Goal: Task Accomplishment & Management: Manage account settings

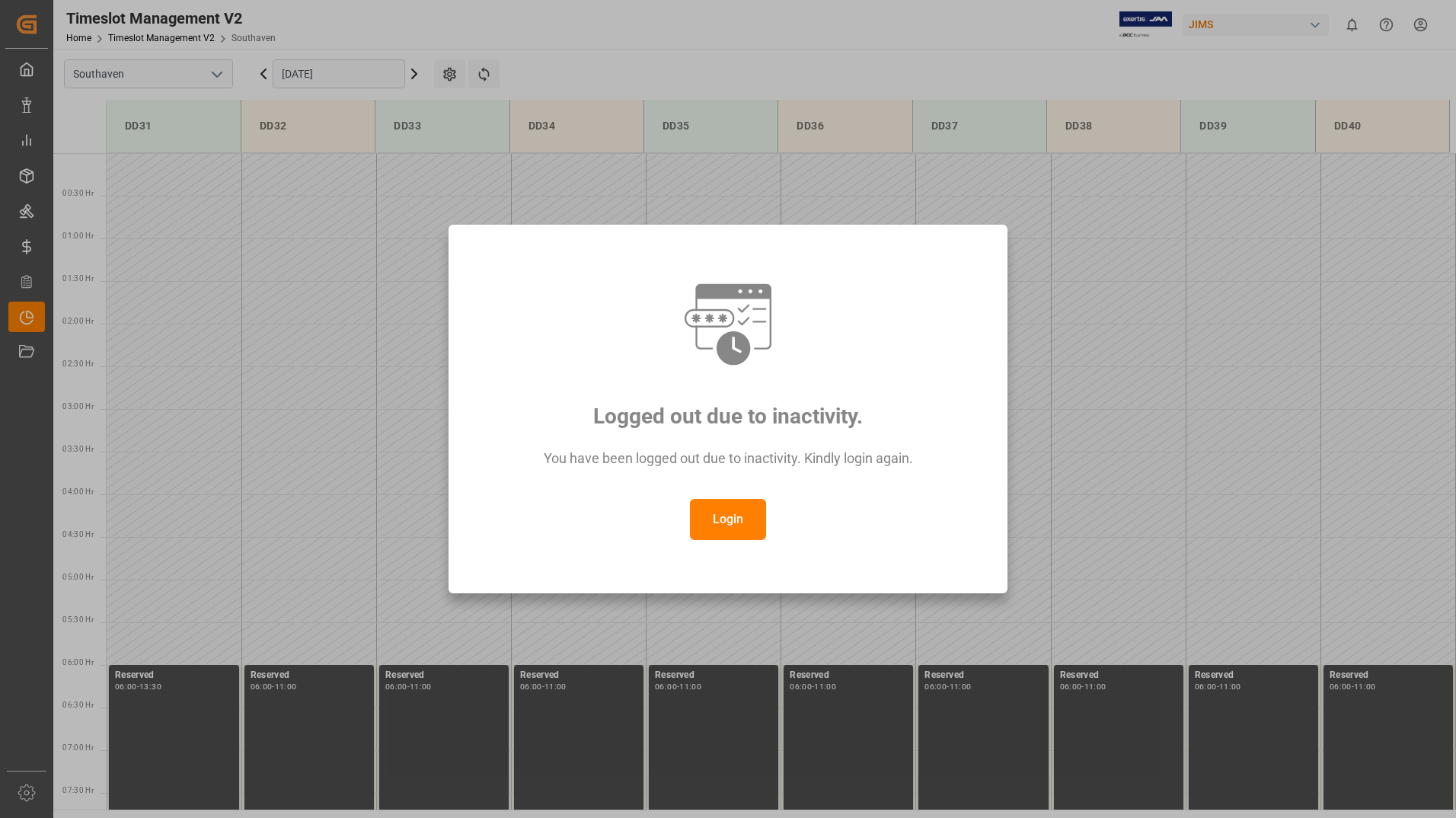
scroll to position [502, 0]
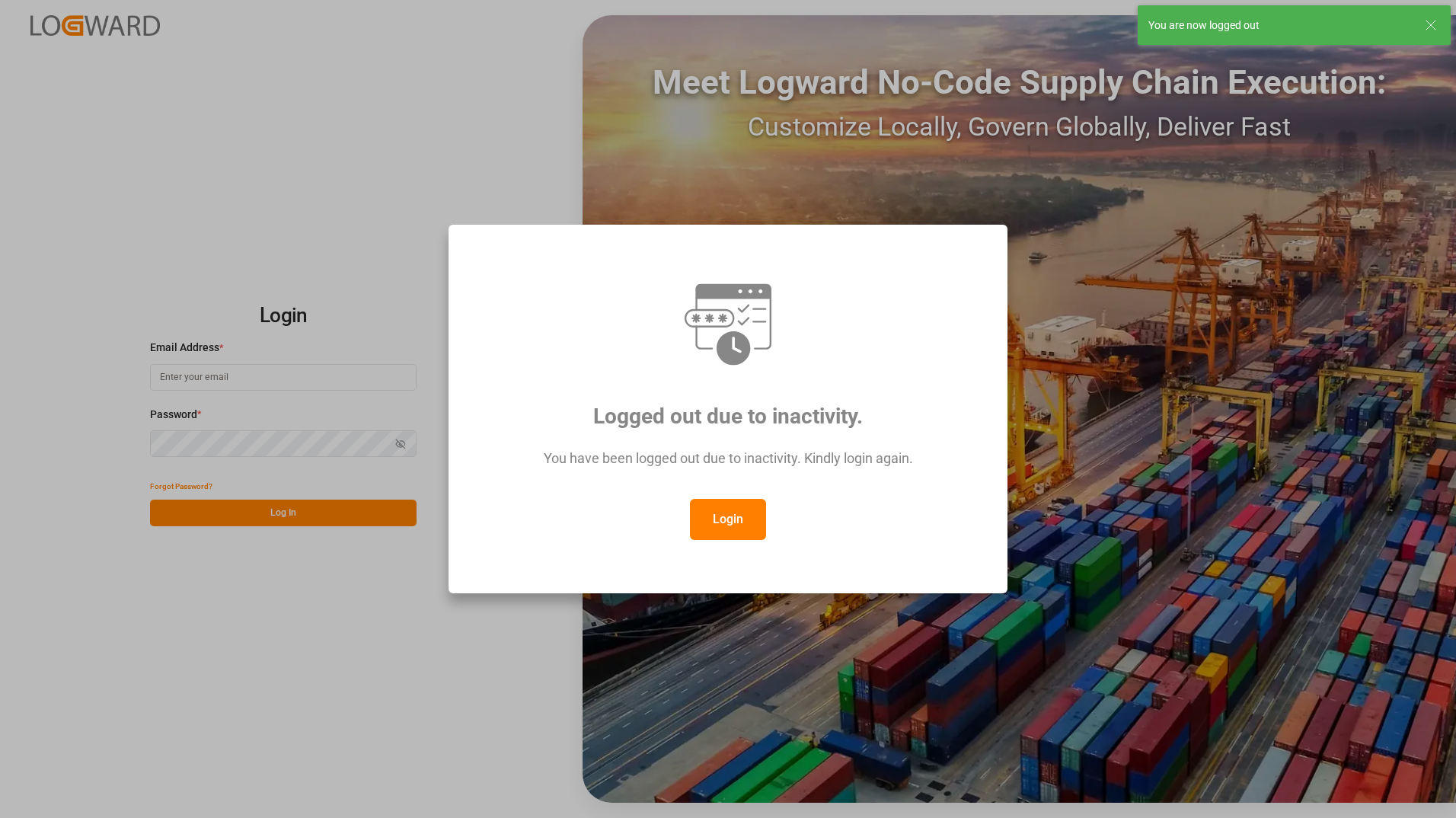
click at [736, 523] on button "Login" at bounding box center [728, 520] width 76 height 41
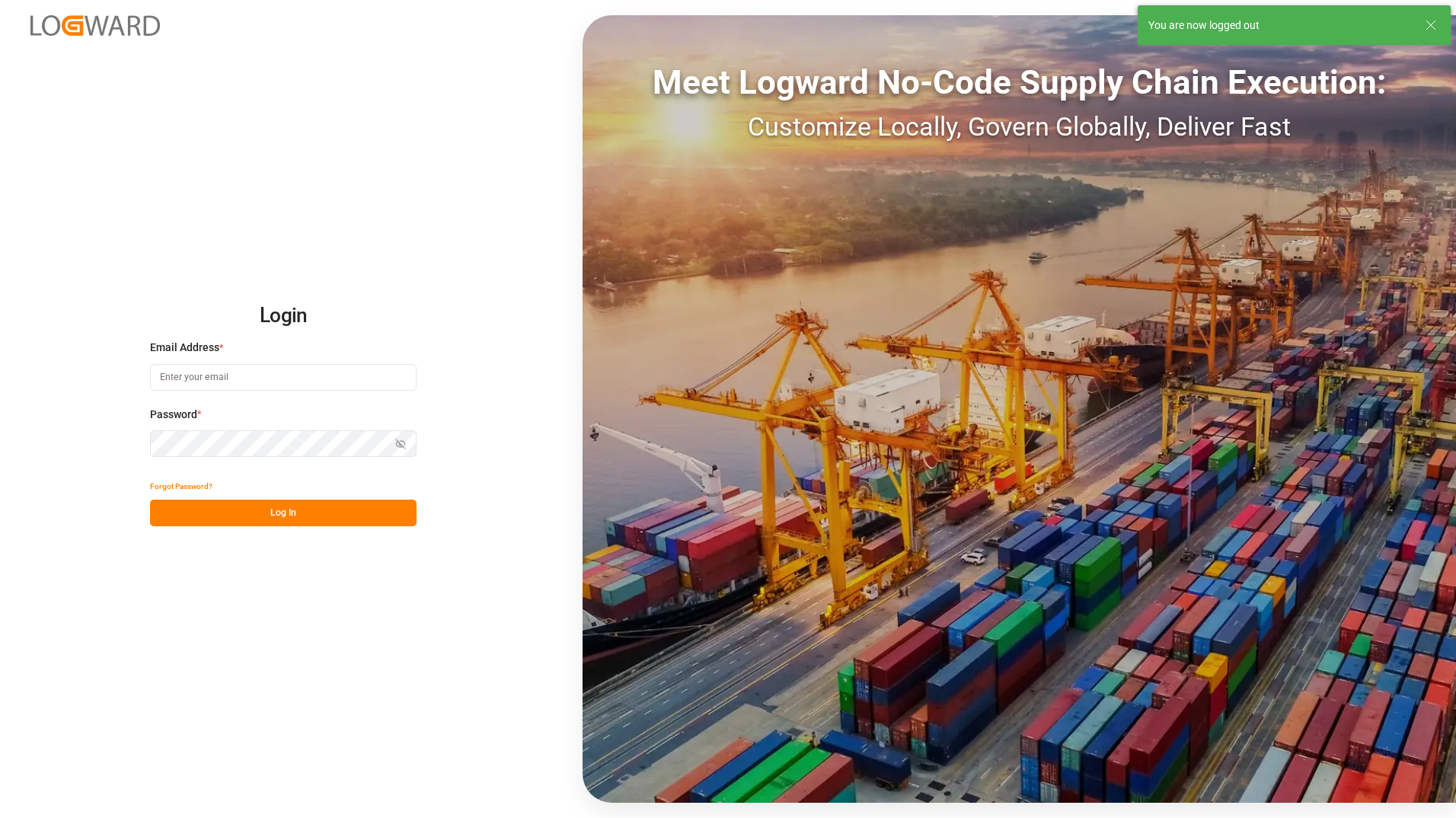
click at [271, 371] on input at bounding box center [284, 377] width 267 height 26
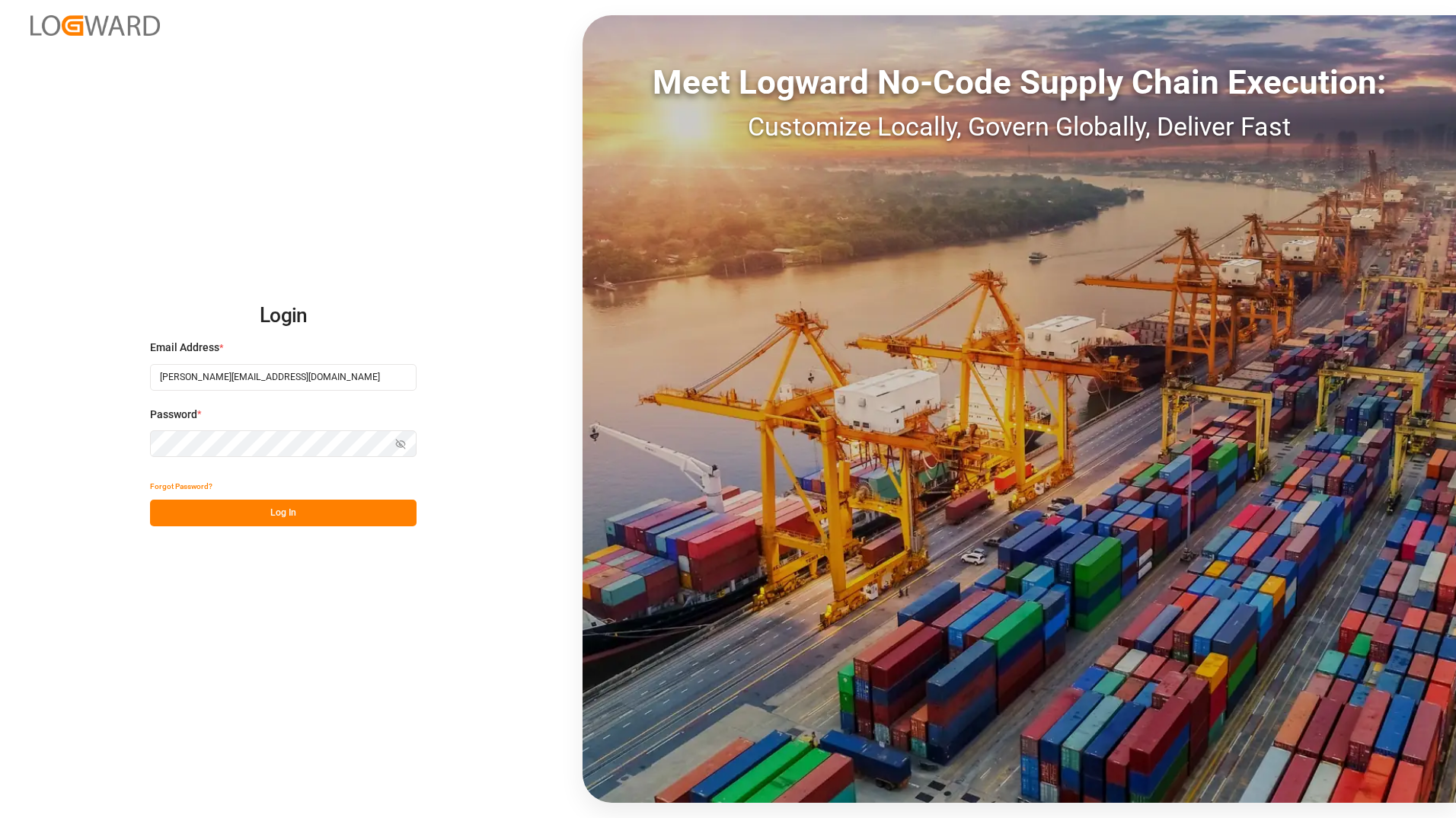
type input "[PERSON_NAME][EMAIL_ADDRESS][DOMAIN_NAME]"
click at [279, 513] on button "Log In" at bounding box center [284, 512] width 267 height 26
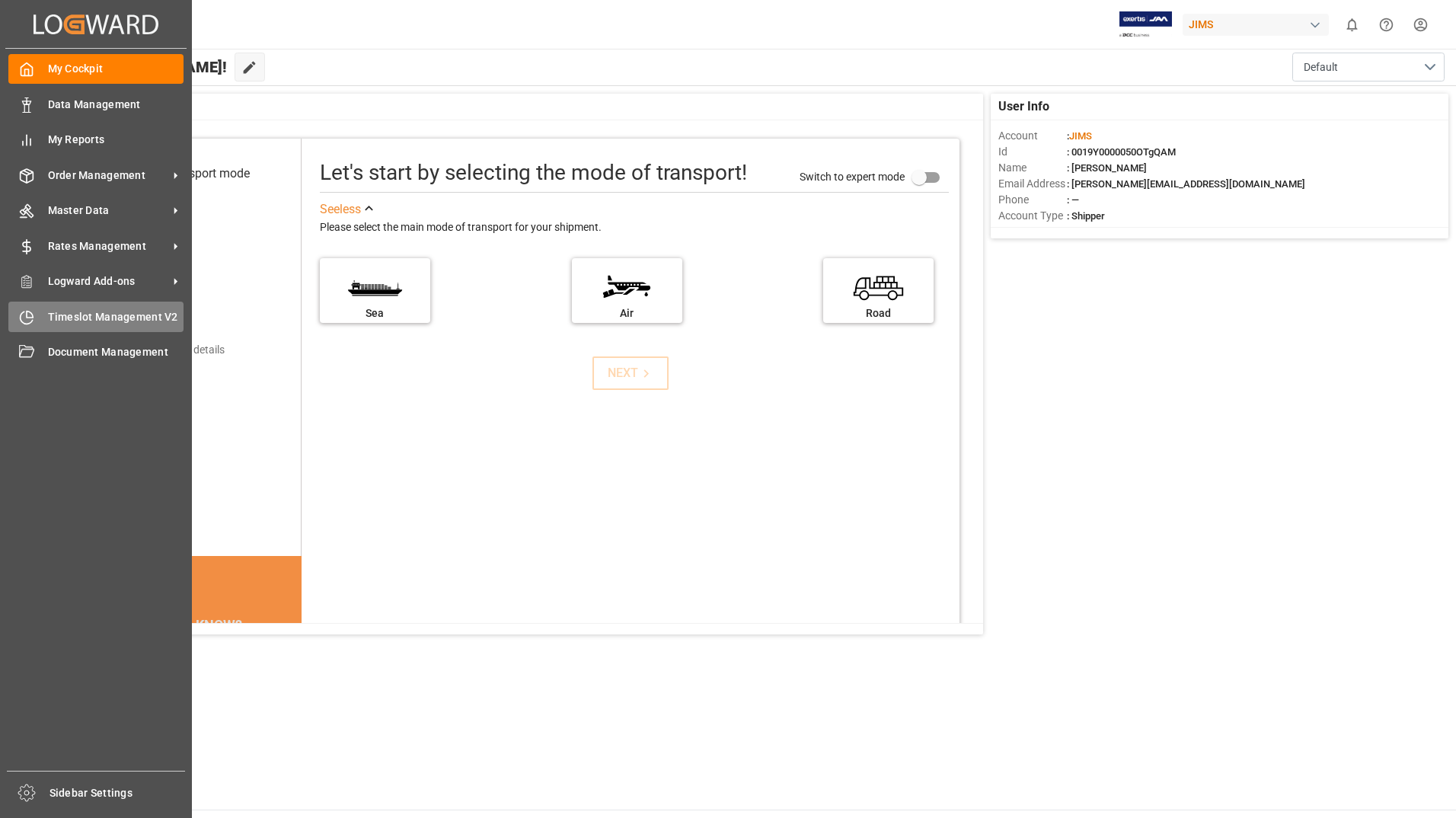
click at [128, 320] on span "Timeslot Management V2" at bounding box center [116, 317] width 136 height 16
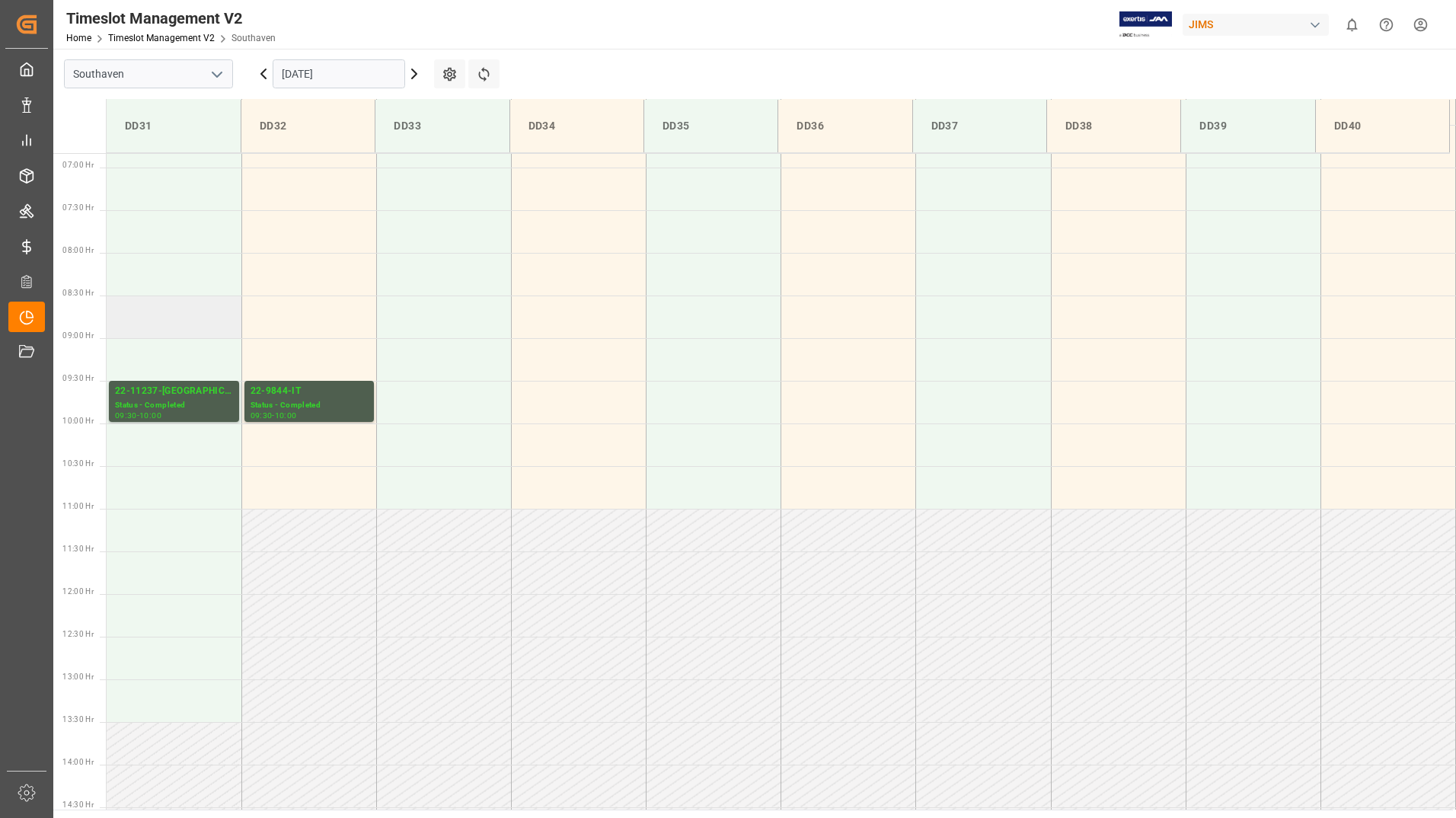
scroll to position [588, 0]
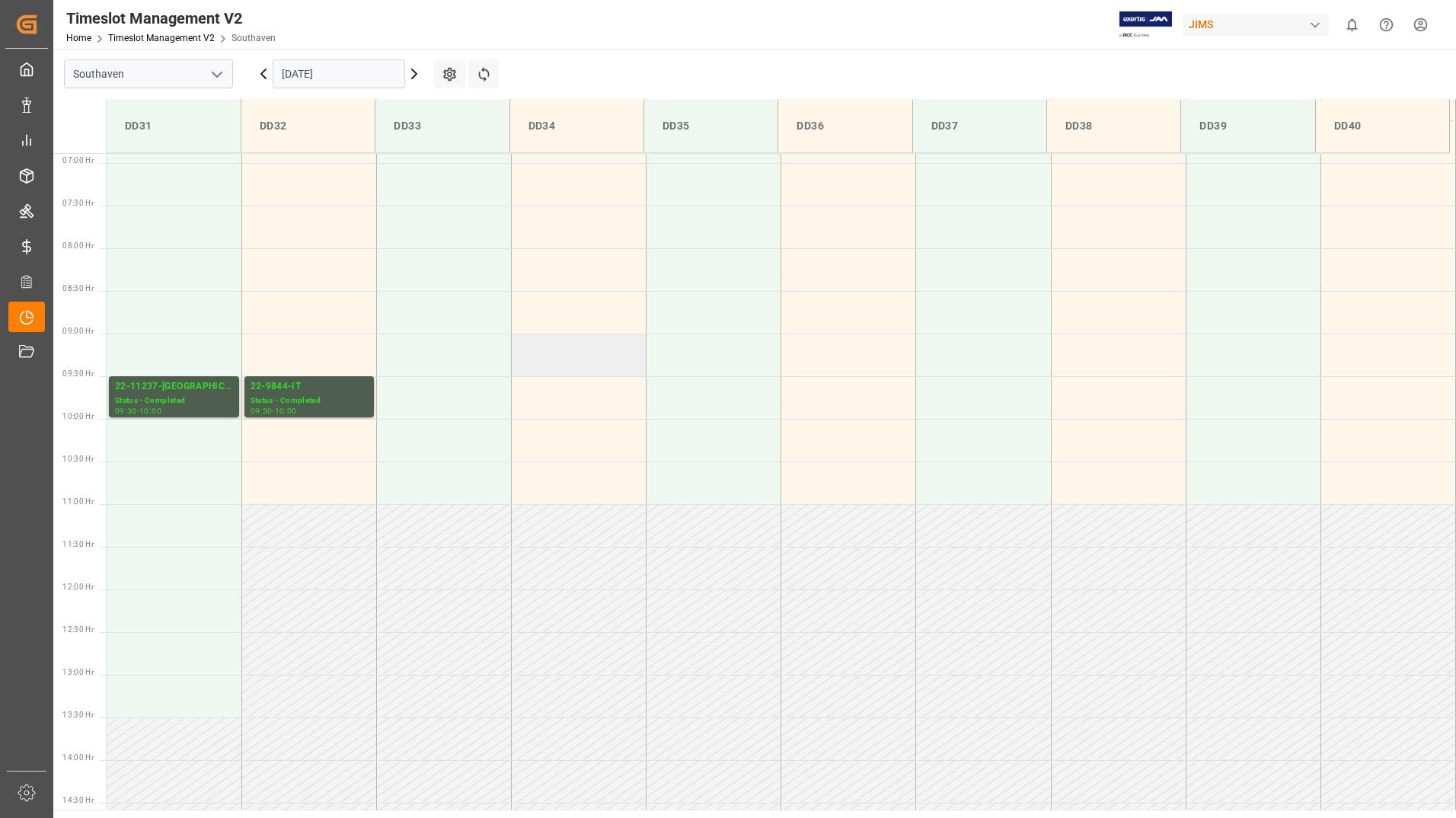
click at [558, 359] on td at bounding box center [578, 354] width 134 height 42
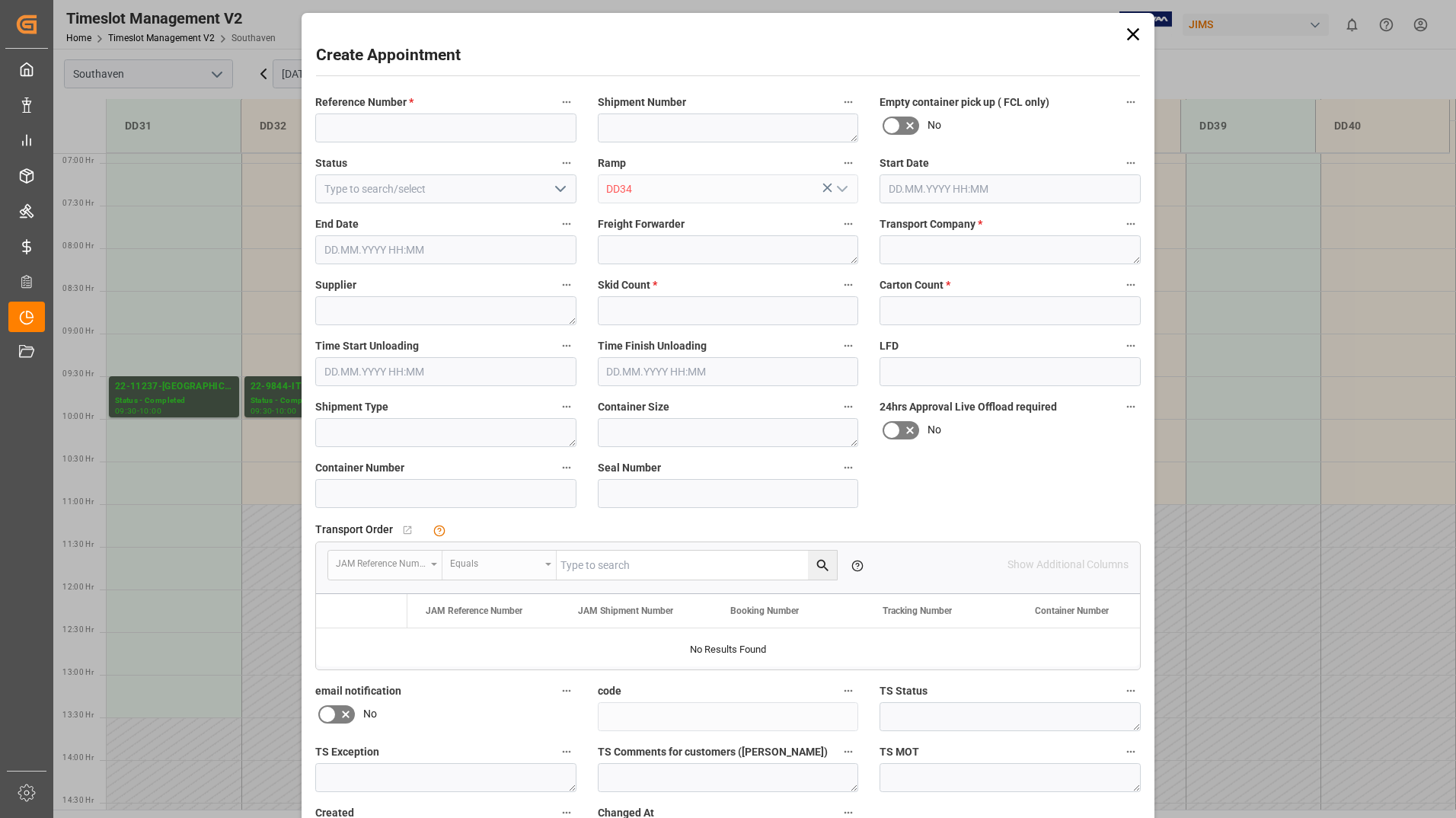
type input "[DATE] 09:00"
type input "[DATE] 09:30"
click at [1137, 38] on icon at bounding box center [1133, 34] width 22 height 22
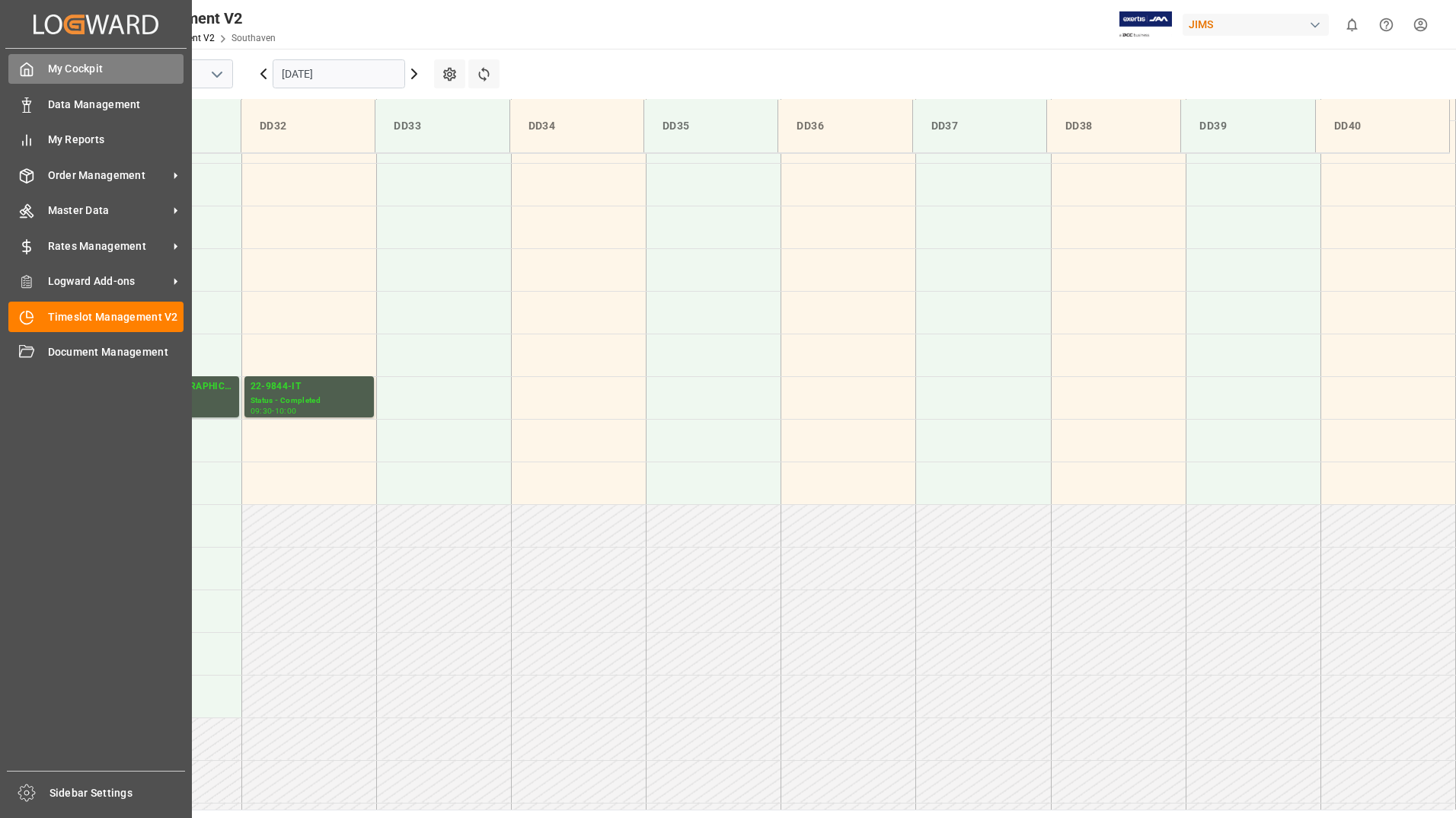
click at [73, 71] on span "My Cockpit" at bounding box center [116, 69] width 136 height 16
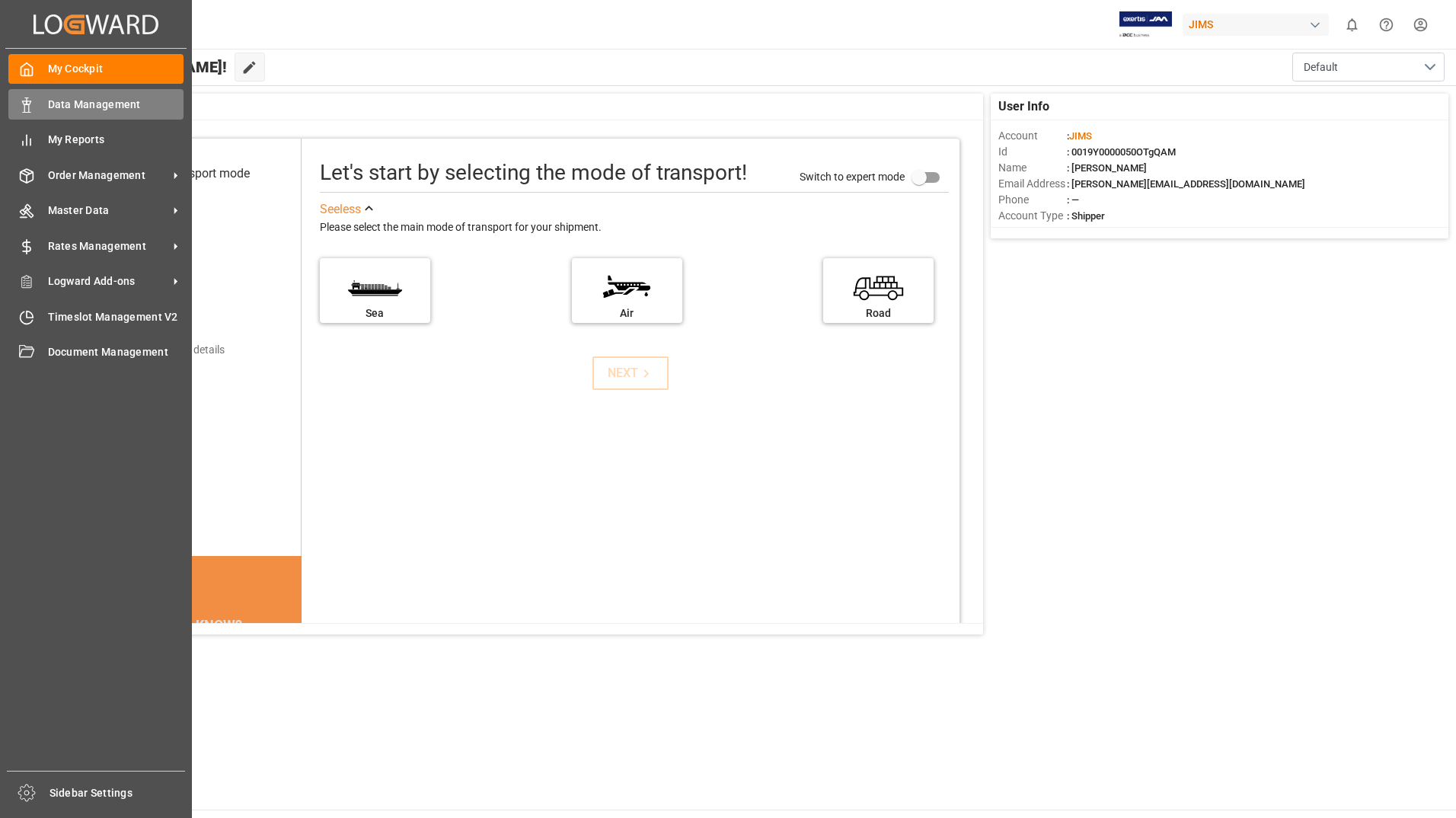
click at [41, 111] on div "Data Management Data Management" at bounding box center [96, 104] width 175 height 30
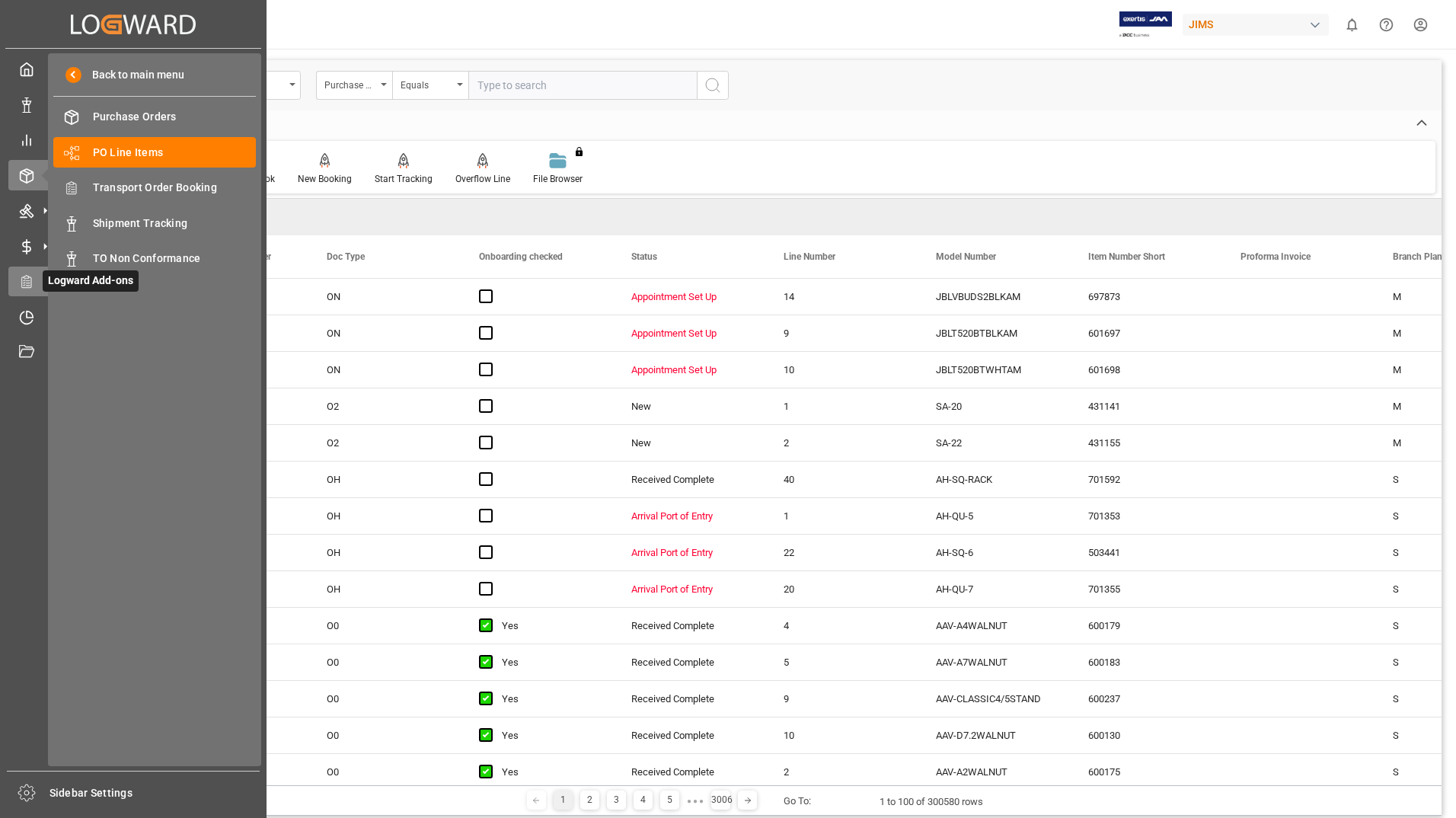
click at [29, 287] on icon at bounding box center [26, 282] width 15 height 15
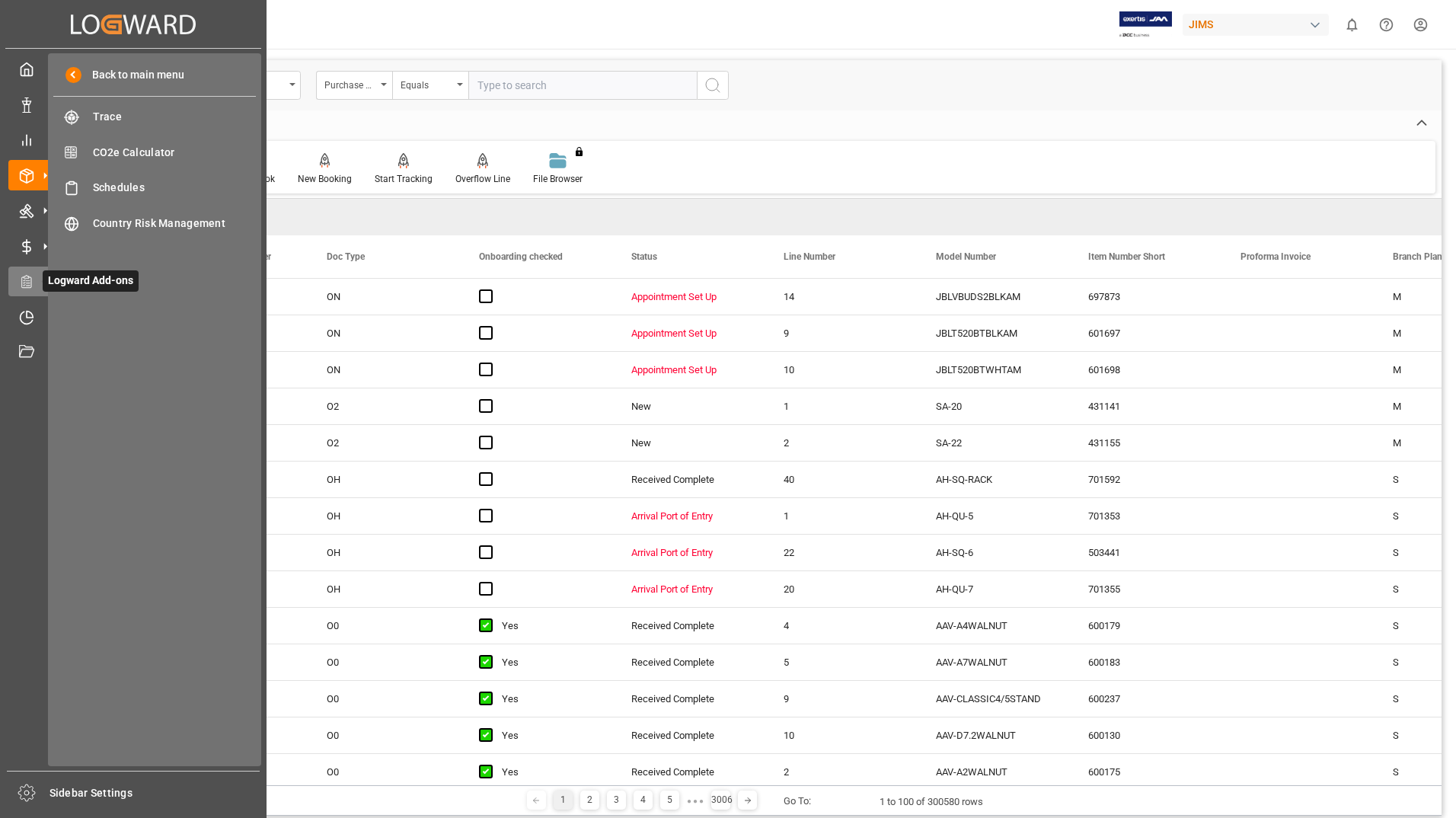
click at [69, 283] on span "Logward Add-ons" at bounding box center [90, 281] width 96 height 22
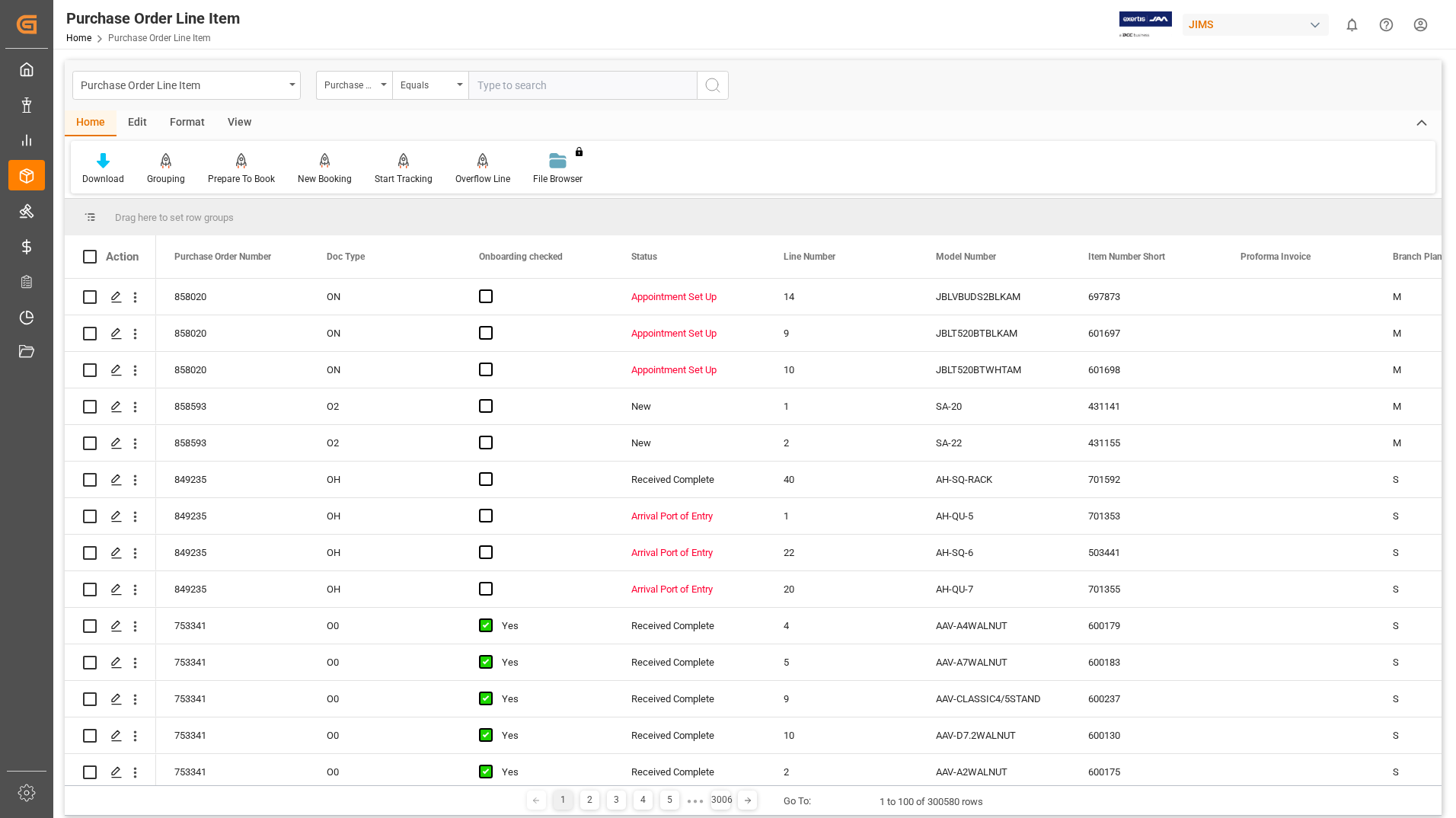
click at [356, 210] on div "Drag here to set row groups" at bounding box center [753, 216] width 1377 height 37
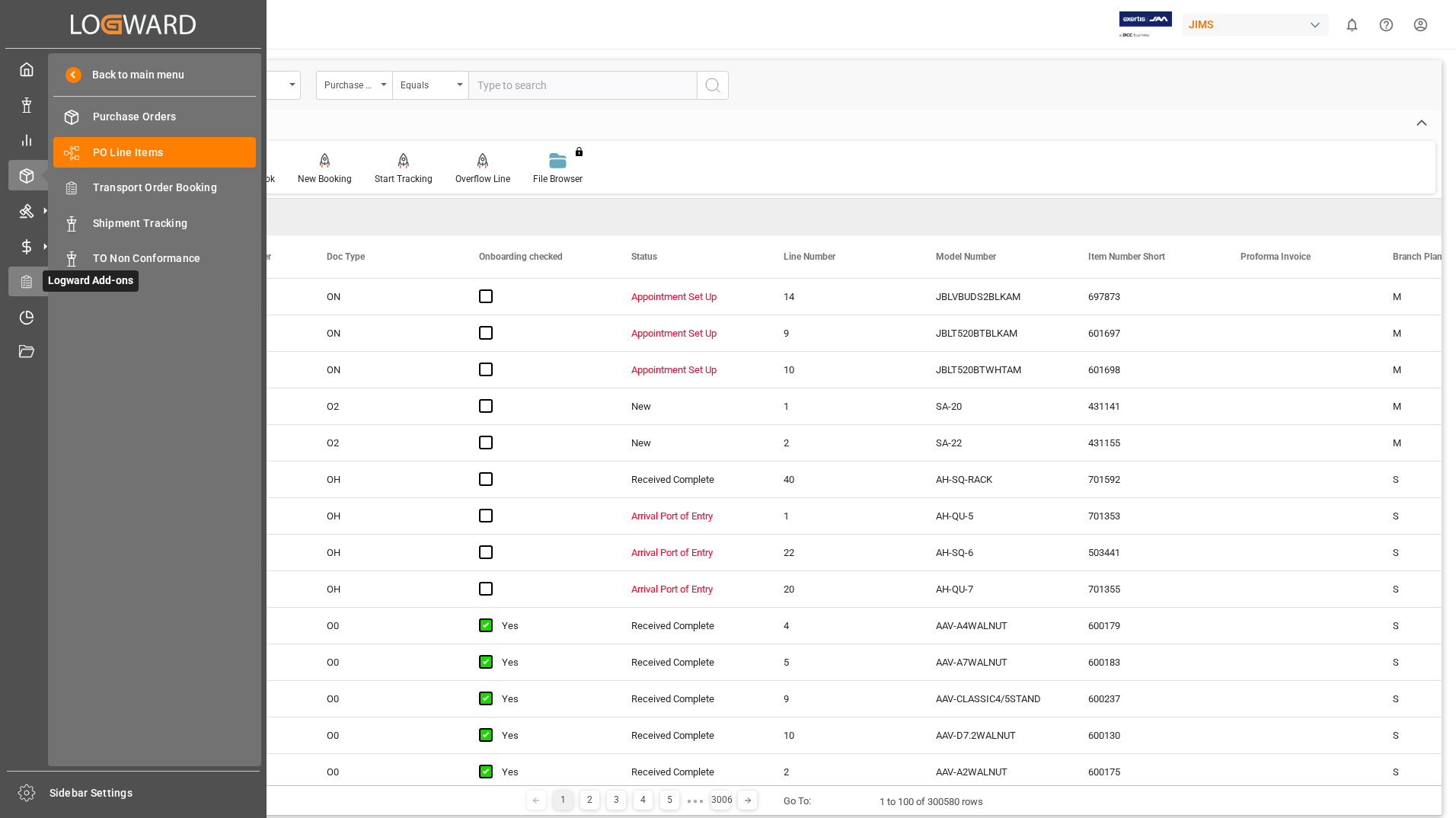
click at [25, 283] on icon at bounding box center [26, 282] width 15 height 15
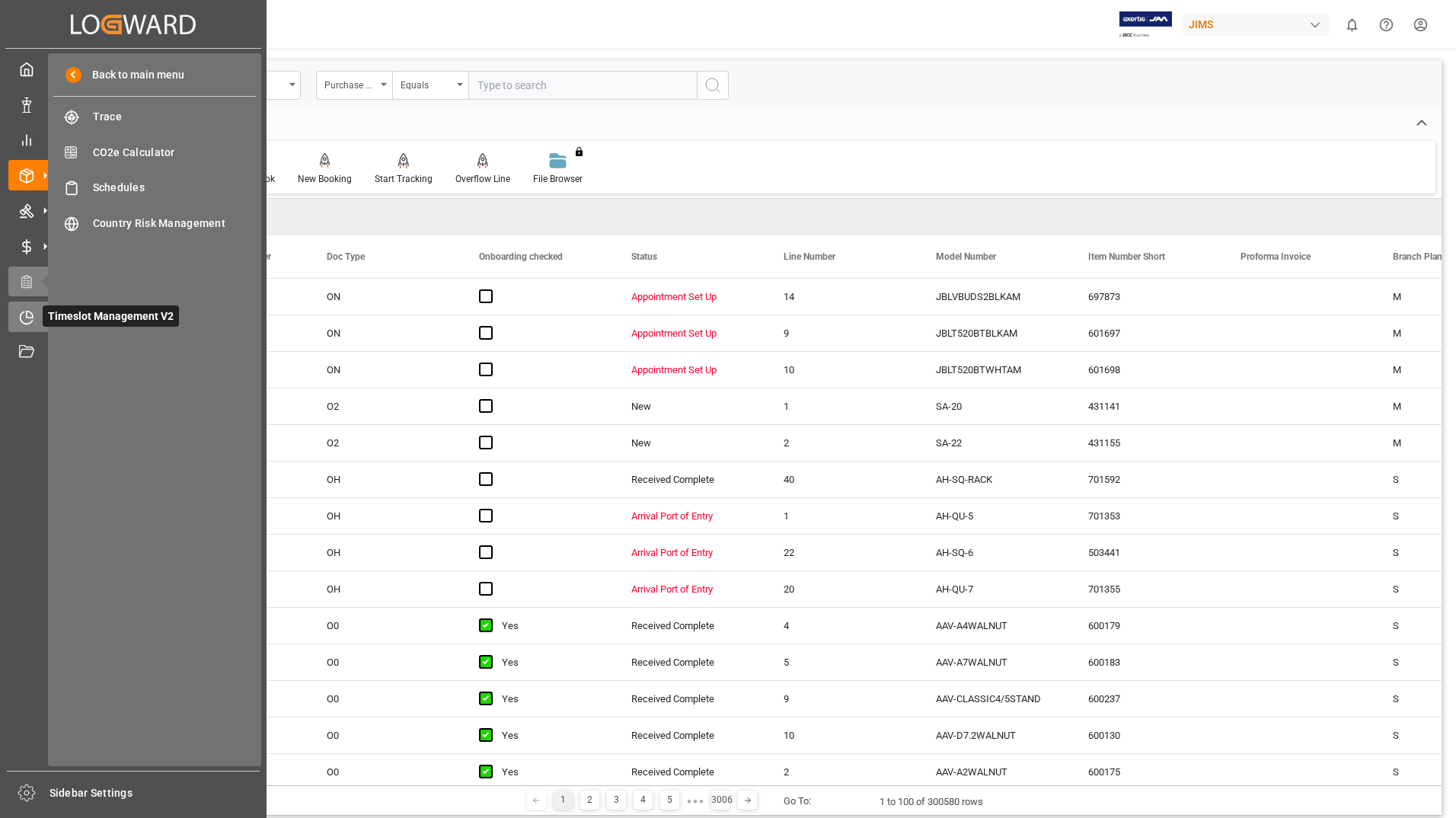
click at [23, 317] on icon at bounding box center [26, 318] width 15 height 15
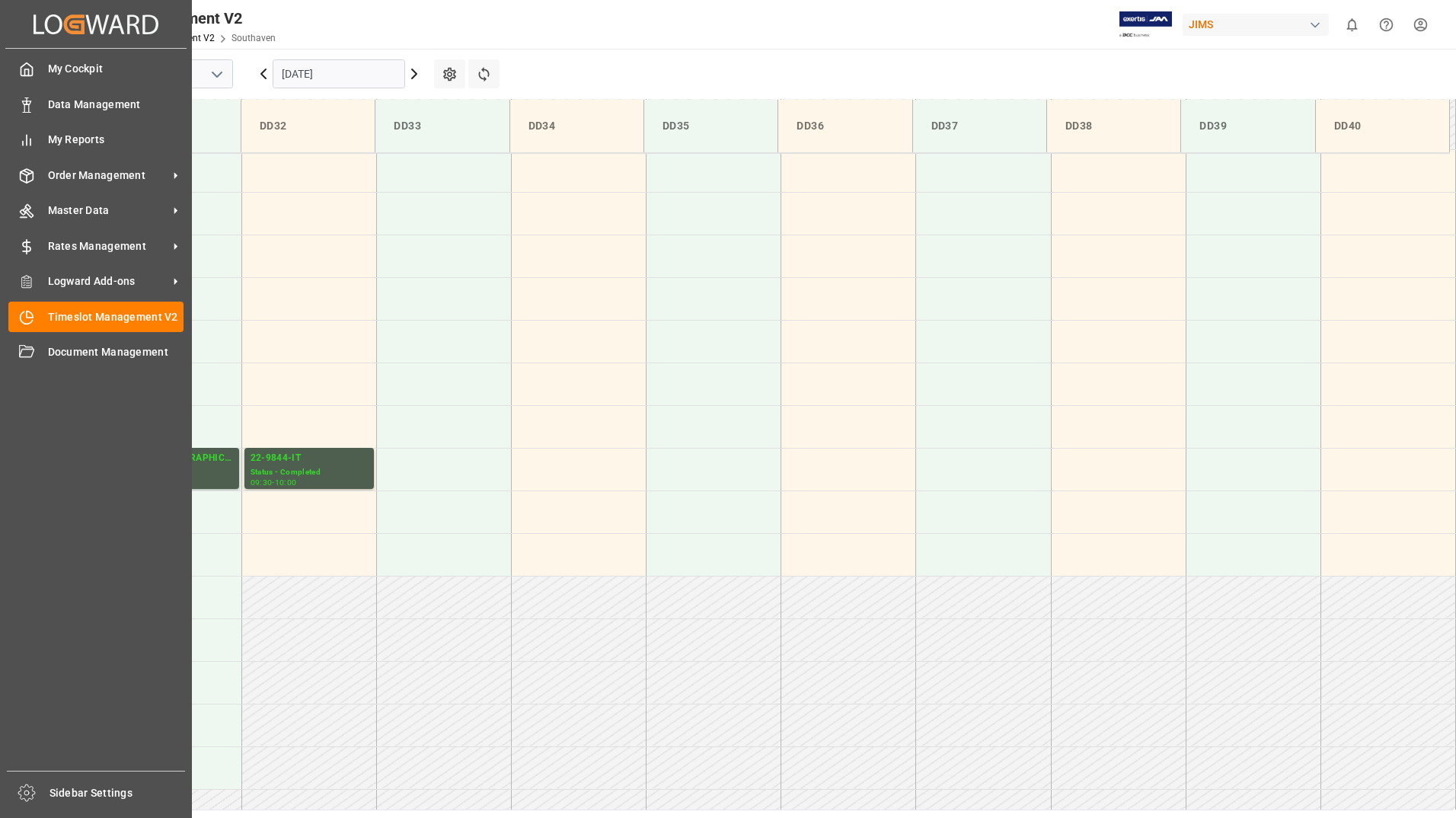
scroll to position [588, 0]
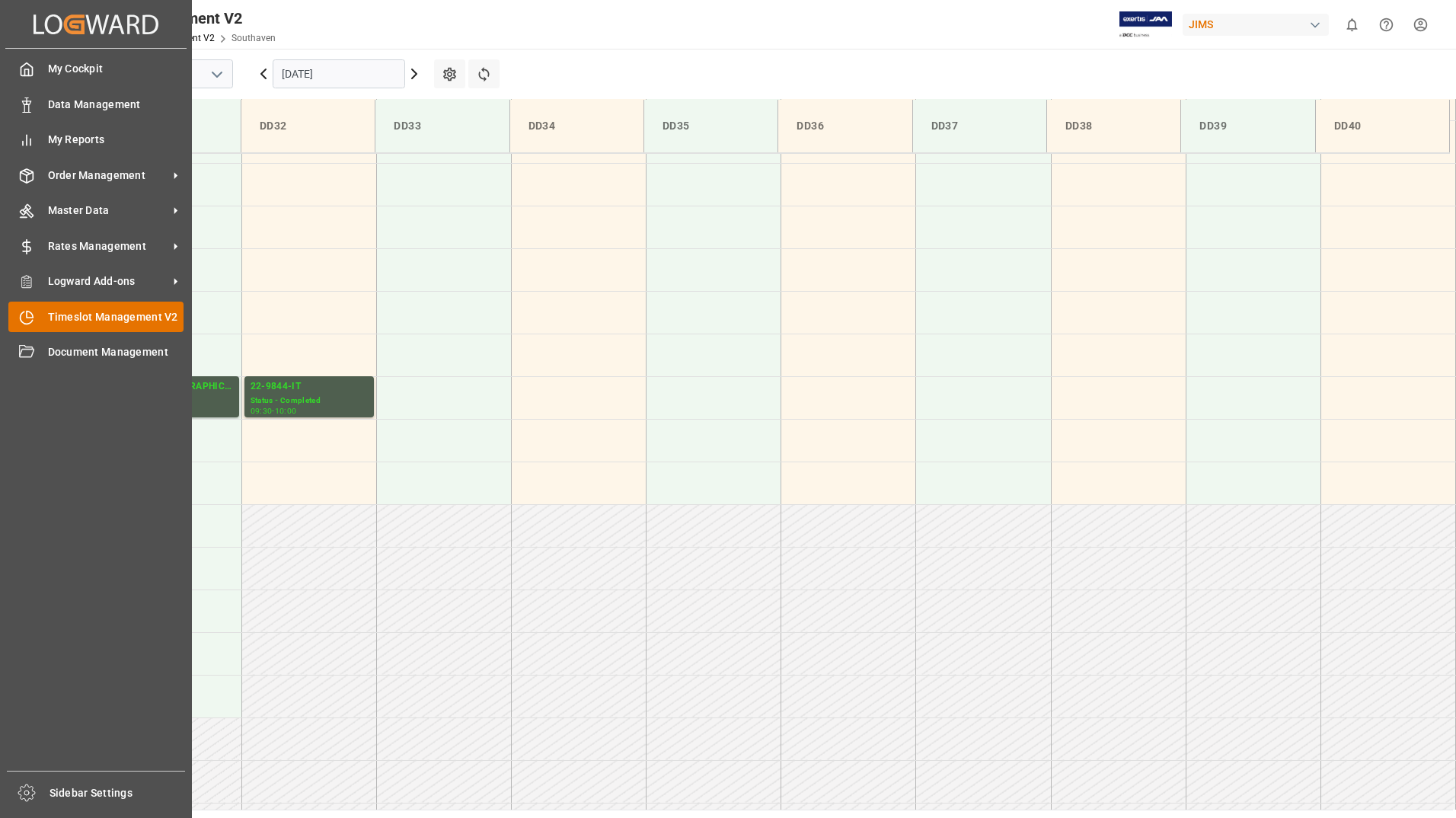
click at [86, 317] on span "Timeslot Management V2" at bounding box center [116, 317] width 136 height 16
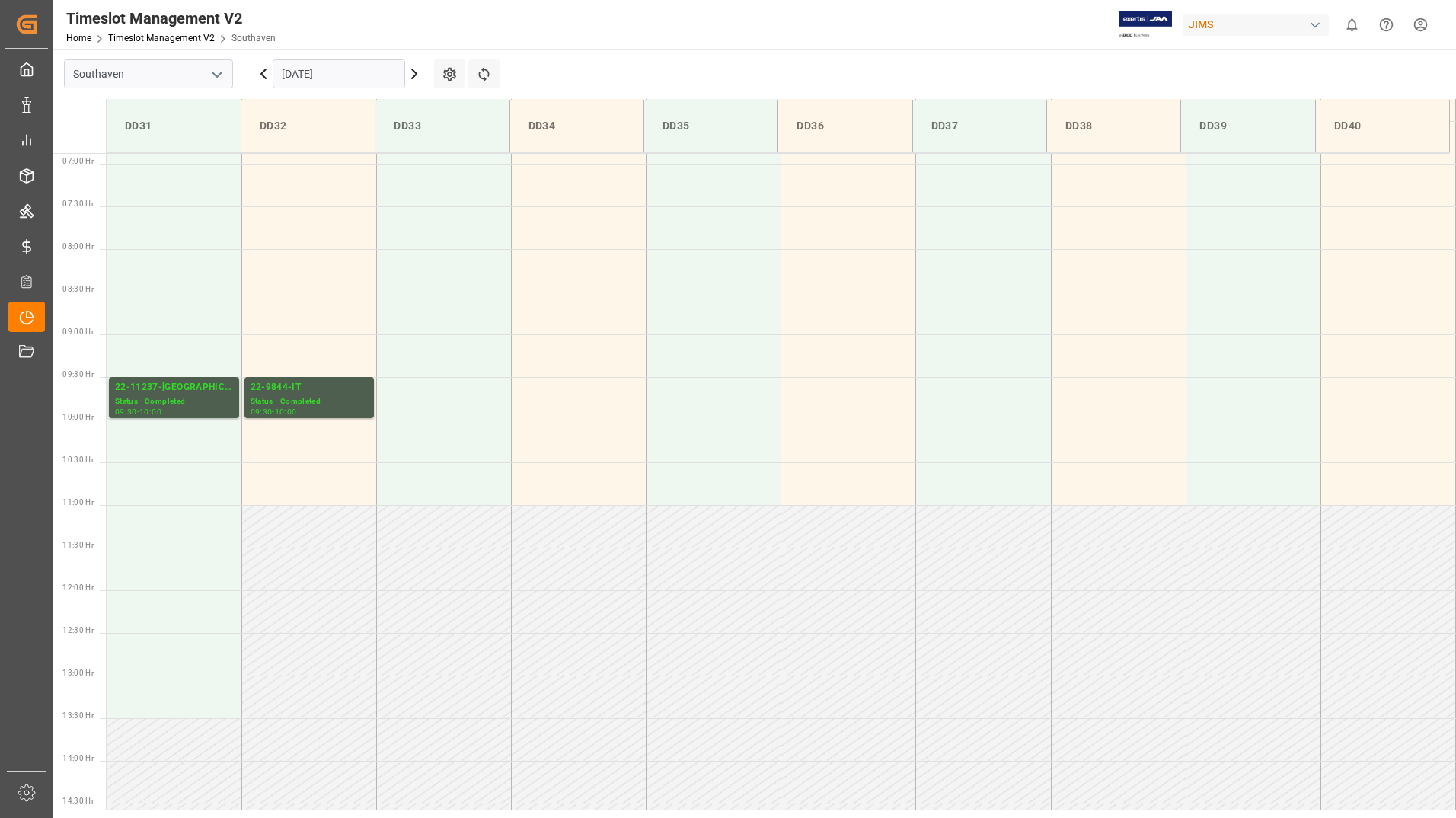
scroll to position [588, 0]
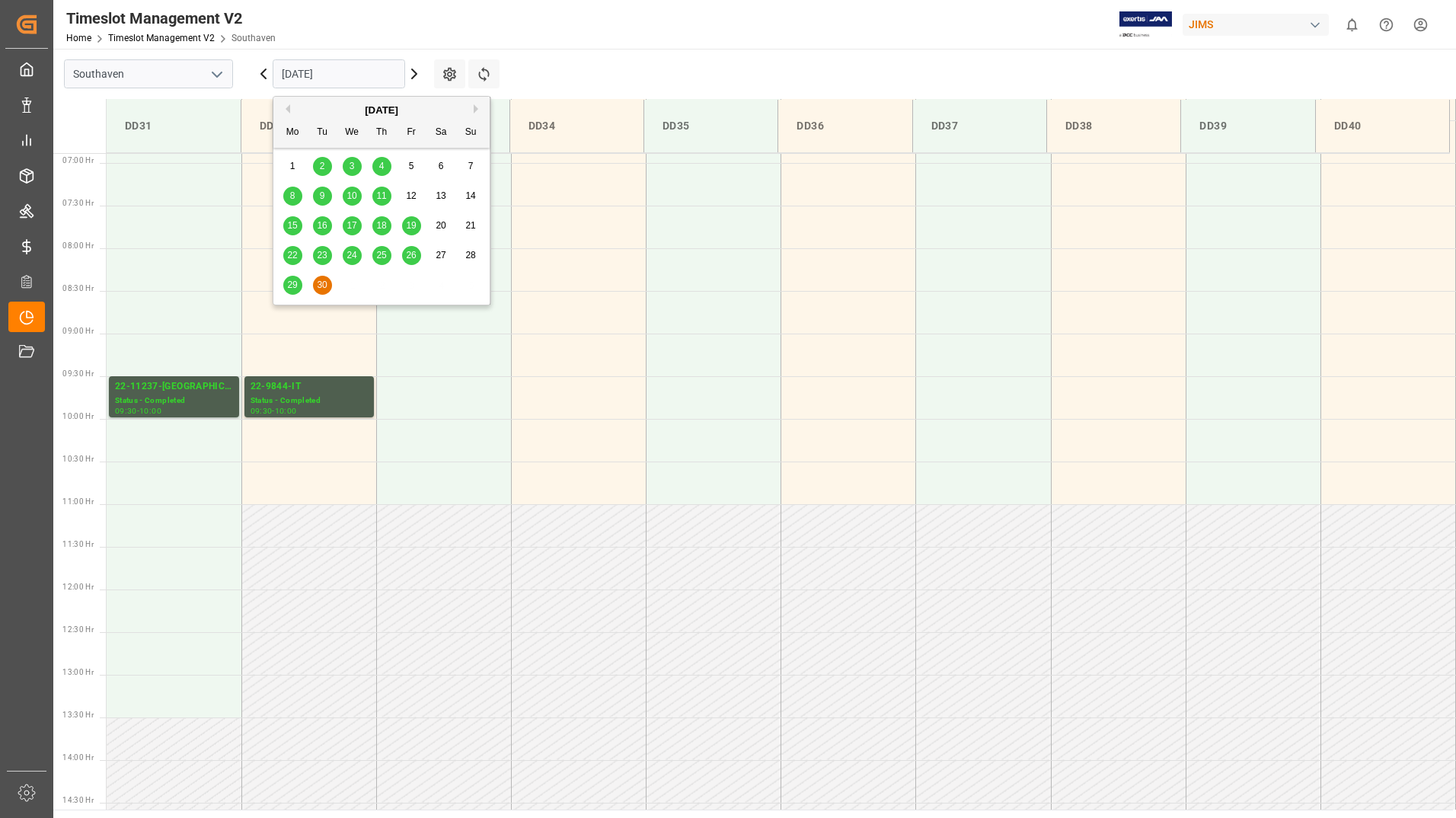
click at [395, 73] on input "[DATE]" at bounding box center [338, 73] width 133 height 29
click at [385, 197] on span "11" at bounding box center [381, 196] width 10 height 10
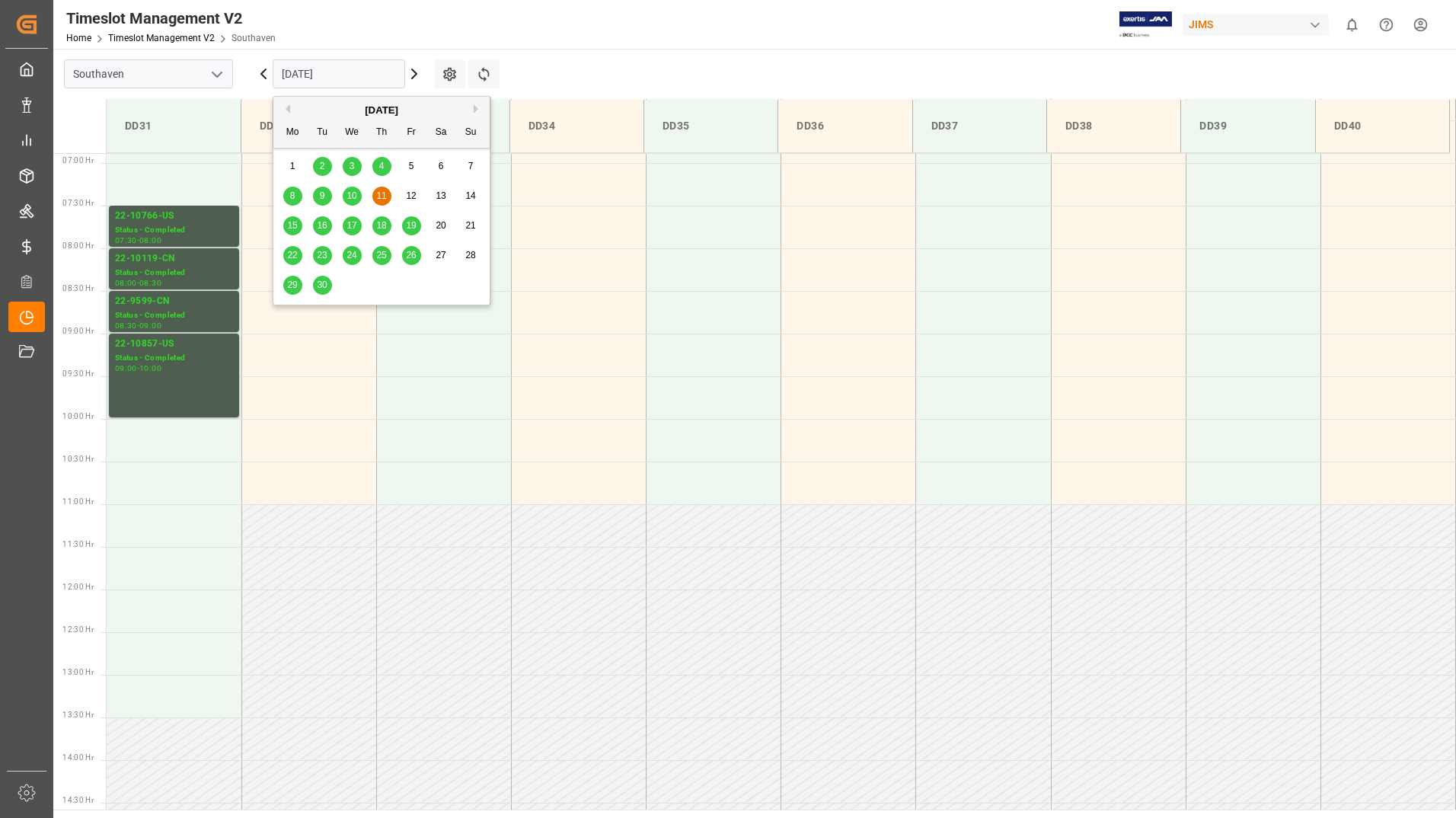
click at [341, 74] on input "[DATE]" at bounding box center [338, 73] width 133 height 29
click at [289, 226] on span "15" at bounding box center [291, 225] width 10 height 10
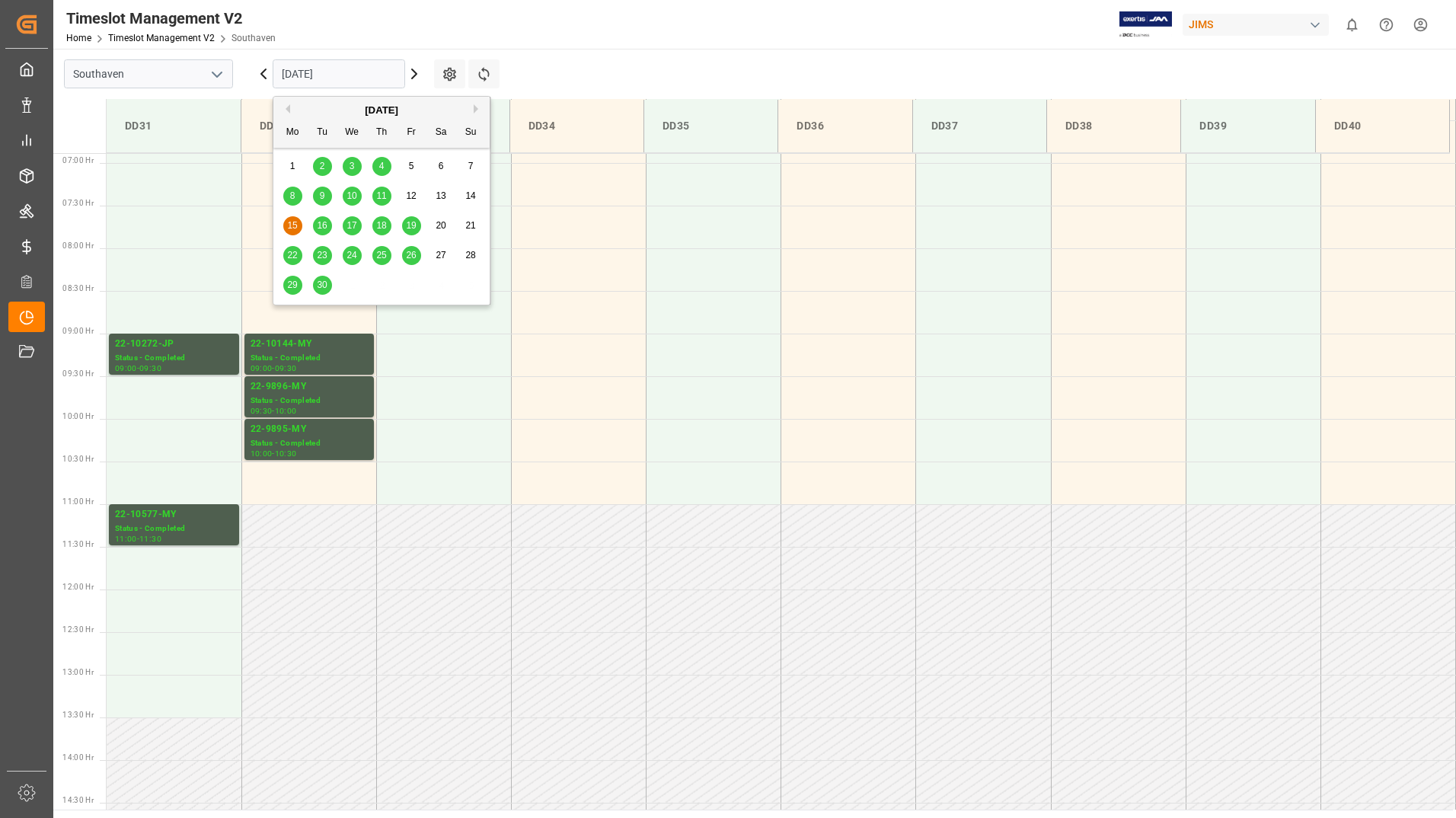
click at [355, 72] on input "[DATE]" at bounding box center [338, 73] width 133 height 29
click at [324, 229] on span "16" at bounding box center [321, 225] width 10 height 10
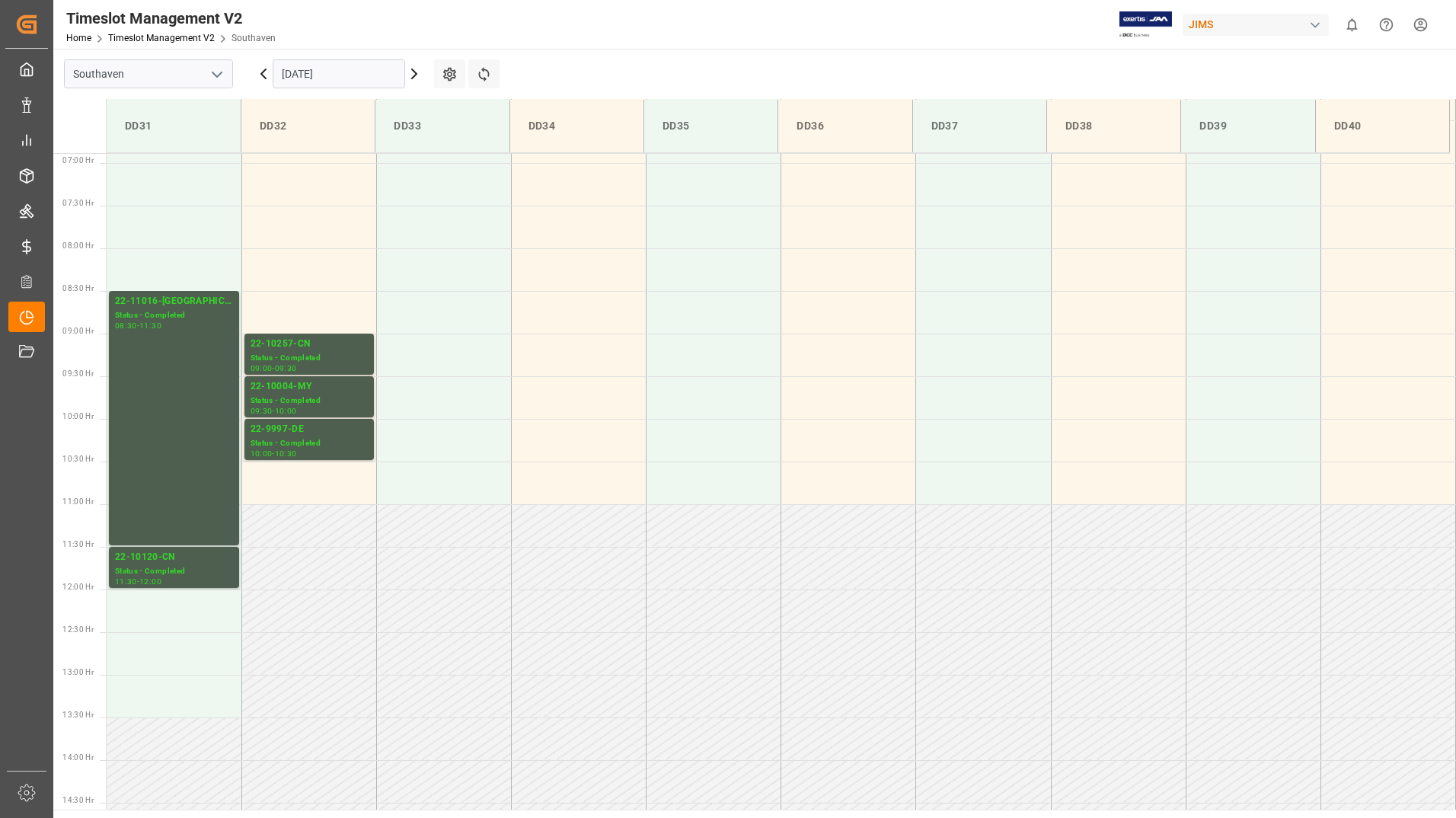
click at [359, 75] on input "[DATE]" at bounding box center [338, 73] width 133 height 29
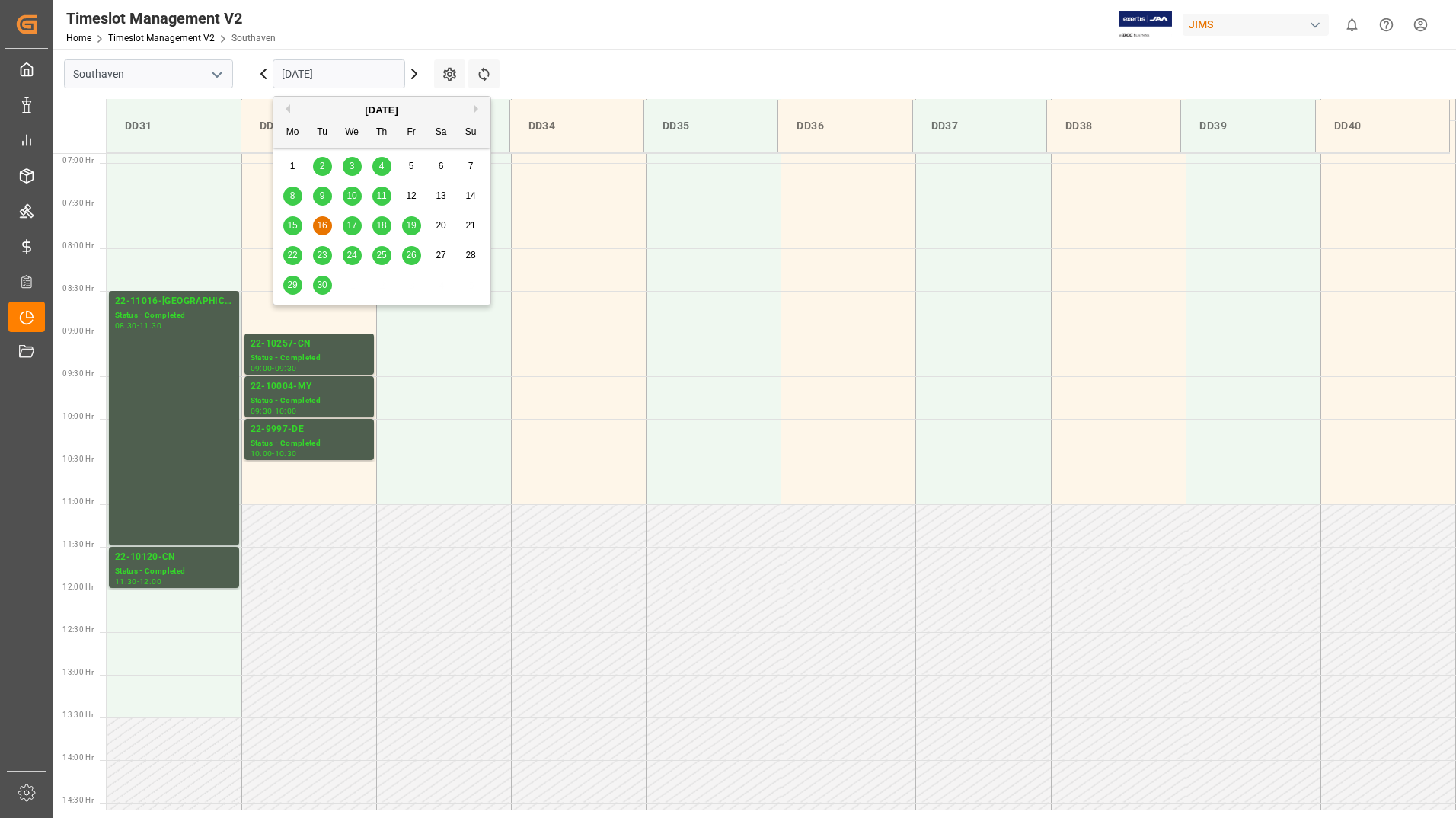
click at [351, 227] on span "17" at bounding box center [352, 225] width 10 height 10
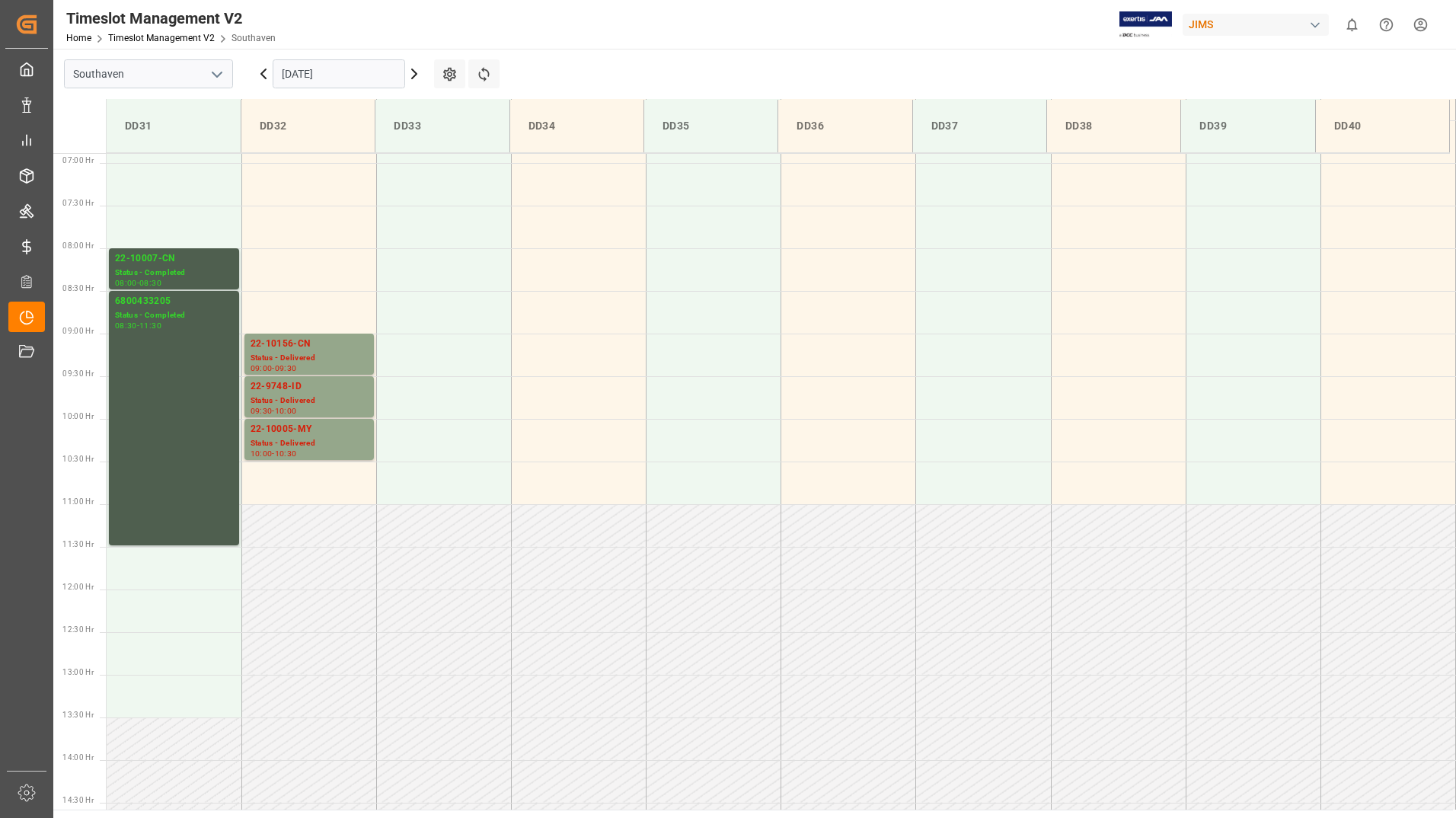
click at [357, 74] on input "[DATE]" at bounding box center [338, 73] width 133 height 29
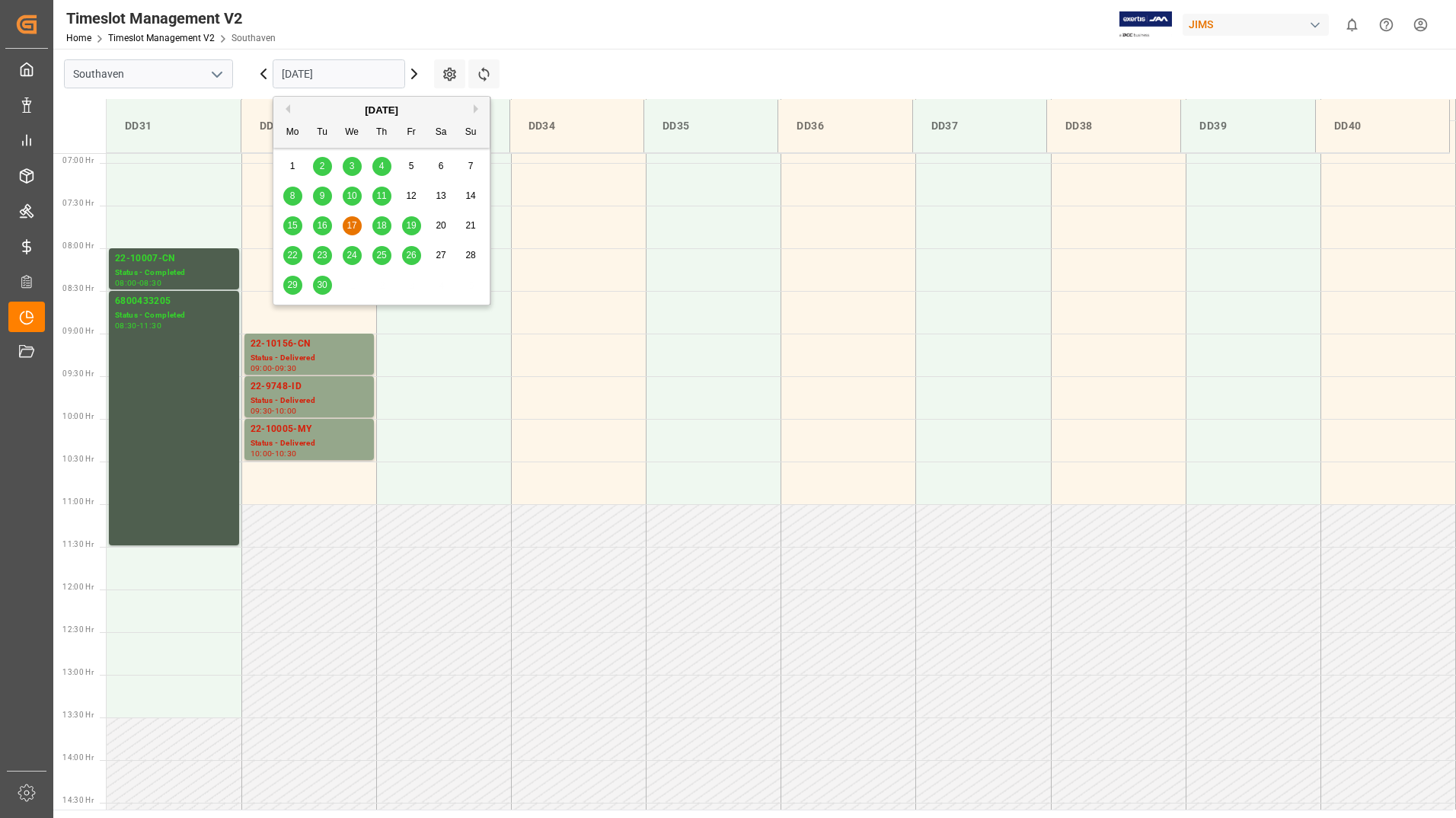
click at [384, 228] on span "18" at bounding box center [381, 225] width 10 height 10
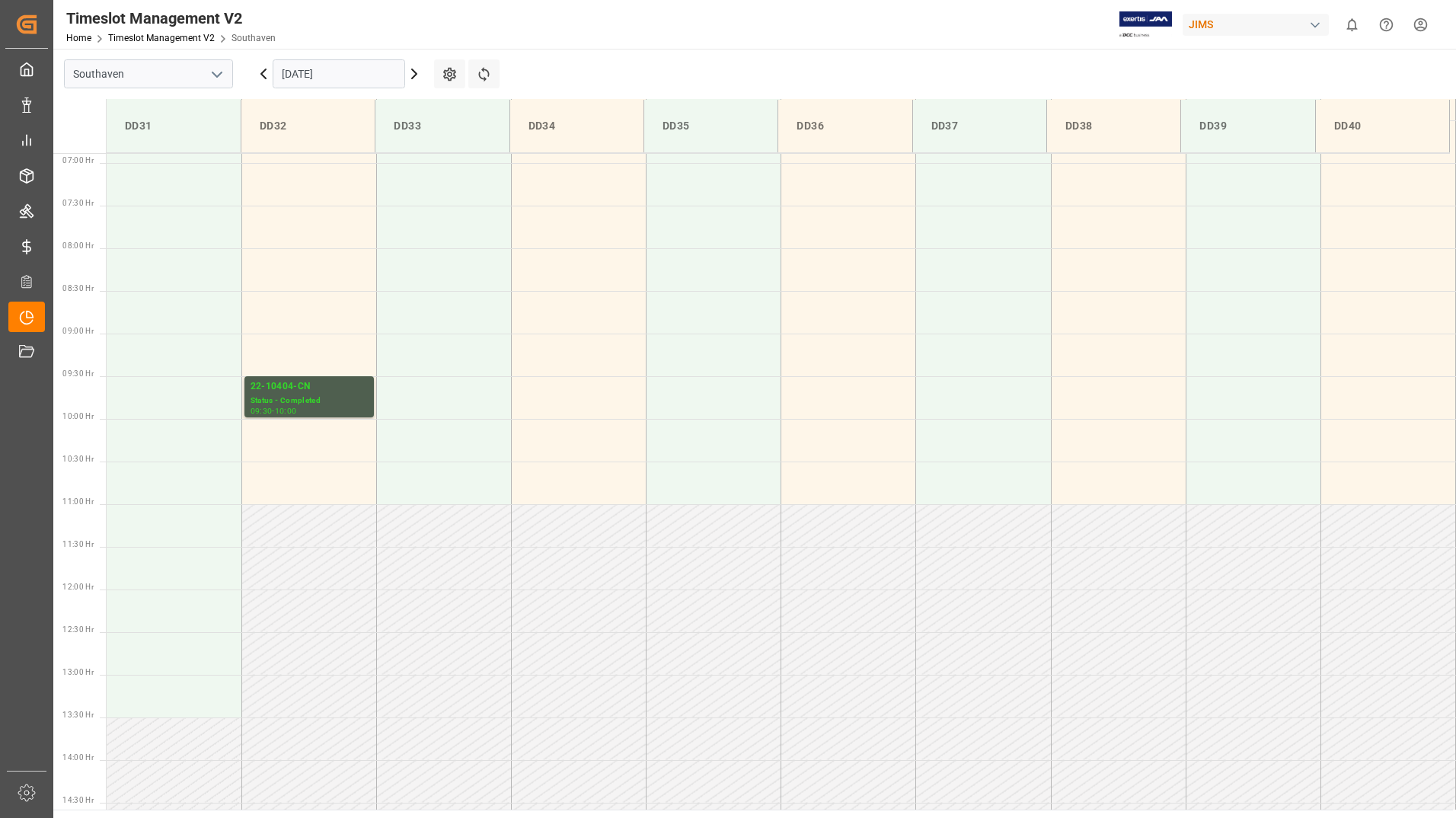
click at [348, 74] on input "[DATE]" at bounding box center [338, 73] width 133 height 29
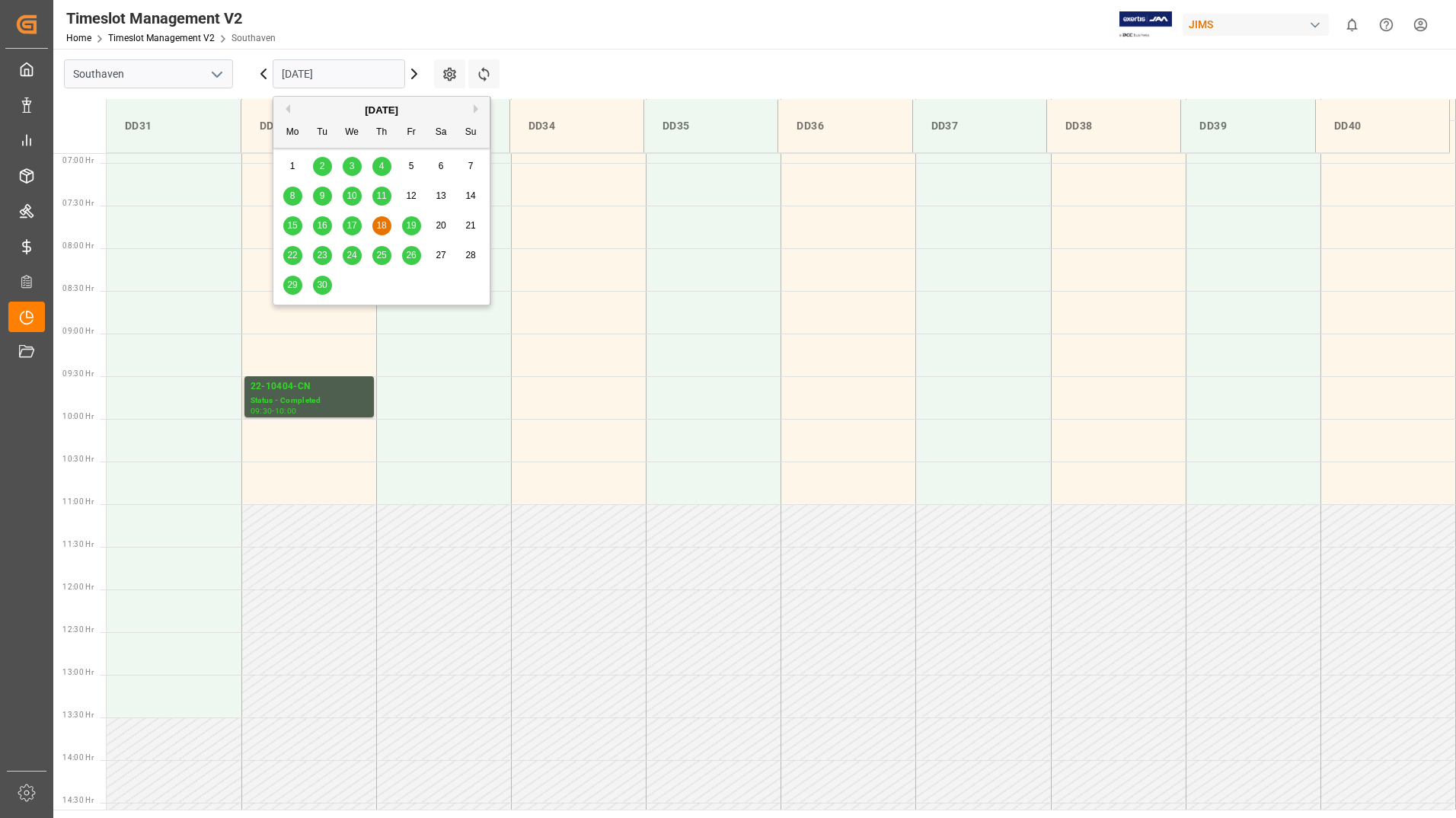
click at [414, 228] on span "19" at bounding box center [411, 225] width 10 height 10
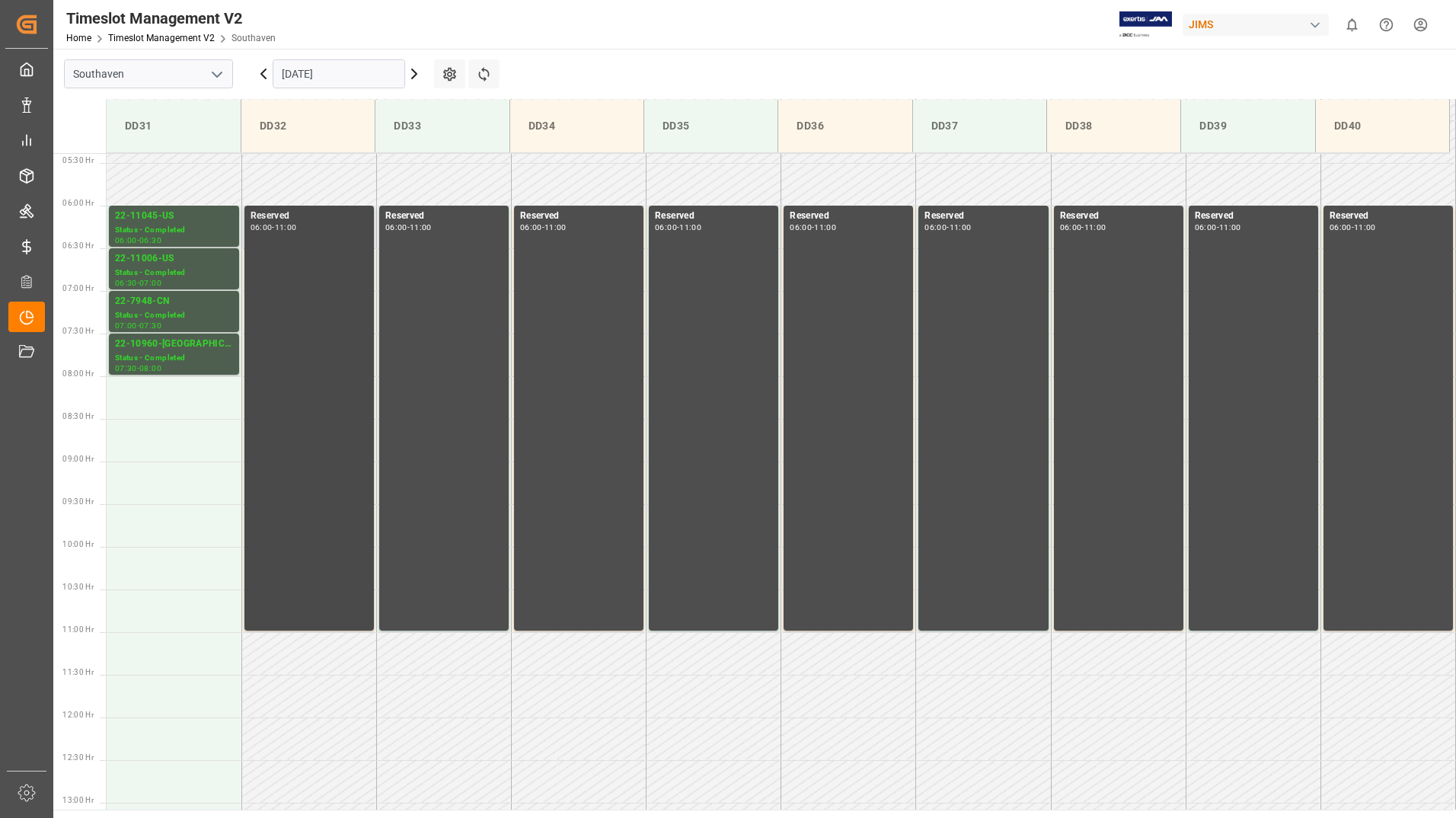
scroll to position [435, 0]
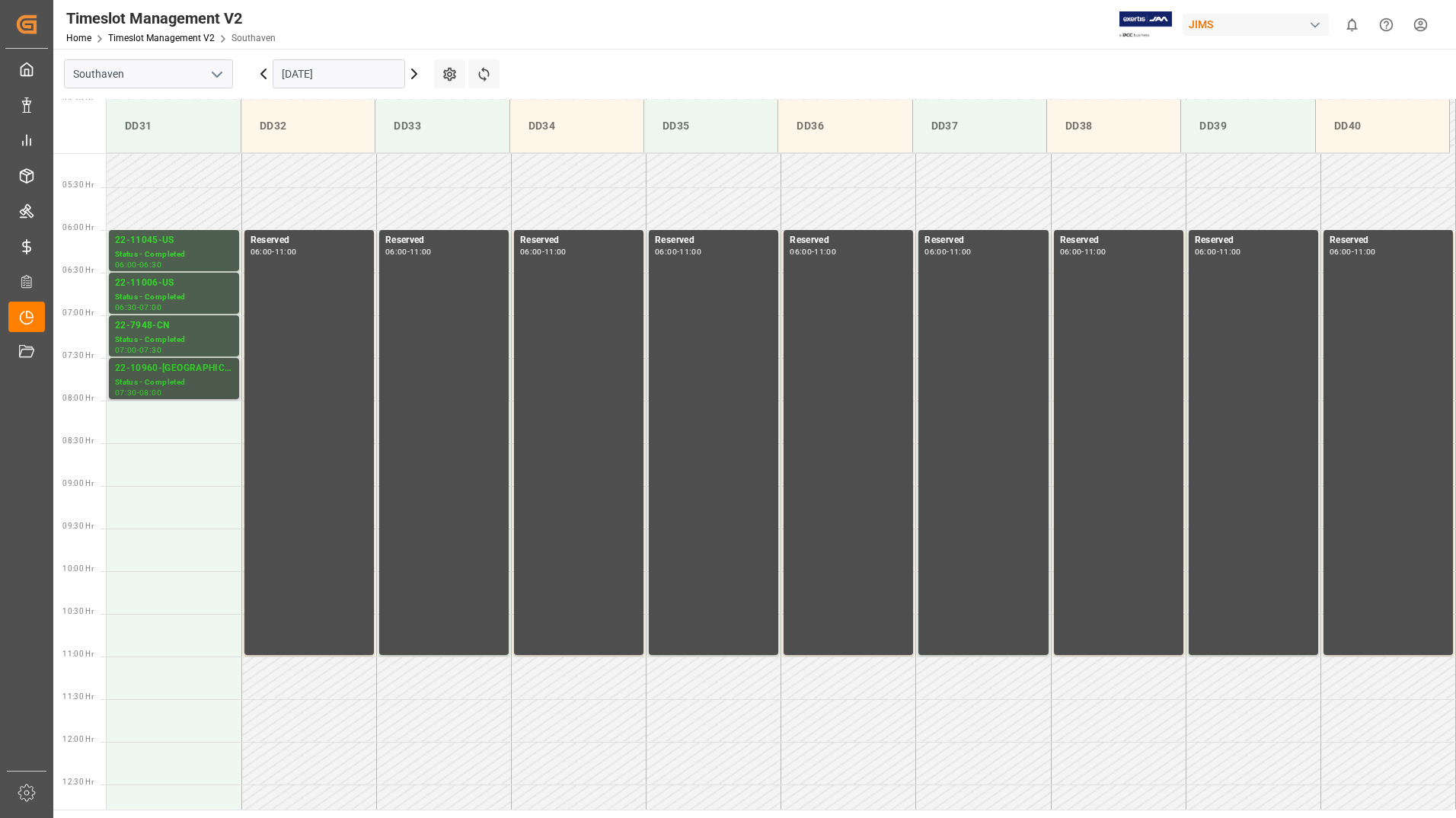
click at [171, 383] on div "Status - Completed" at bounding box center [174, 383] width 118 height 13
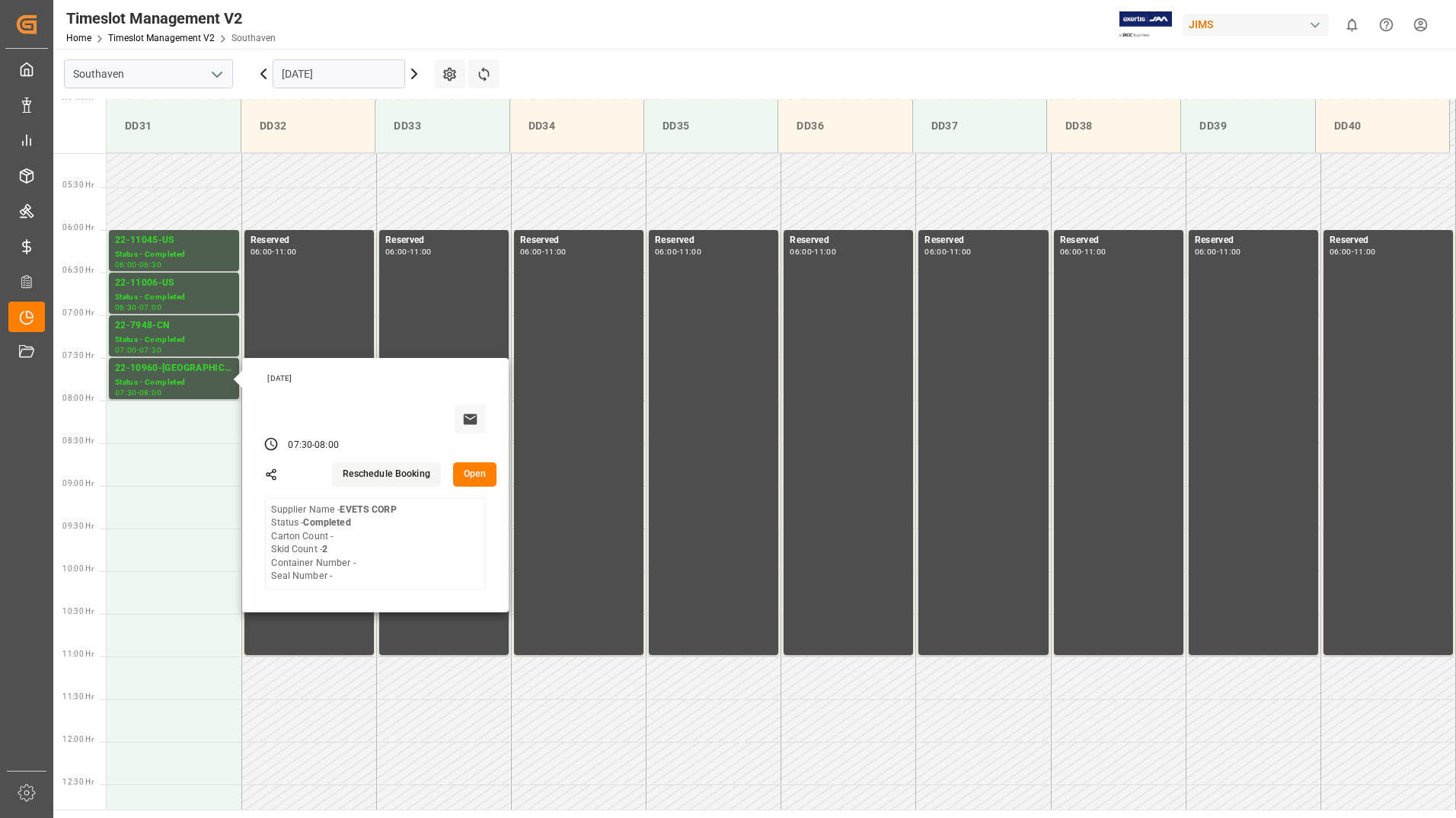
click at [479, 476] on button "Open" at bounding box center [475, 475] width 44 height 24
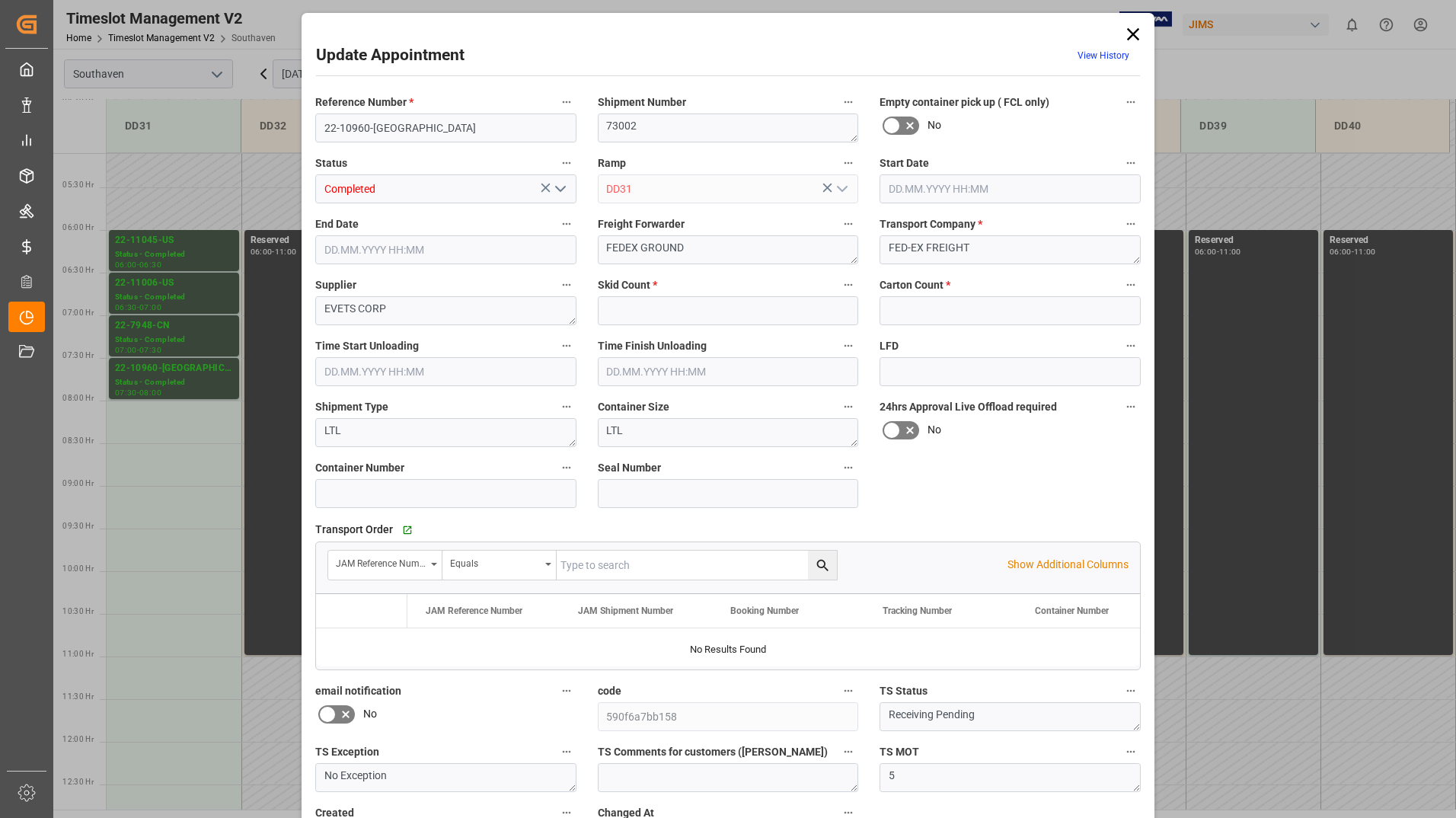
type input "2"
type input "0"
type input "[DATE] 07:30"
type input "[DATE] 08:00"
type input "[DATE] 19:34"
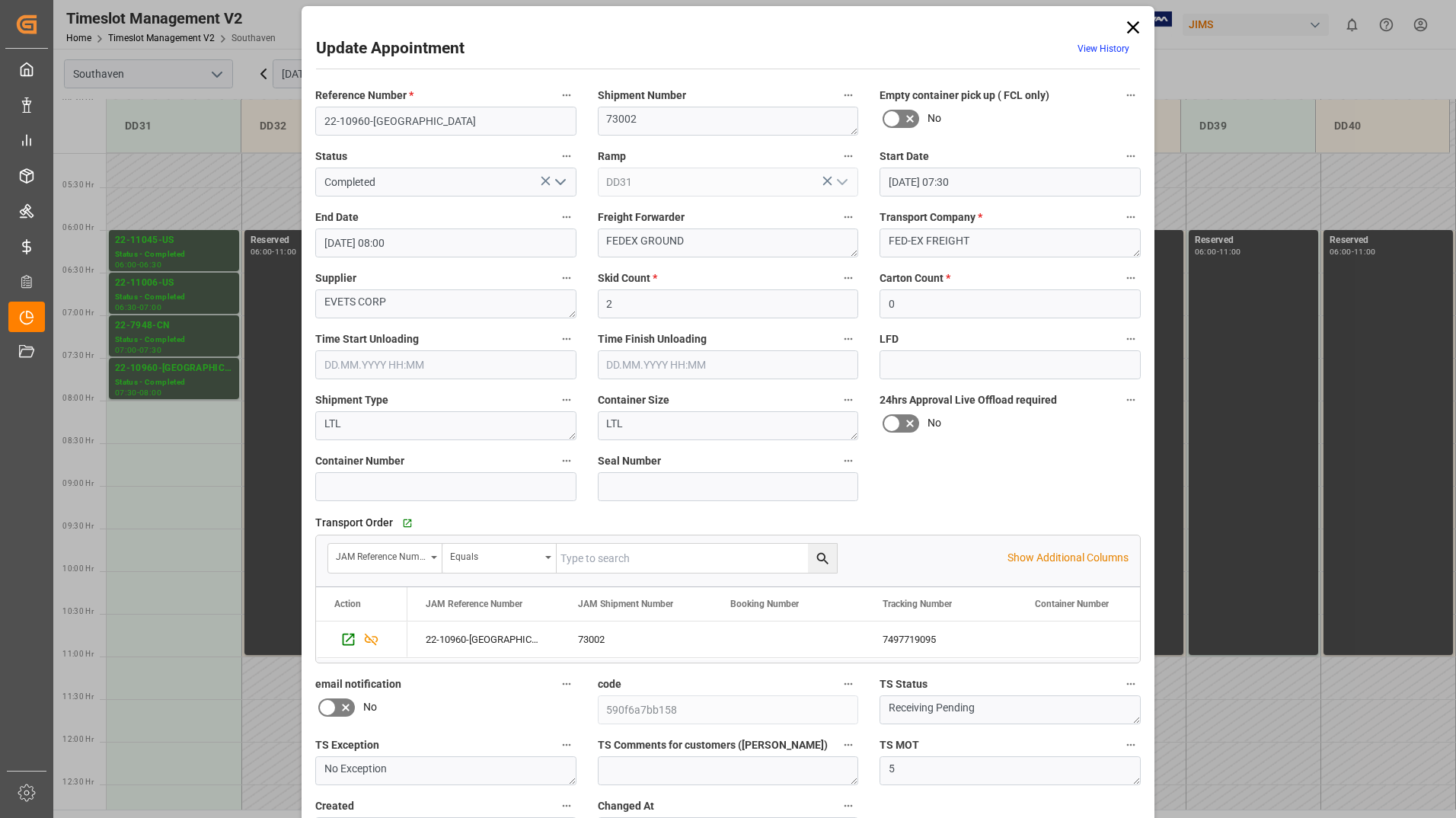
scroll to position [0, 0]
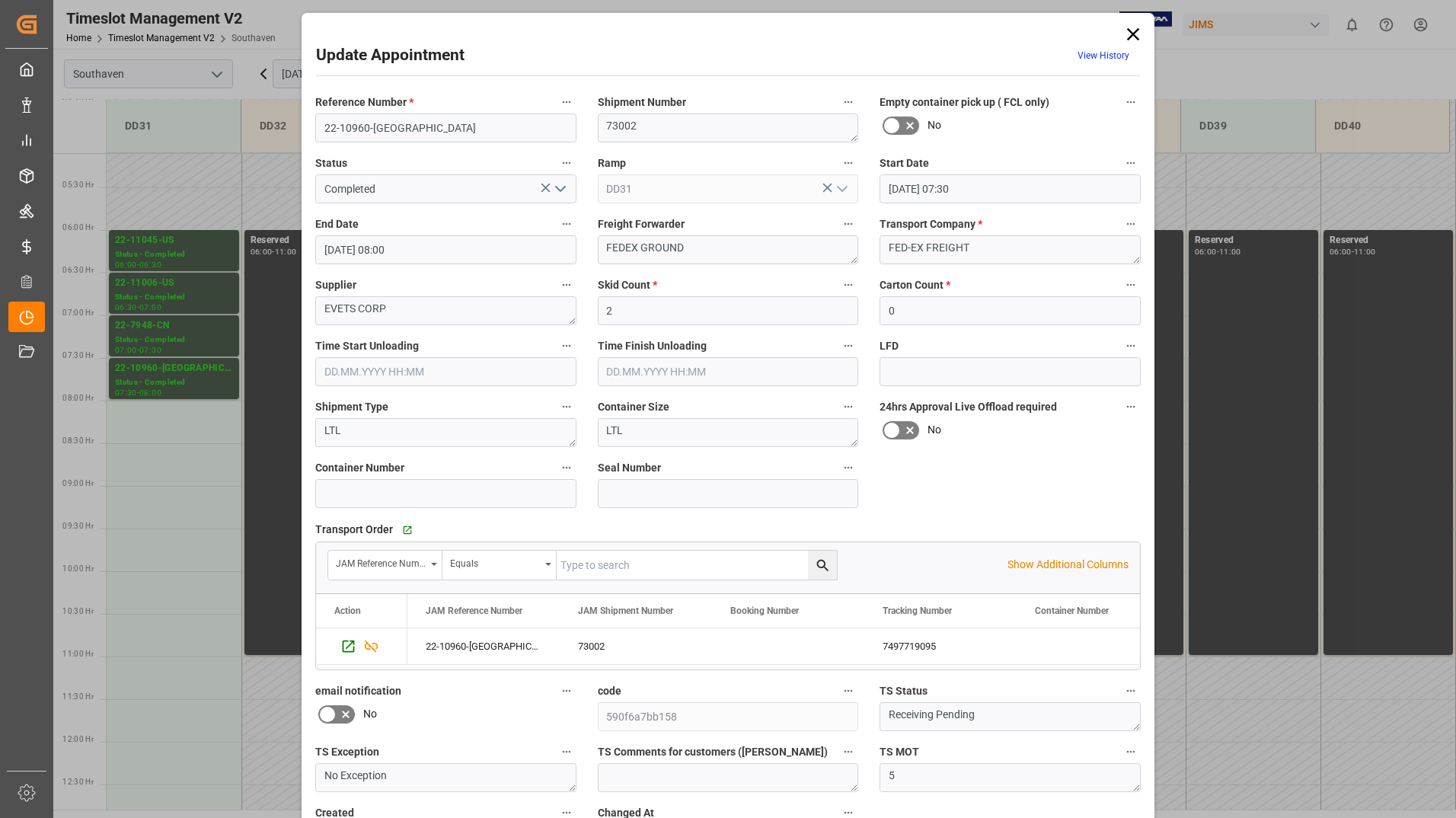
click at [1133, 37] on icon at bounding box center [1133, 34] width 12 height 12
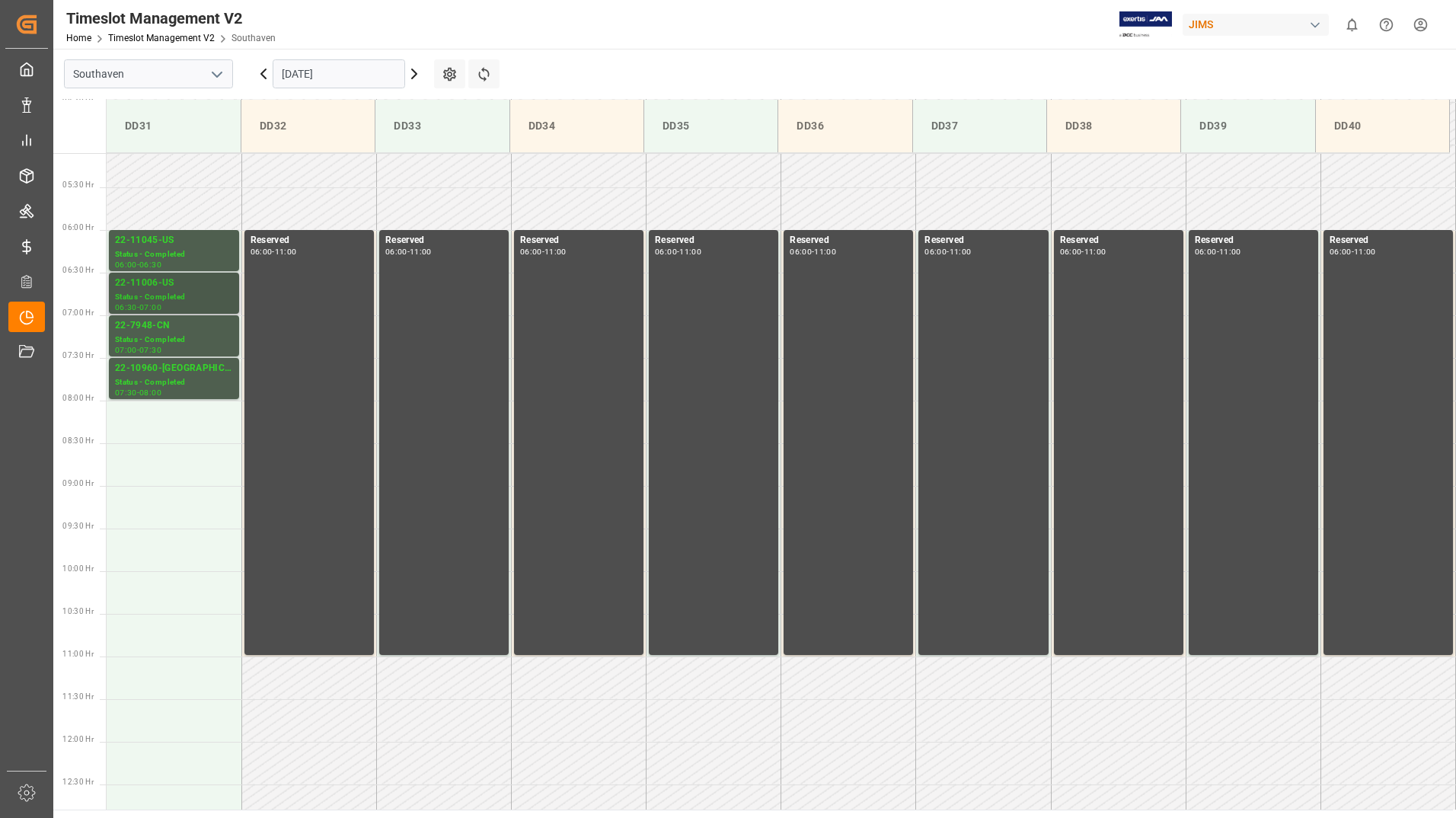
click at [161, 295] on div "Status - Completed" at bounding box center [174, 297] width 118 height 13
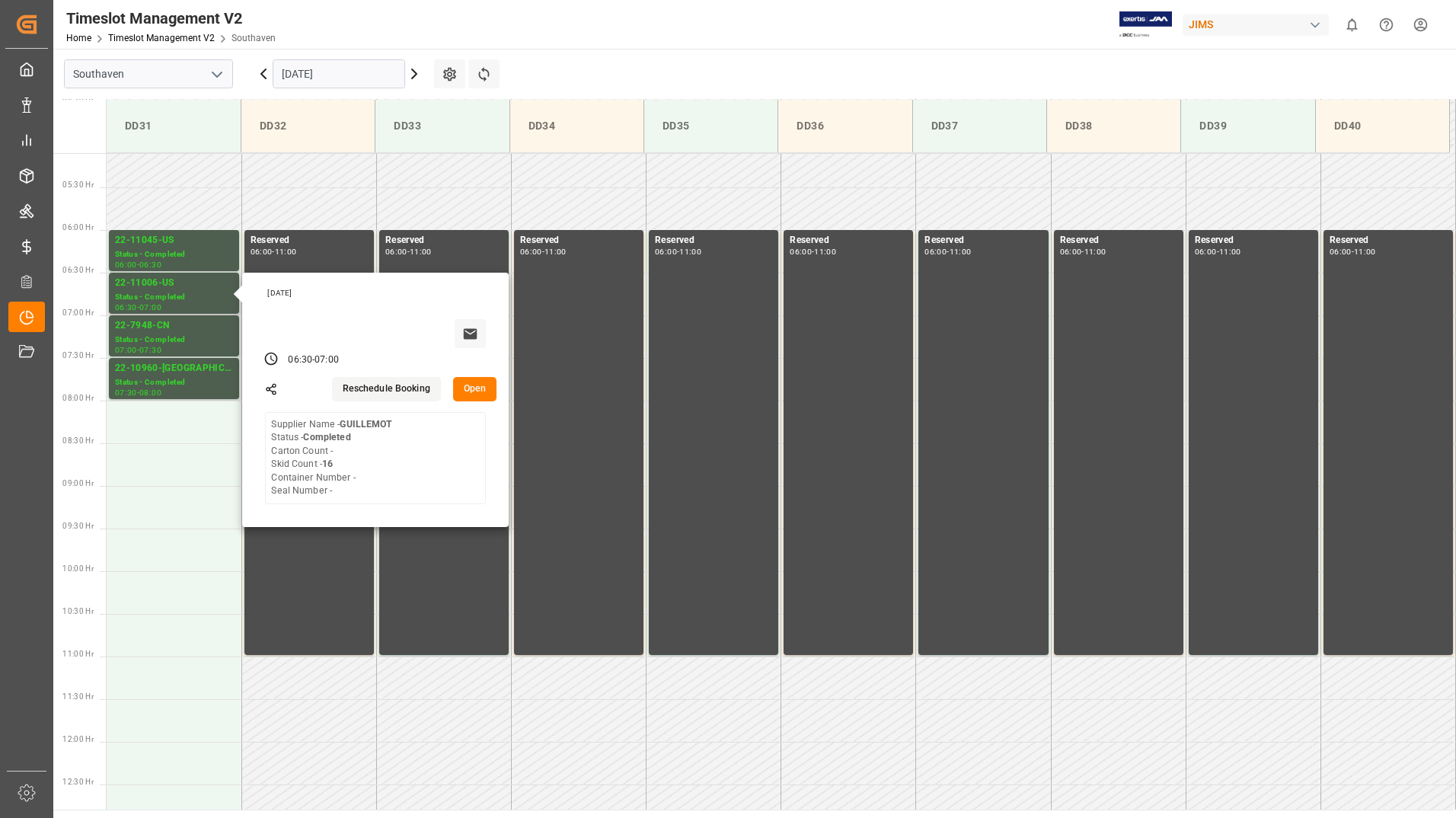
click at [472, 394] on button "Open" at bounding box center [475, 389] width 44 height 24
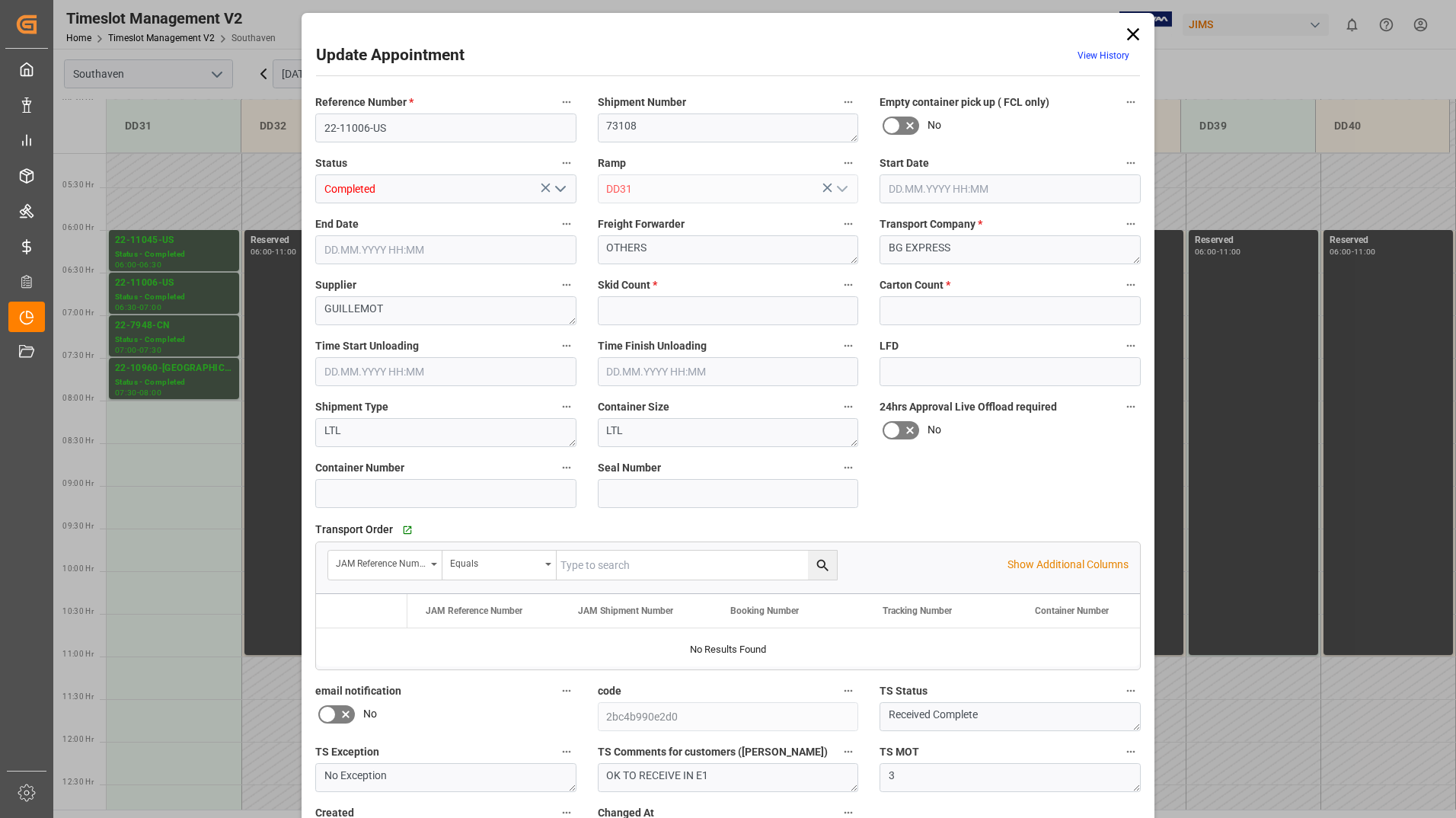
type input "16"
type input "0"
type input "[DATE] 06:30"
type input "[DATE] 07:00"
type input "[DATE] 19:30"
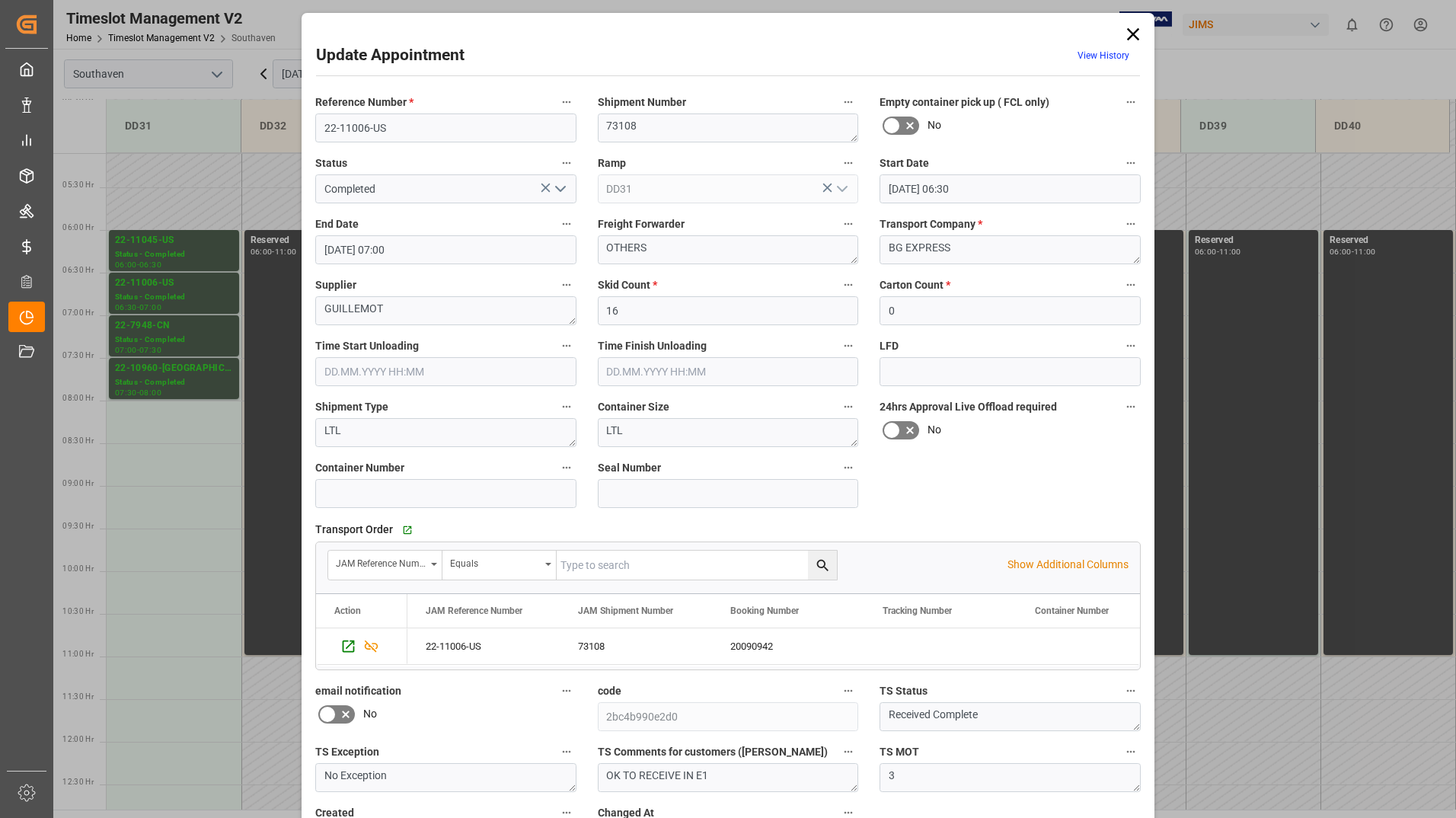
click at [1129, 39] on icon at bounding box center [1133, 34] width 22 height 22
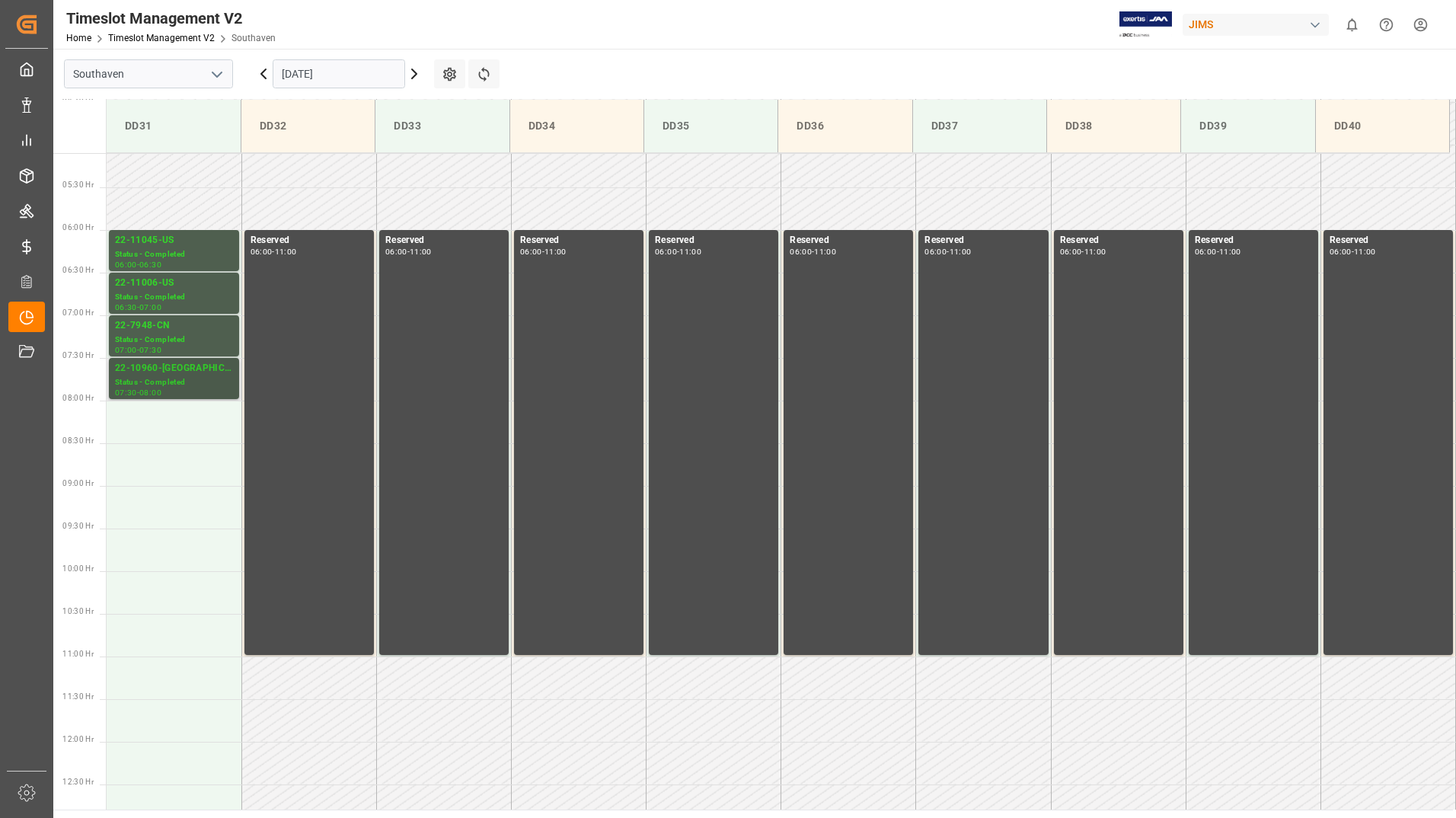
click at [163, 382] on div "Status - Completed" at bounding box center [174, 383] width 118 height 13
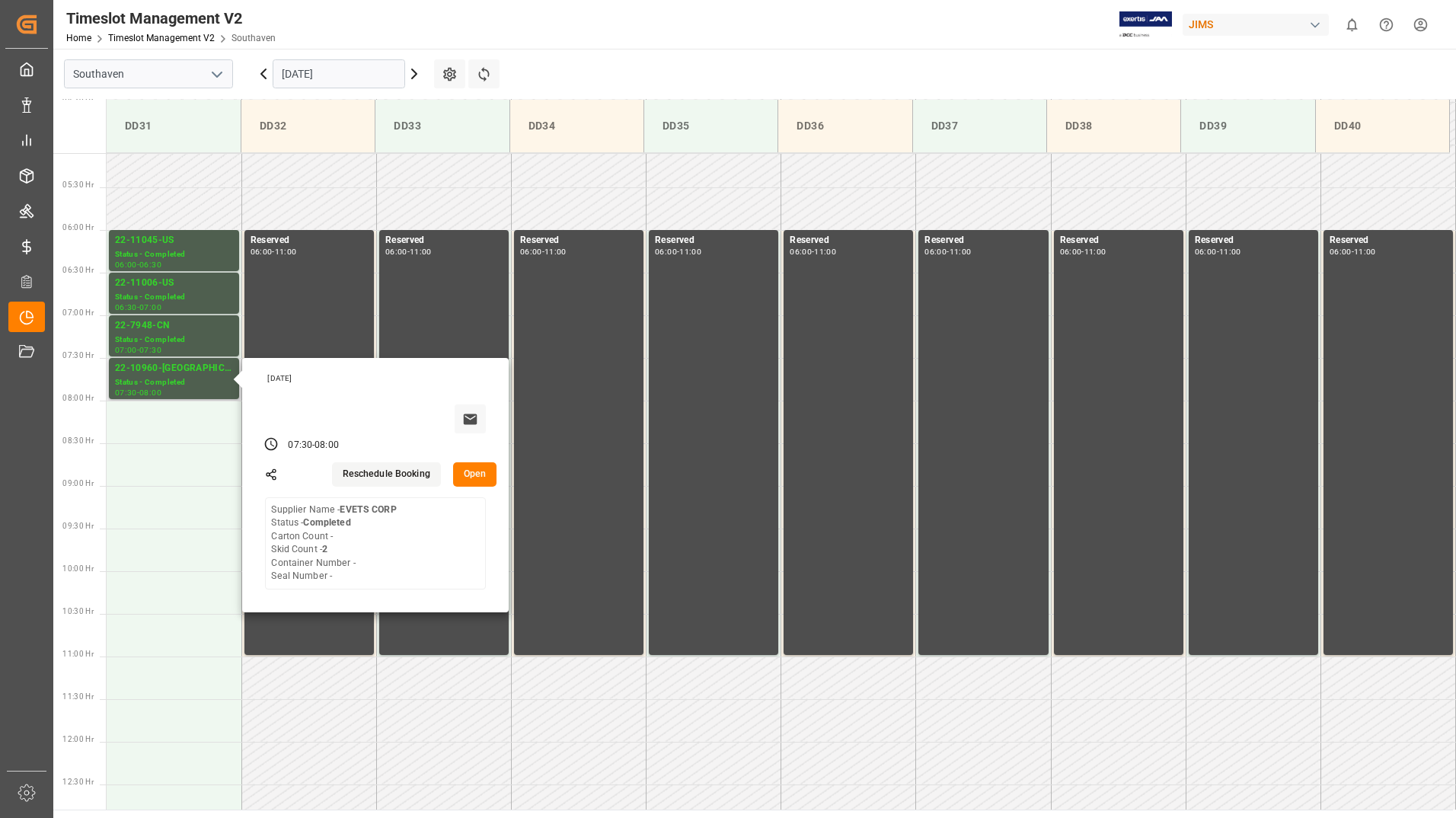
click at [478, 479] on button "Open" at bounding box center [475, 475] width 44 height 24
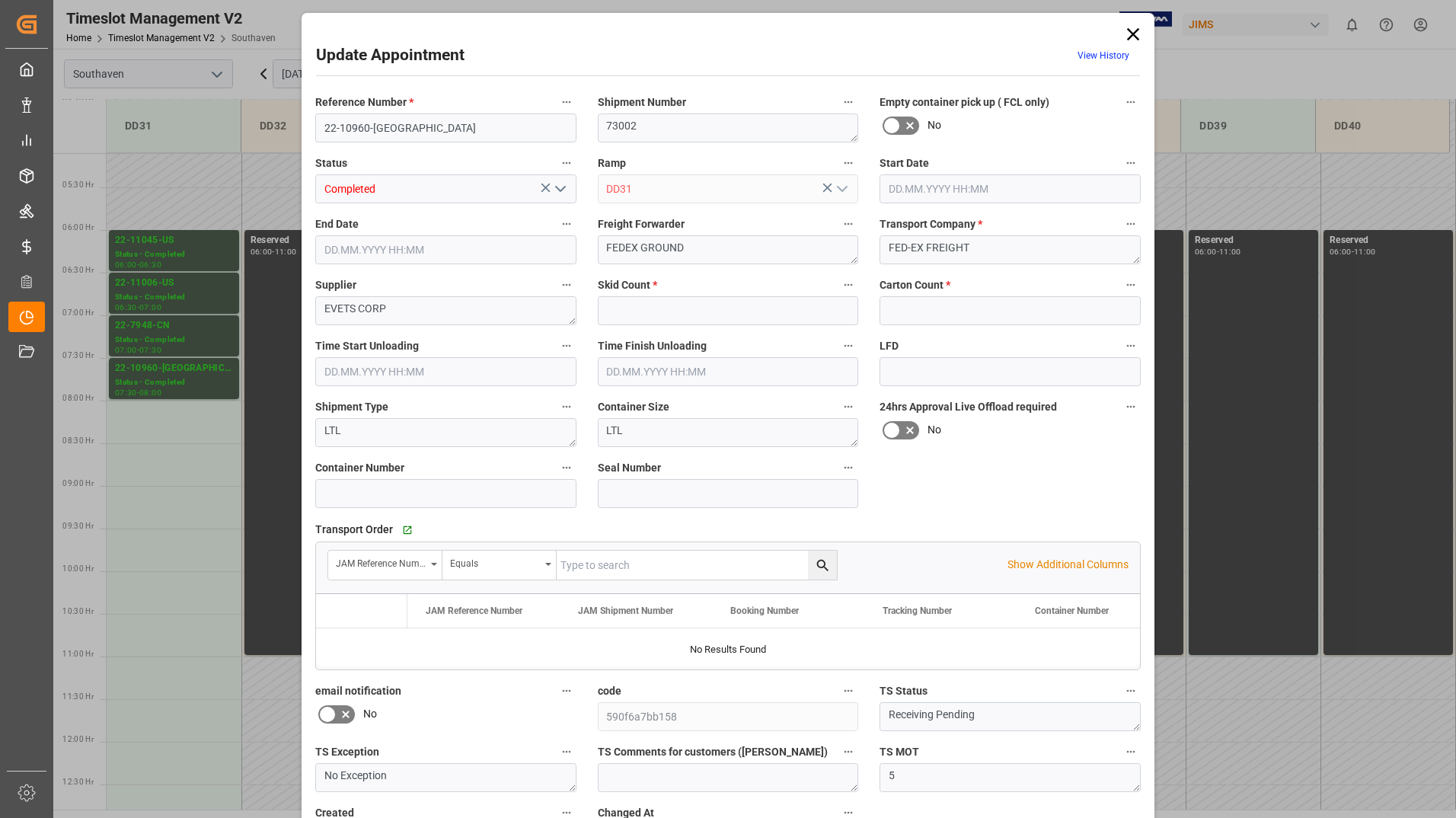
type input "2"
type input "0"
type input "[DATE] 07:30"
type input "[DATE] 08:00"
type input "[DATE] 19:34"
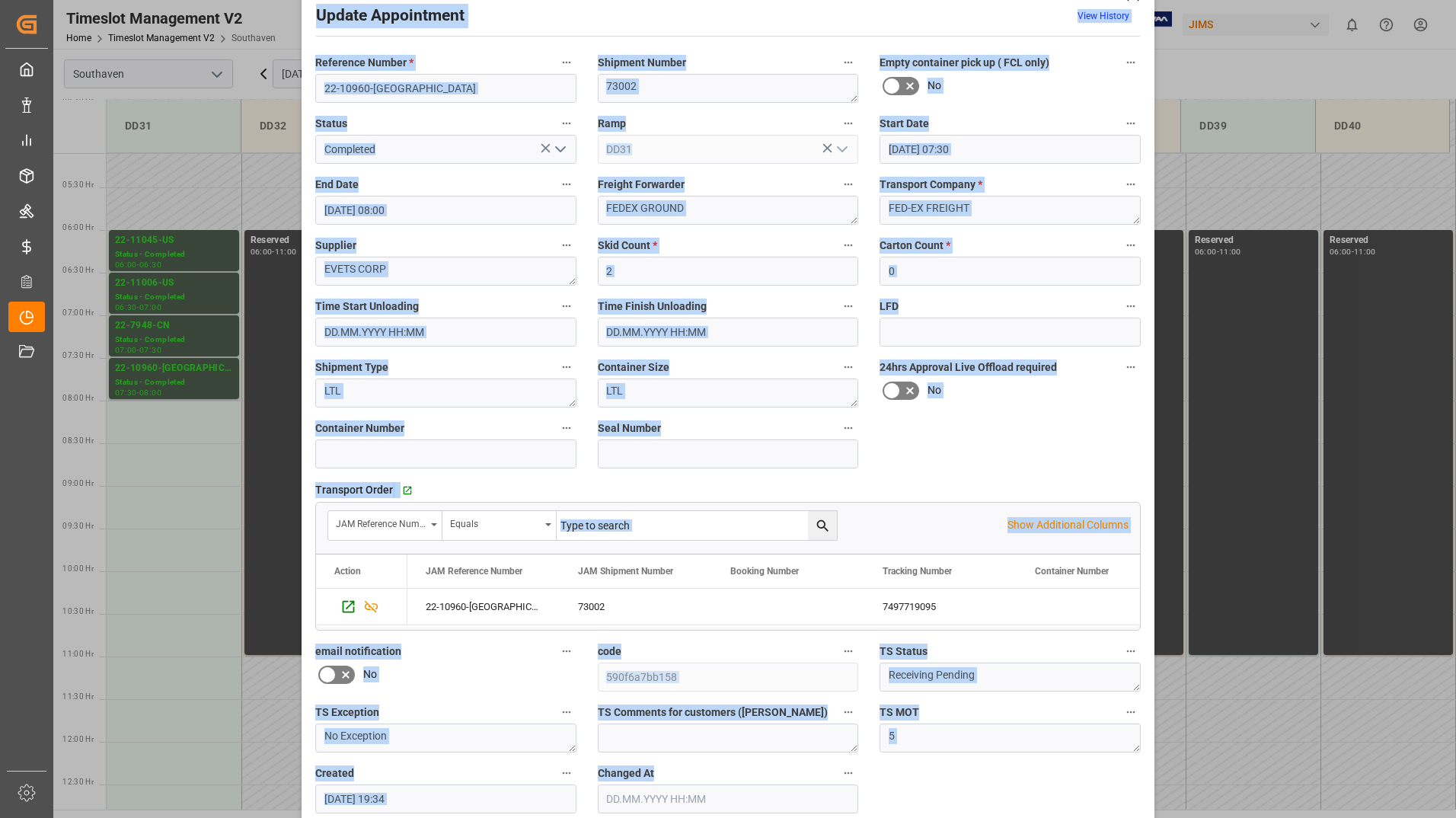
scroll to position [113, 0]
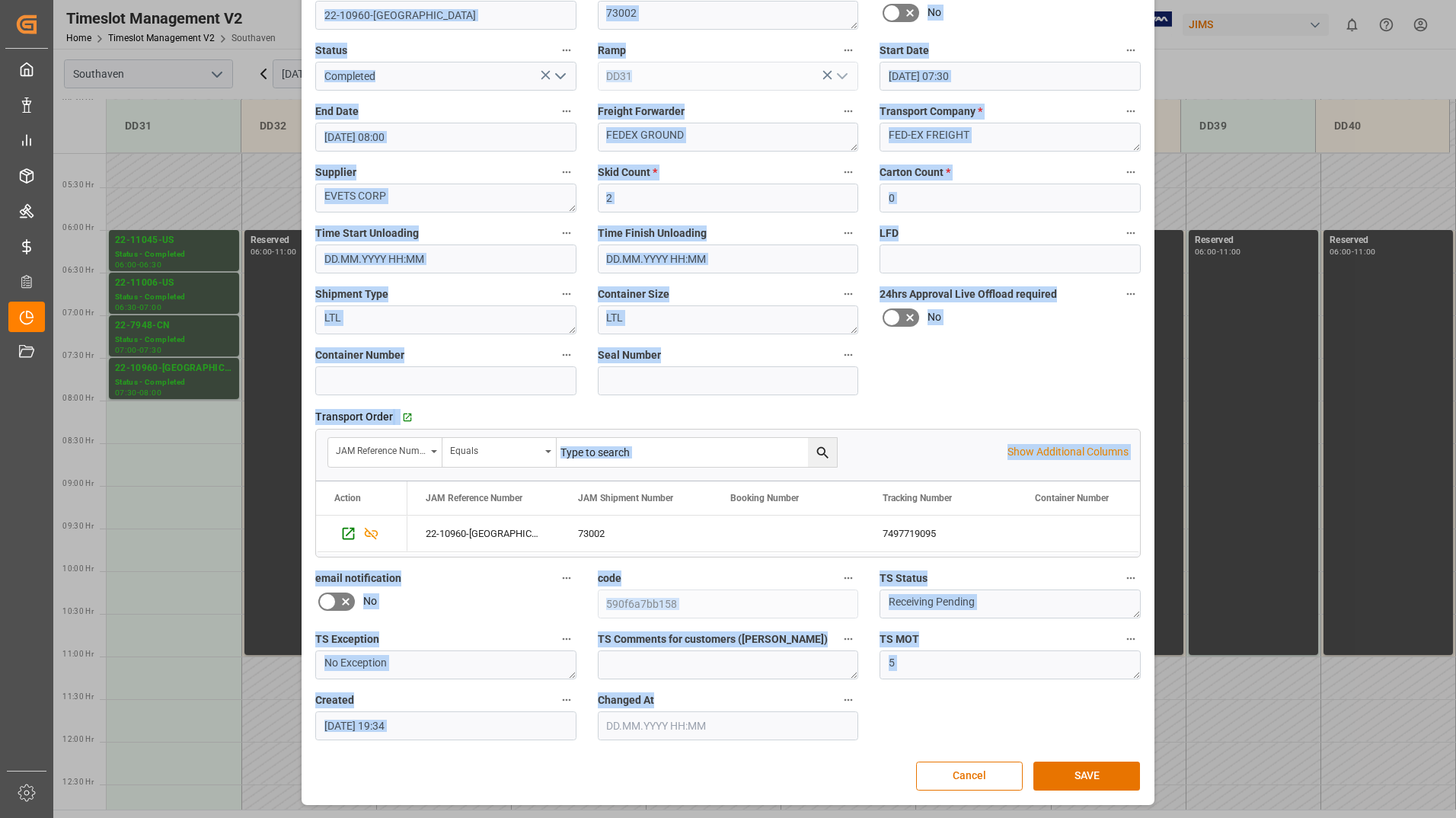
drag, startPoint x: 315, startPoint y: 52, endPoint x: 1117, endPoint y: 810, distance: 1103.5
click at [1117, 810] on div "Update Appointment View History Reference Number * 22-10960-US Shipment Number …" at bounding box center [728, 409] width 1456 height 818
drag, startPoint x: 481, startPoint y: 66, endPoint x: 978, endPoint y: 237, distance: 525.6
click at [978, 237] on label "LFD" at bounding box center [1010, 233] width 261 height 22
click at [1121, 237] on button "LFD" at bounding box center [1131, 232] width 20 height 20
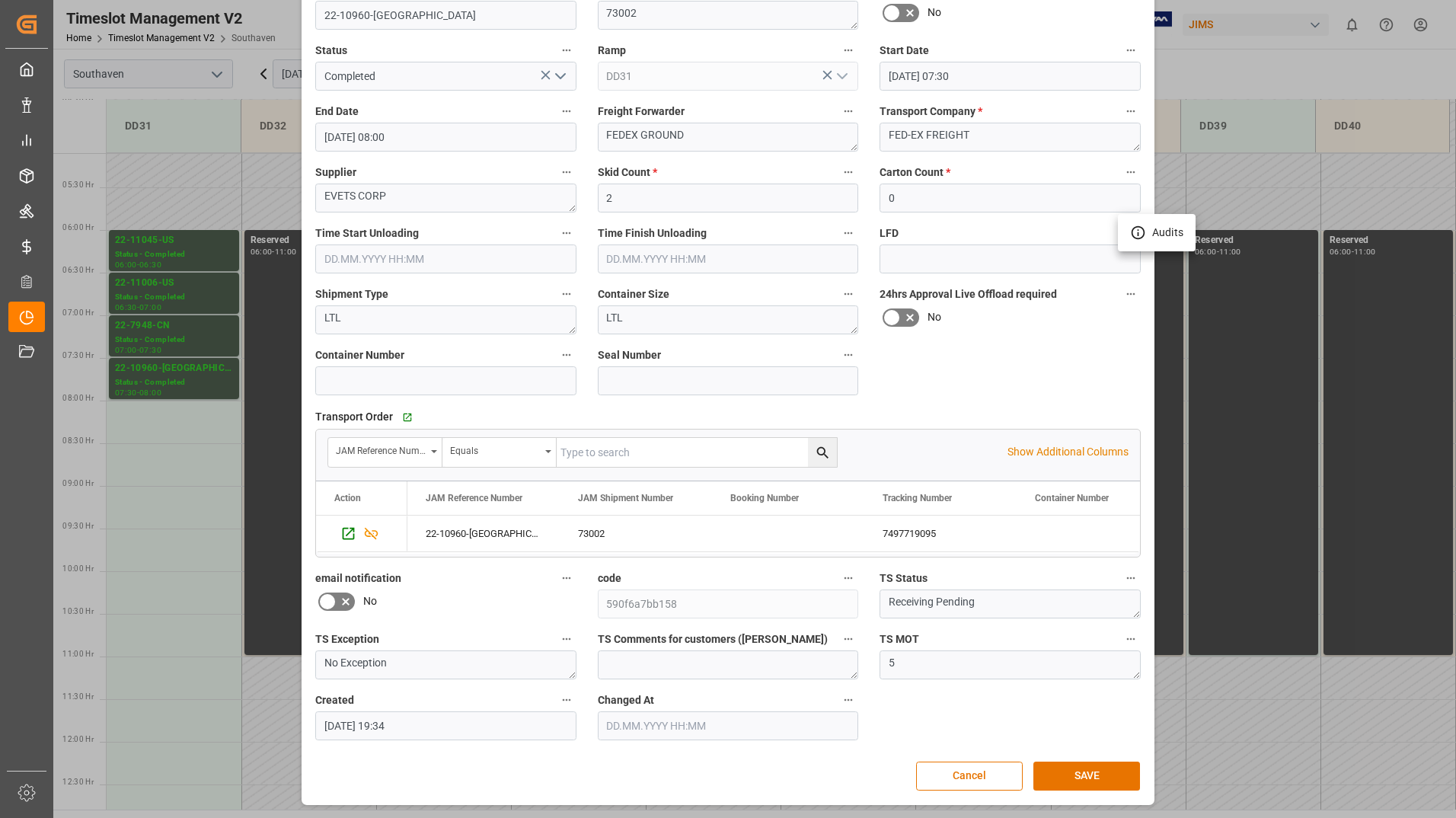
drag, startPoint x: 322, startPoint y: 12, endPoint x: 634, endPoint y: 72, distance: 317.7
click at [634, 72] on div at bounding box center [728, 409] width 1456 height 818
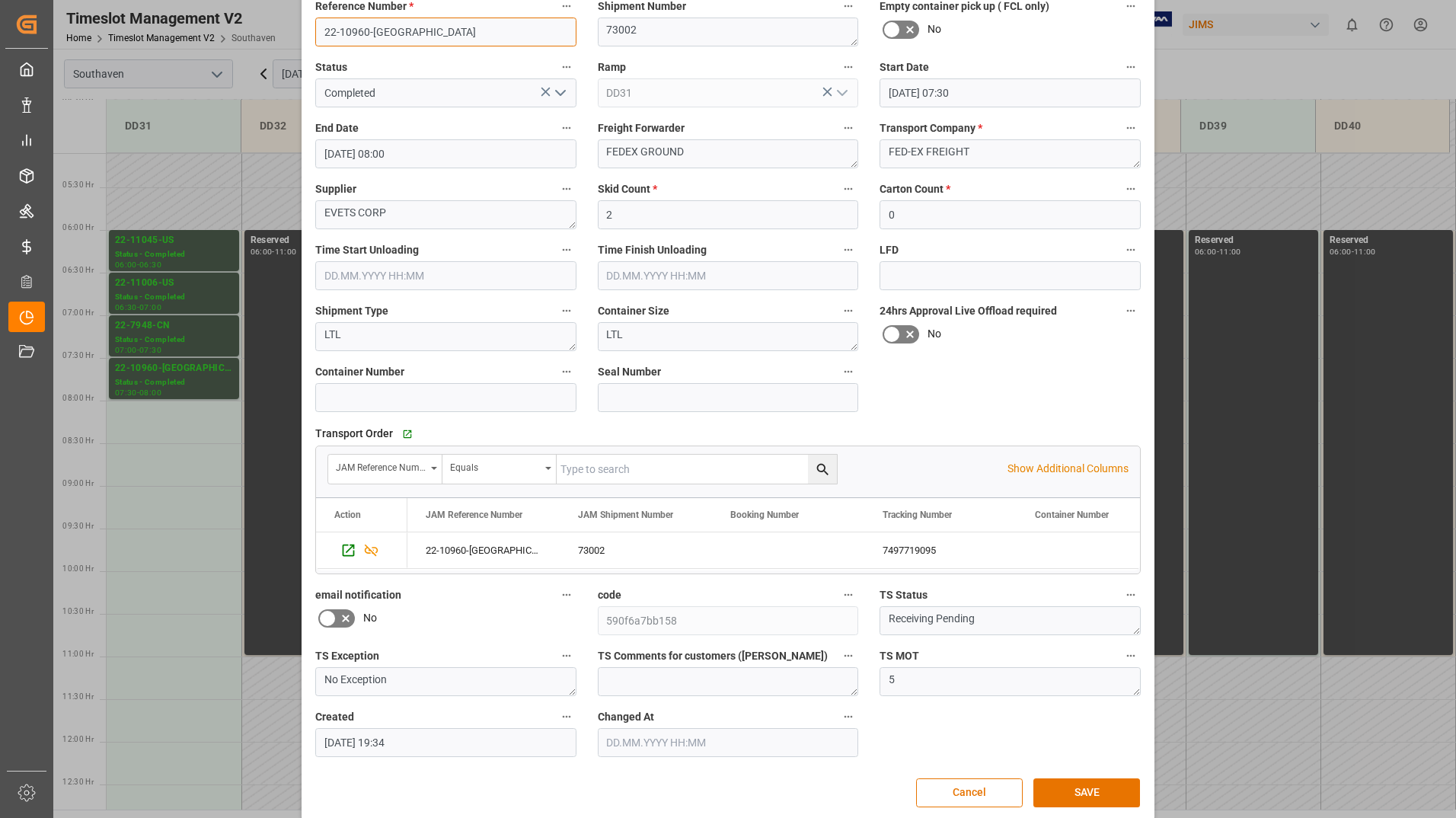
scroll to position [87, 0]
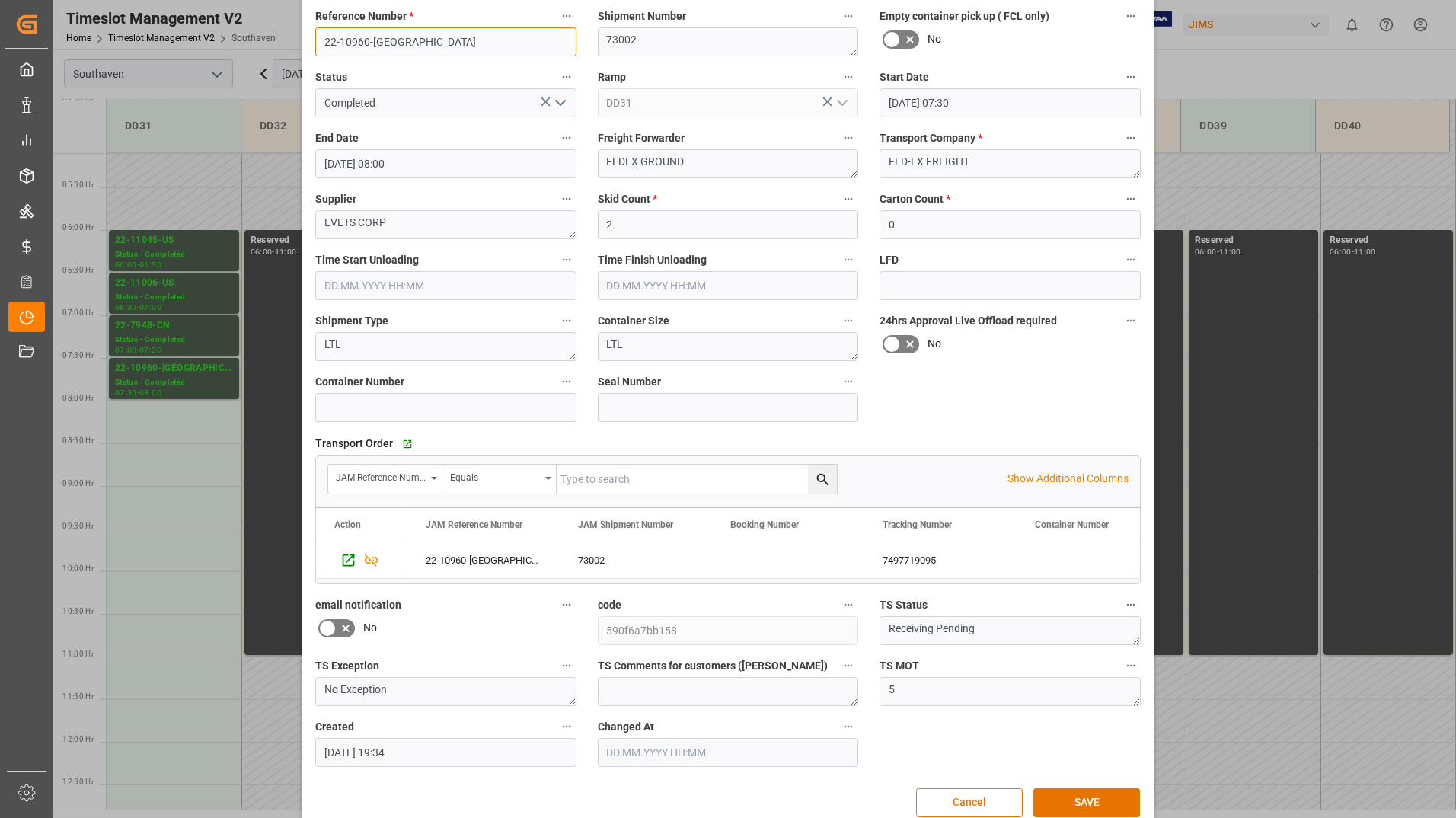
drag, startPoint x: 317, startPoint y: 14, endPoint x: 985, endPoint y: 112, distance: 675.2
click at [985, 112] on div "Reference Number * 22-10960-US Shipment Number 73002 Empty container pick up ( …" at bounding box center [728, 386] width 847 height 772
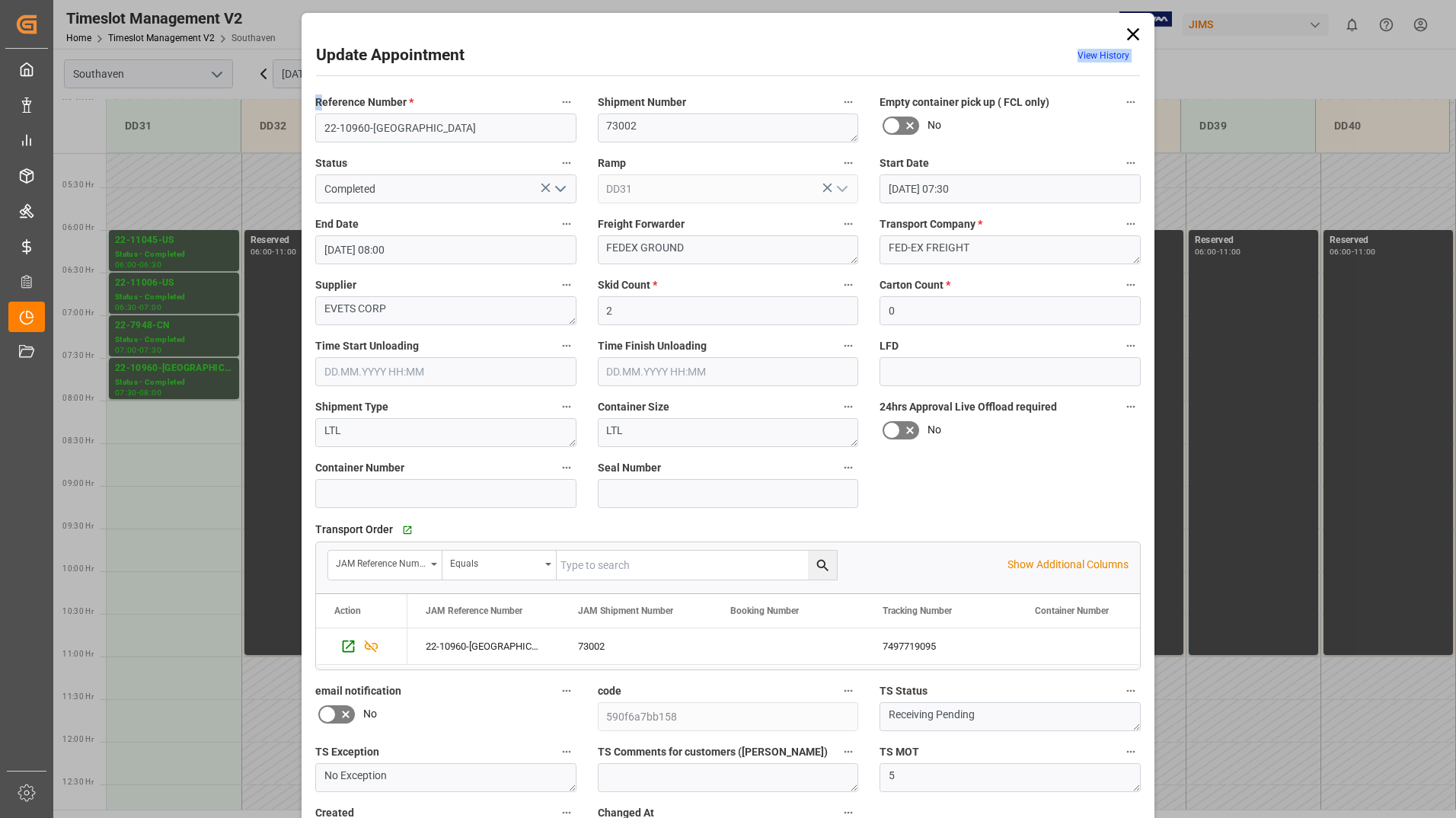
drag, startPoint x: 316, startPoint y: 1, endPoint x: 475, endPoint y: 18, distance: 159.9
click at [475, 18] on div "Update Appointment View History Reference Number * 22-10960-US Shipment Number …" at bounding box center [728, 465] width 845 height 897
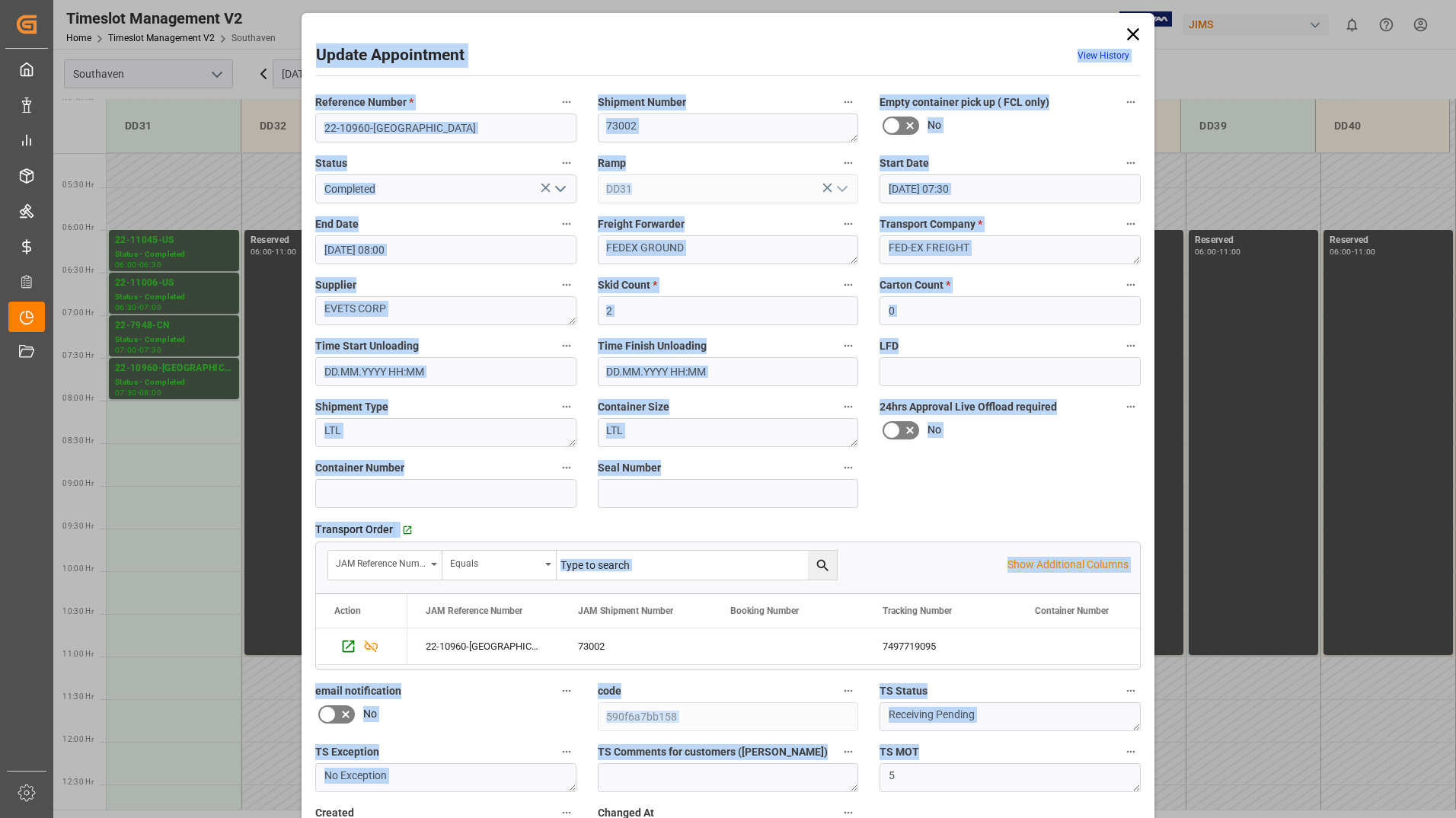
scroll to position [113, 0]
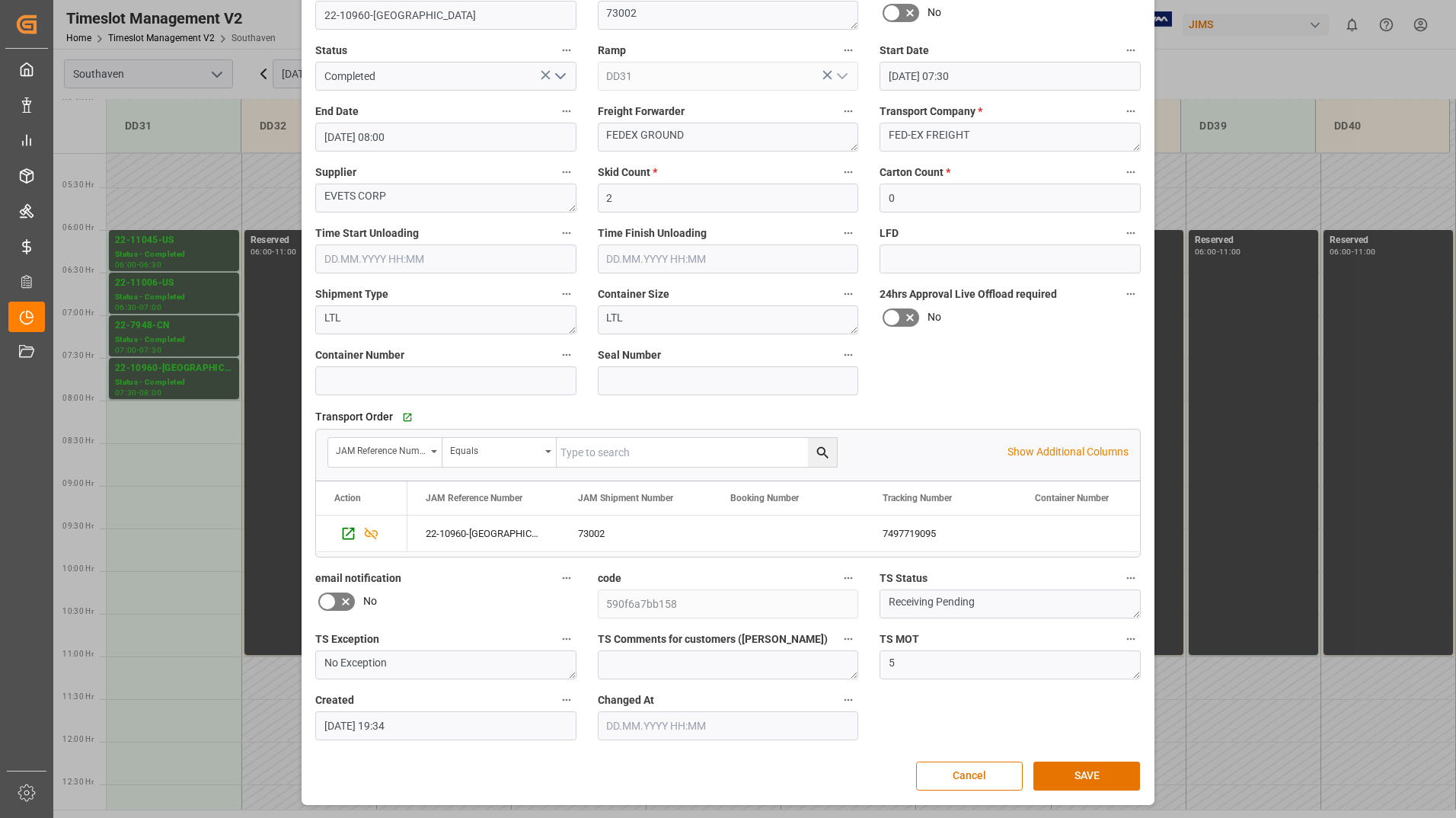
drag, startPoint x: 311, startPoint y: 50, endPoint x: 1124, endPoint y: 828, distance: 1125.3
click at [1124, 817] on html "Created by potrace 1.15, written by [PERSON_NAME] [DATE]-[DATE] Created by potr…" at bounding box center [728, 409] width 1456 height 818
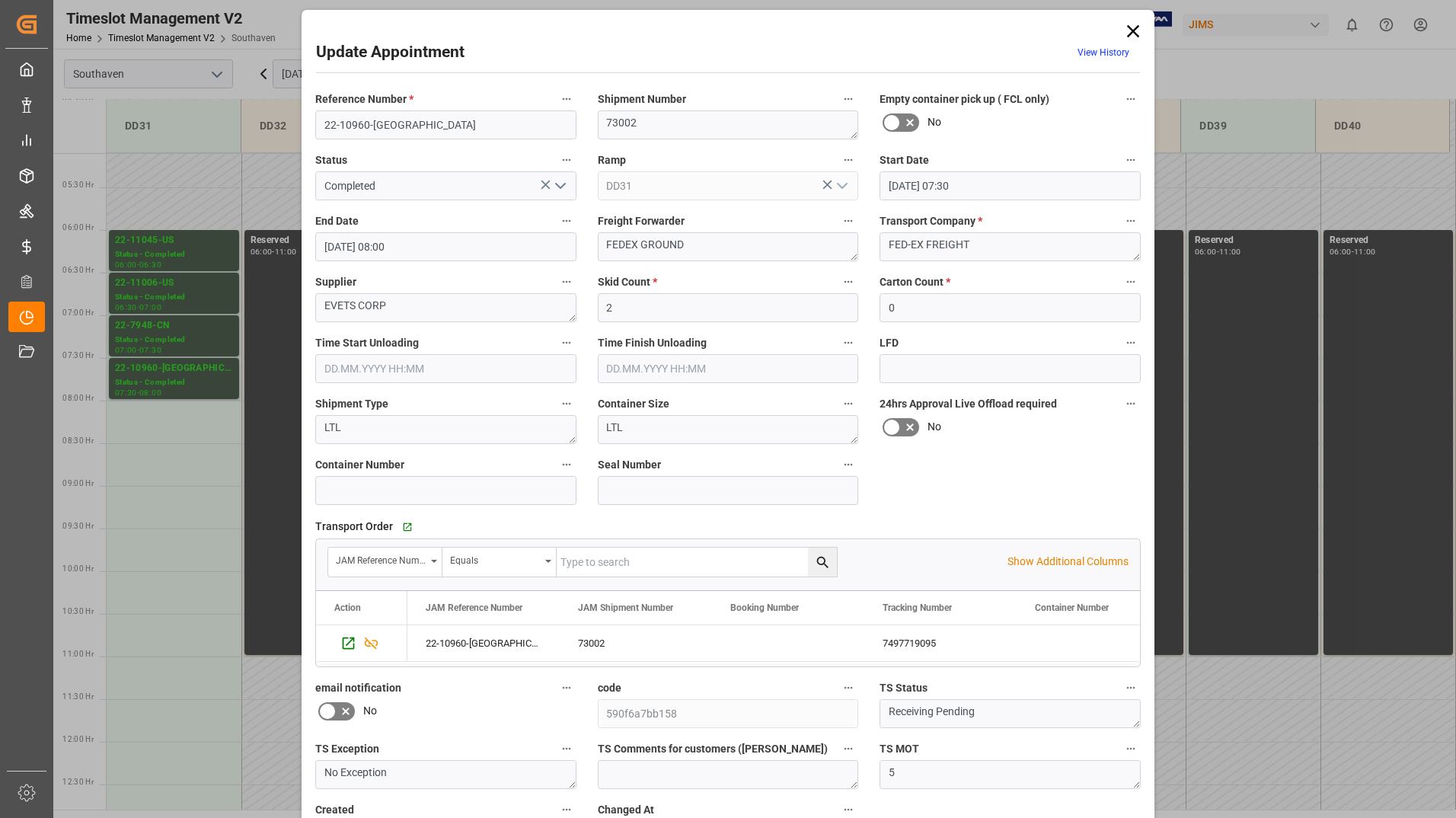
scroll to position [0, 0]
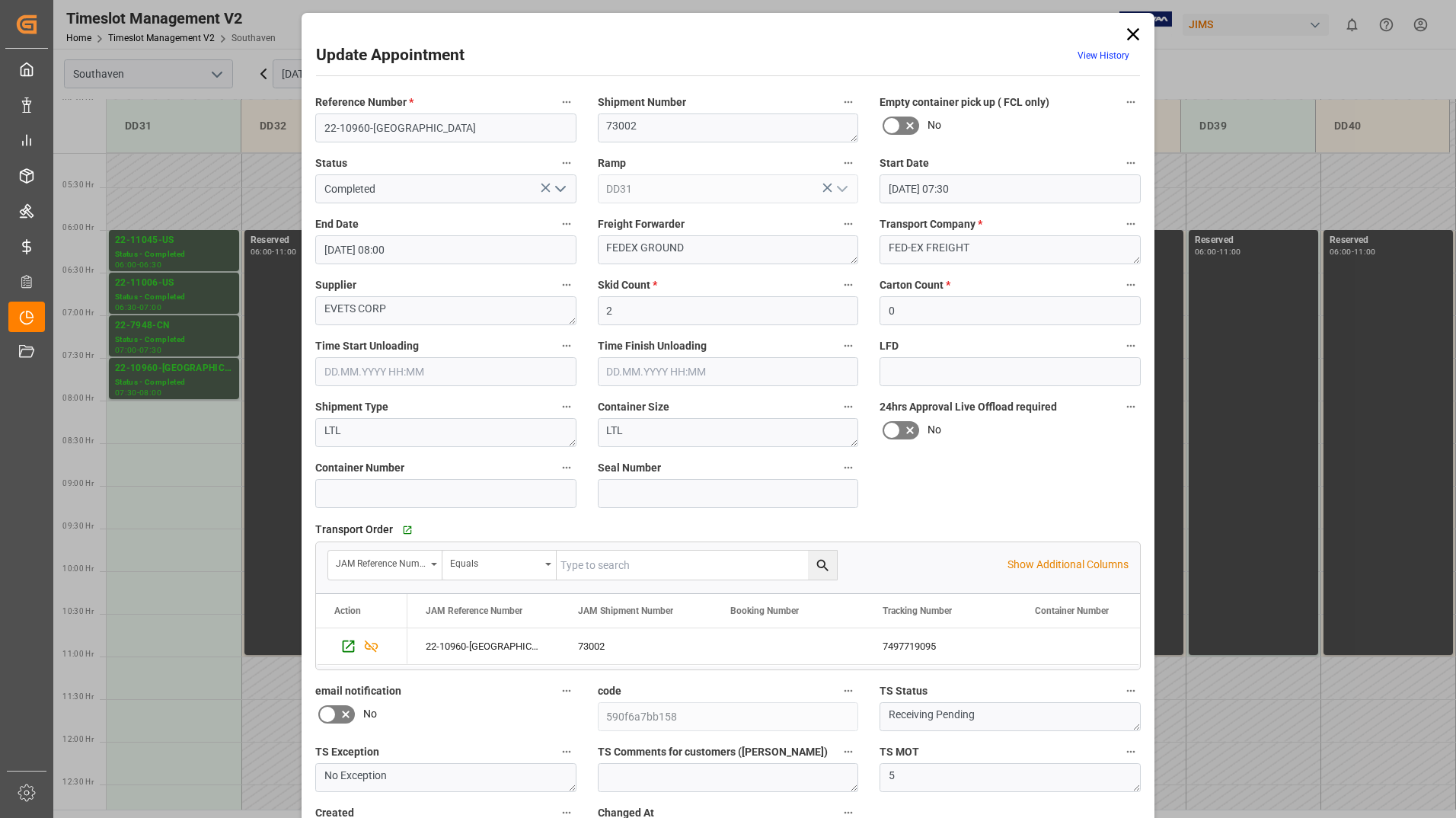
click at [312, 55] on div "Update Appointment View History Reference Number * 22-10960-US Shipment Number …" at bounding box center [728, 465] width 845 height 897
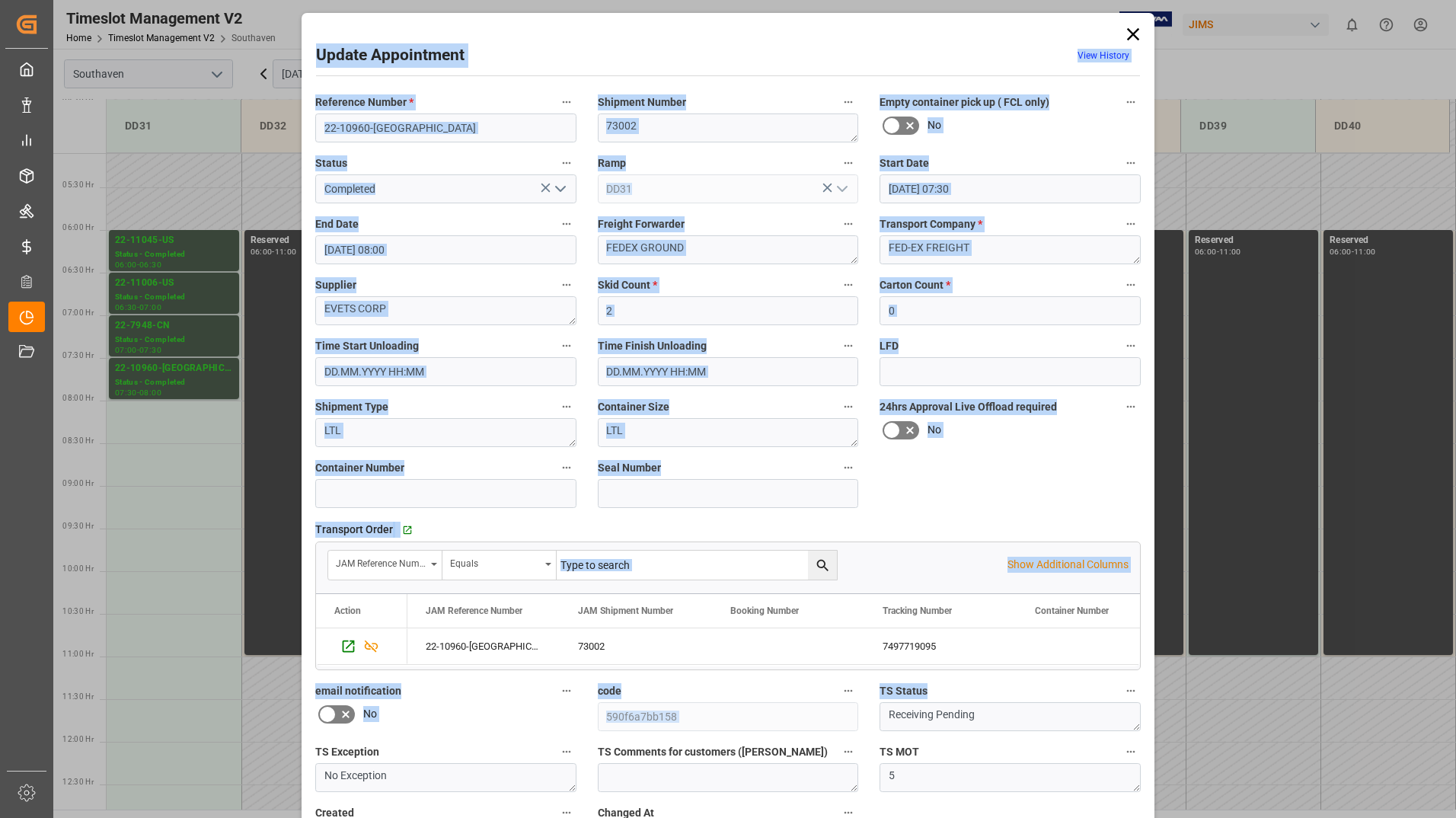
drag, startPoint x: 313, startPoint y: 52, endPoint x: 1015, endPoint y: 712, distance: 963.5
click at [1015, 712] on div "Update Appointment View History Reference Number * 22-10960-US Shipment Number …" at bounding box center [728, 465] width 845 height 897
click at [818, 92] on label "Shipment Number" at bounding box center [728, 102] width 261 height 22
click at [838, 92] on button "Shipment Number" at bounding box center [848, 102] width 20 height 20
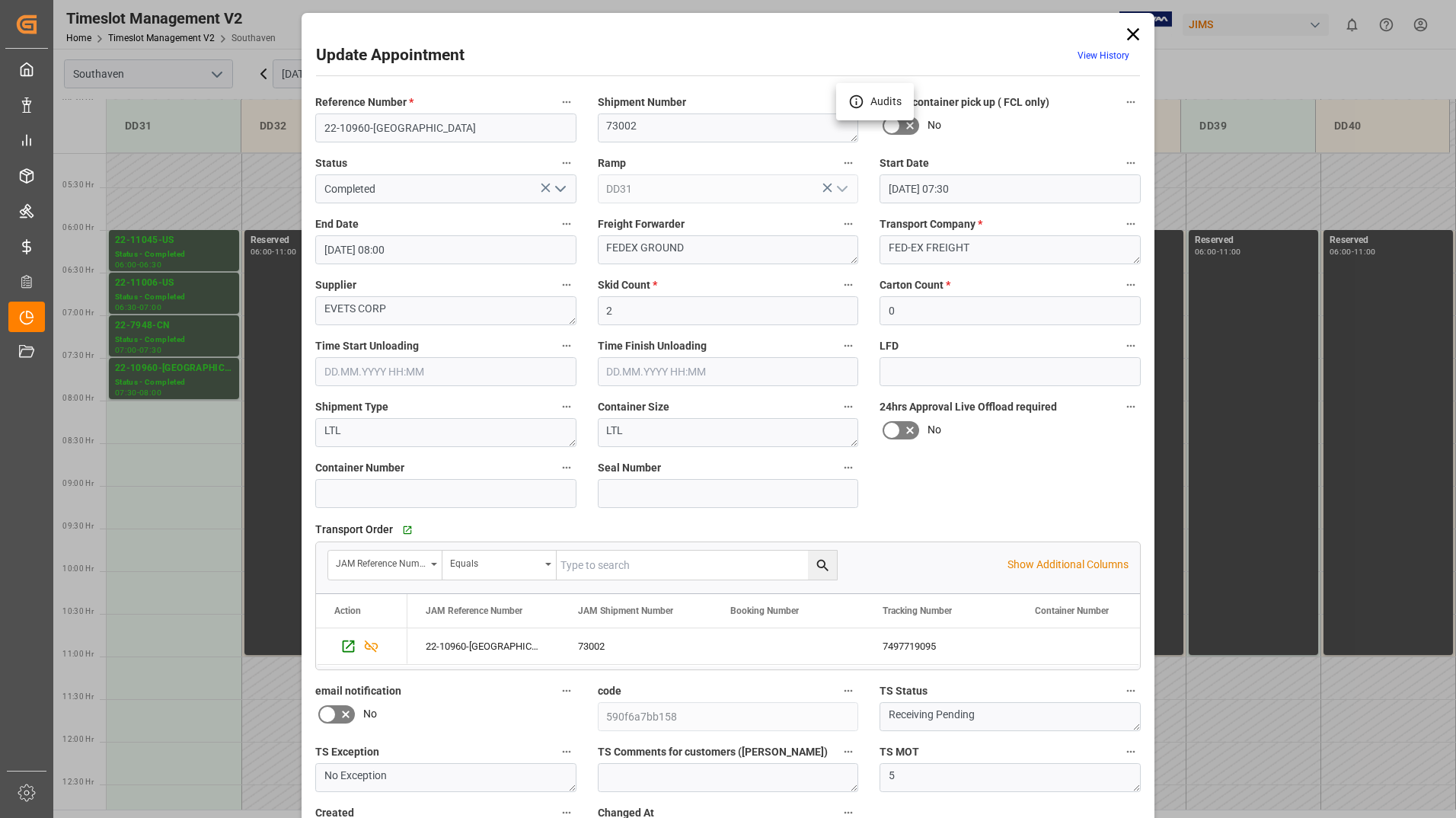
click at [1132, 35] on div at bounding box center [728, 409] width 1456 height 818
click at [1129, 35] on icon at bounding box center [1133, 34] width 12 height 12
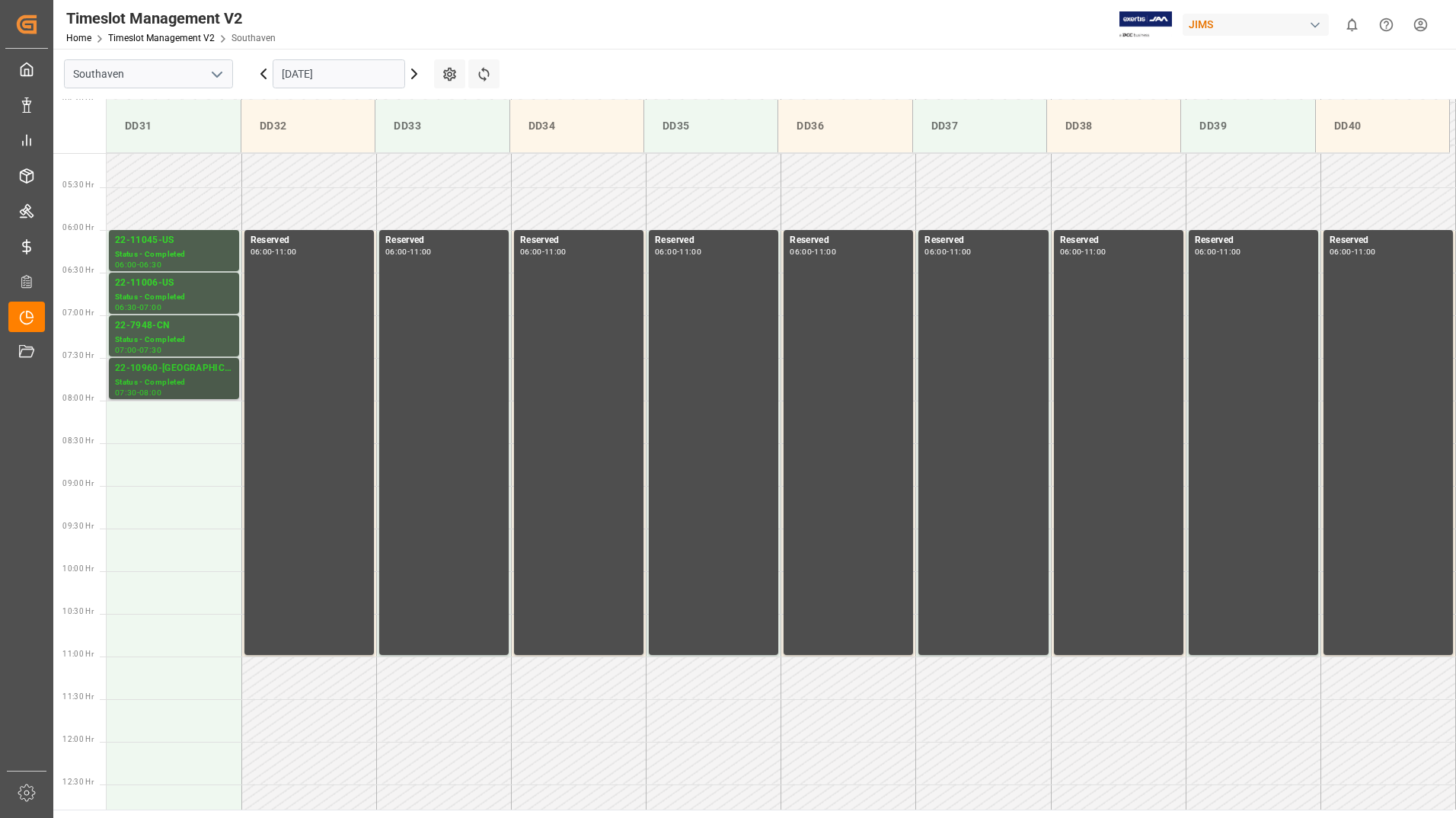
click at [177, 381] on div "Status - Completed" at bounding box center [174, 383] width 118 height 13
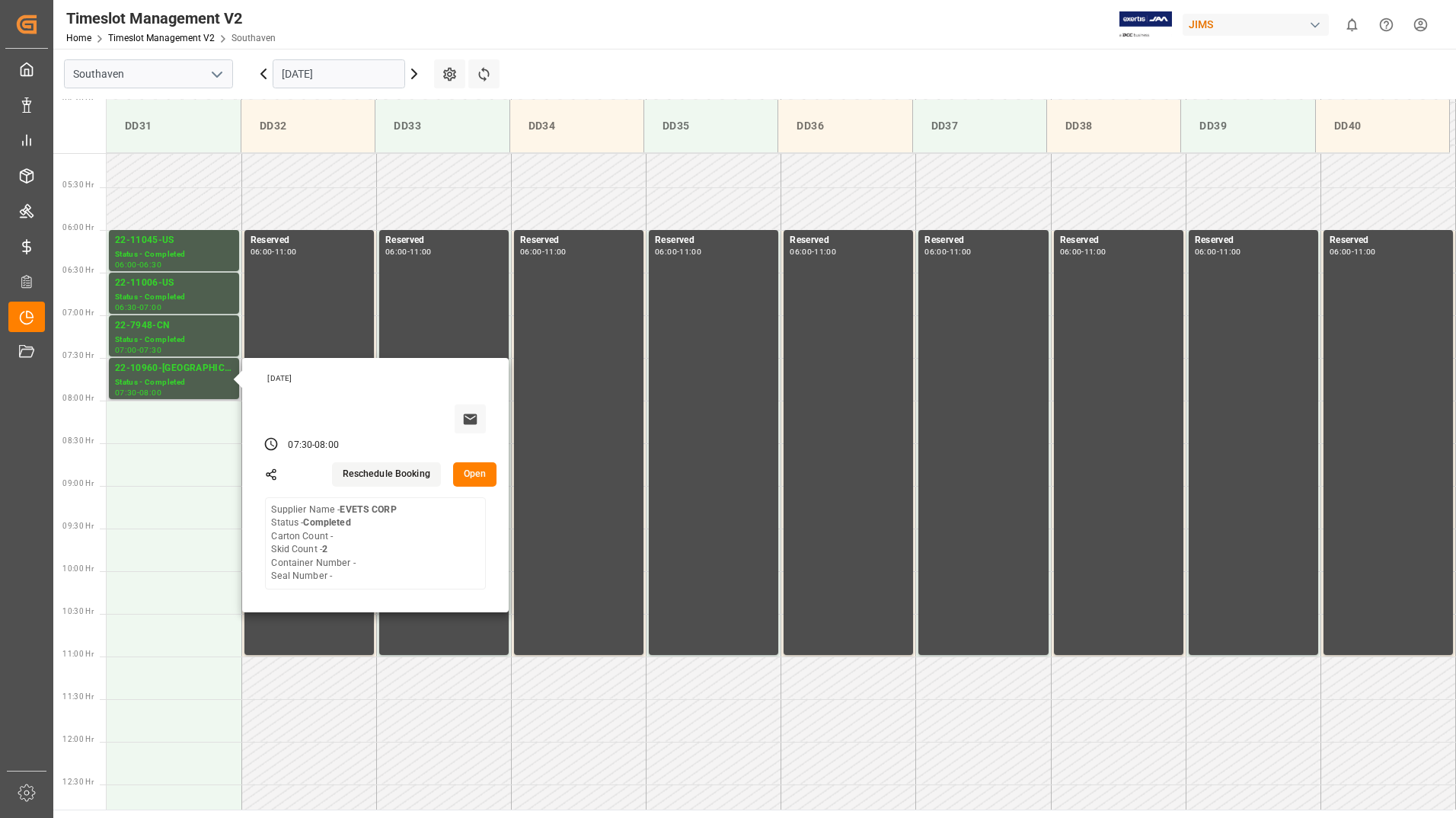
click at [479, 480] on button "Open" at bounding box center [475, 475] width 44 height 24
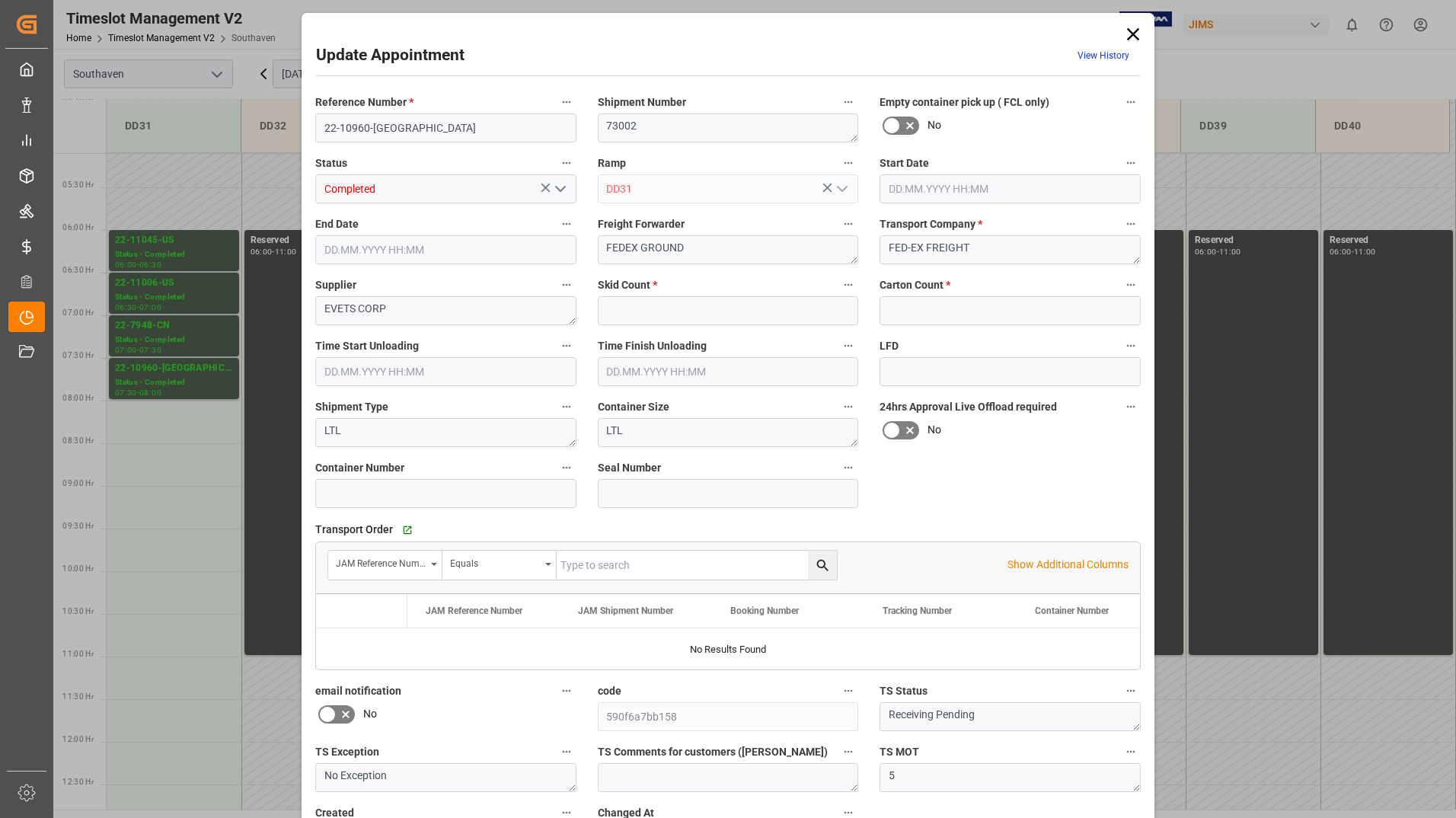
type input "2"
type input "0"
type input "[DATE] 07:30"
type input "[DATE] 08:00"
type input "[DATE] 19:34"
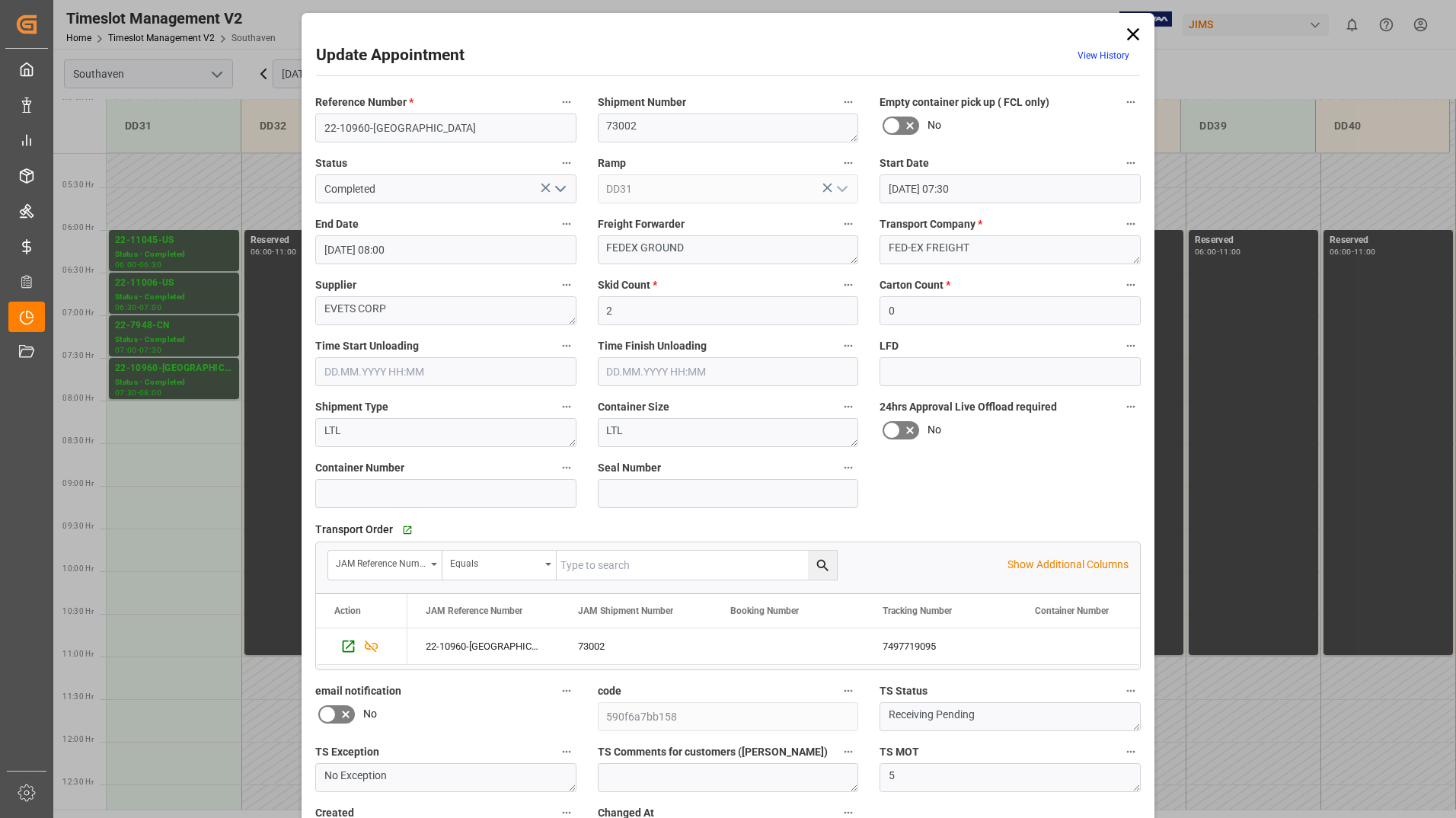
click at [1132, 35] on icon at bounding box center [1133, 34] width 12 height 12
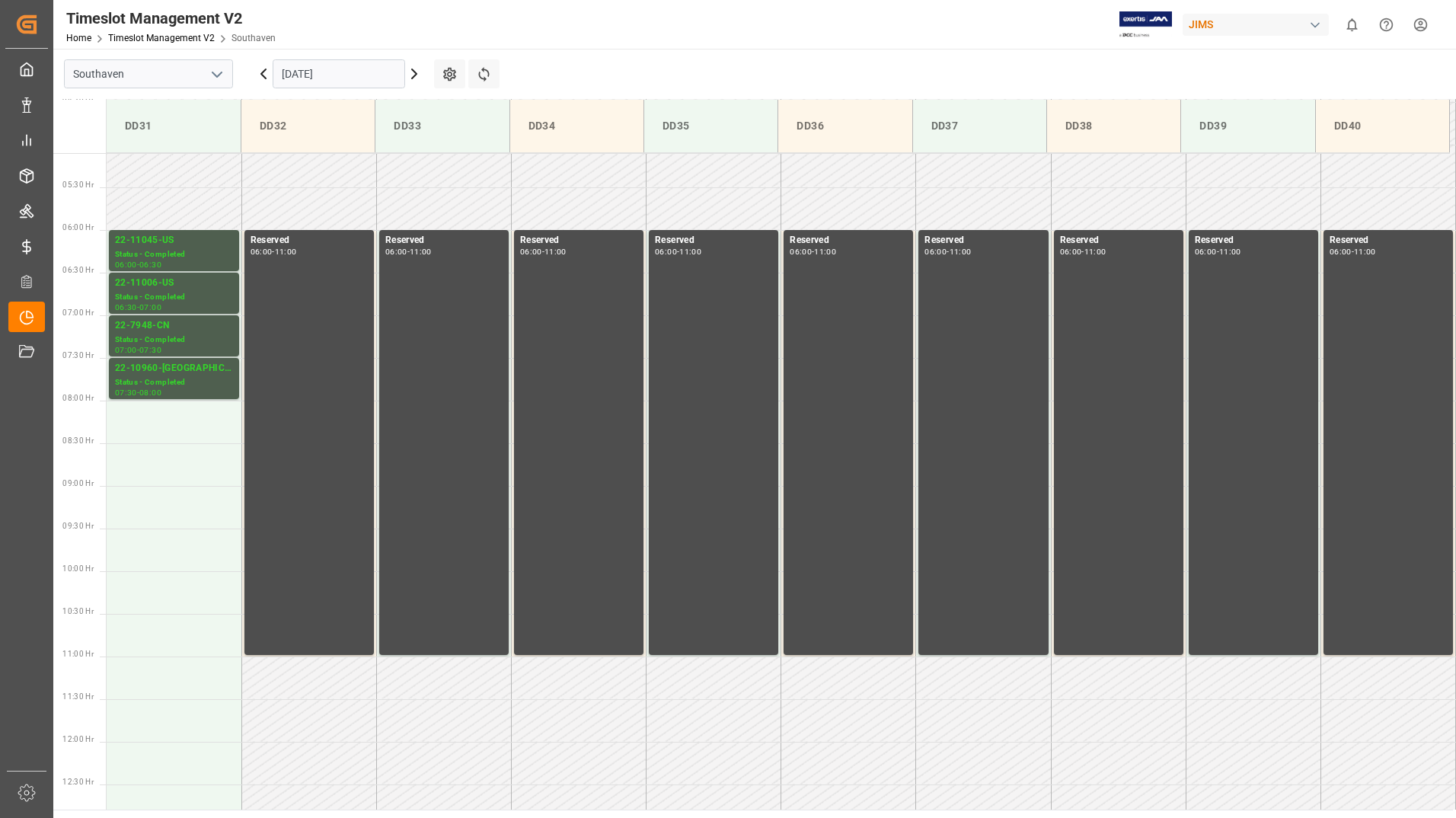
click at [415, 74] on icon at bounding box center [414, 73] width 18 height 18
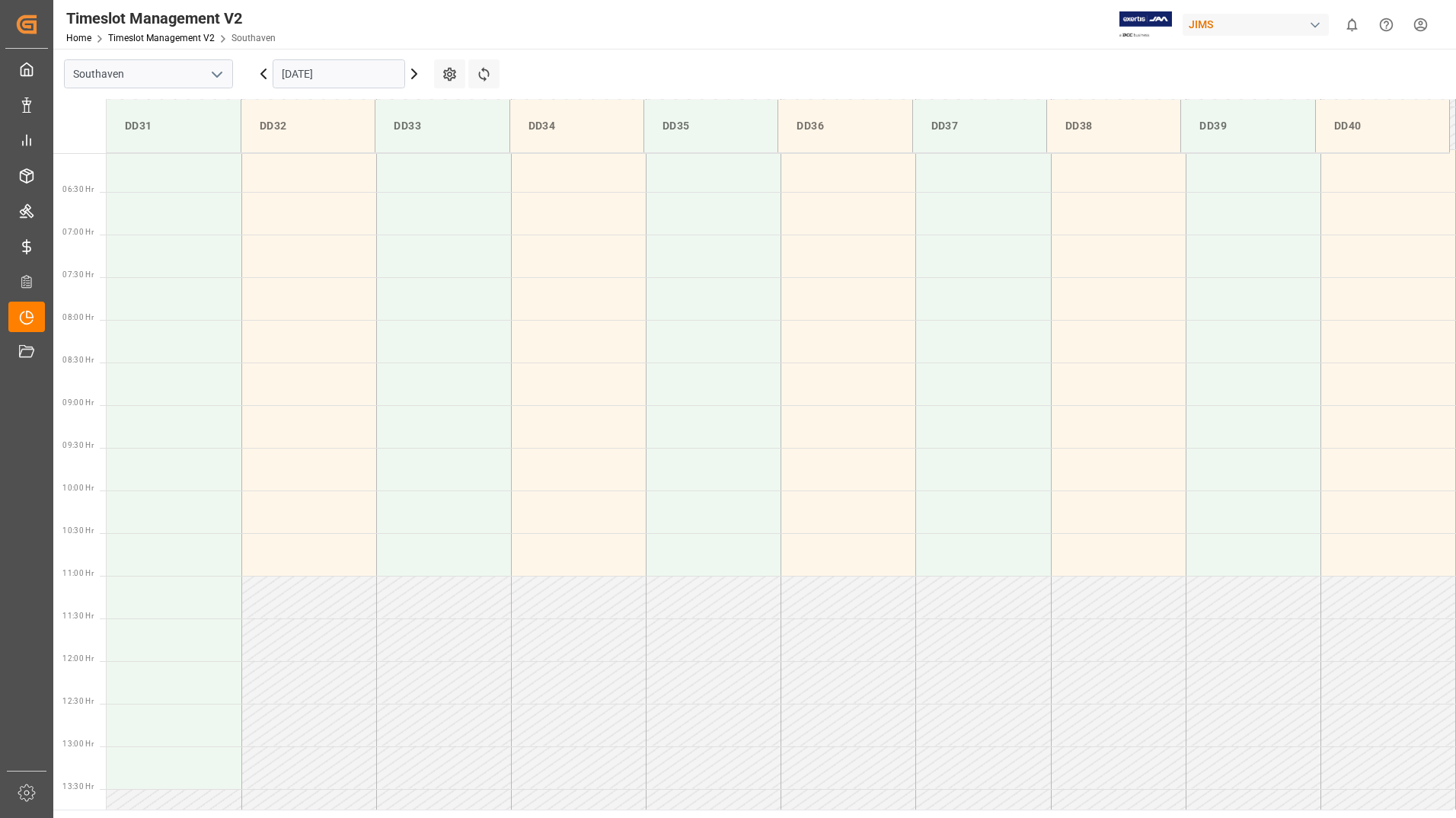
scroll to position [588, 0]
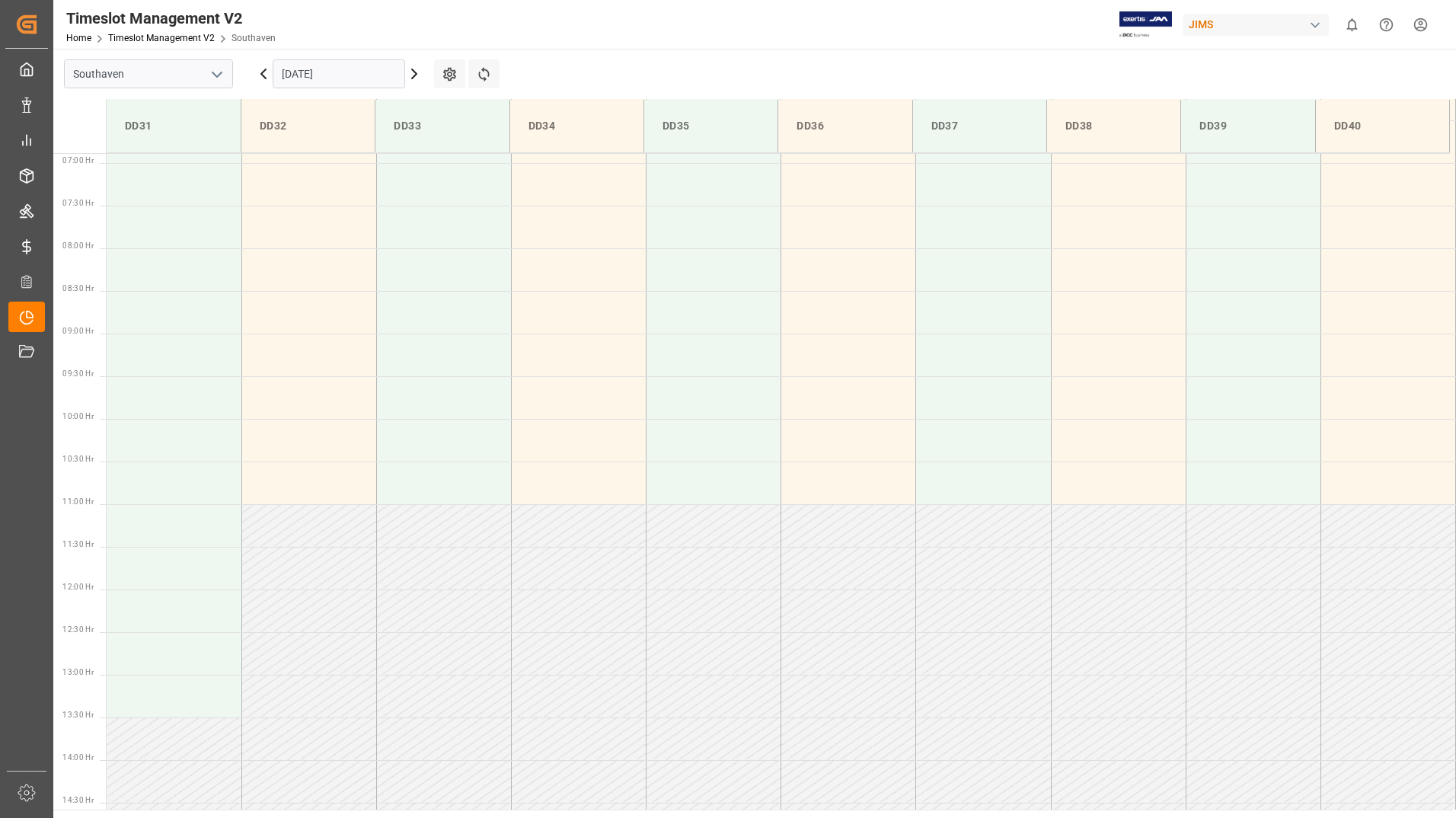
click at [265, 74] on icon at bounding box center [263, 73] width 18 height 18
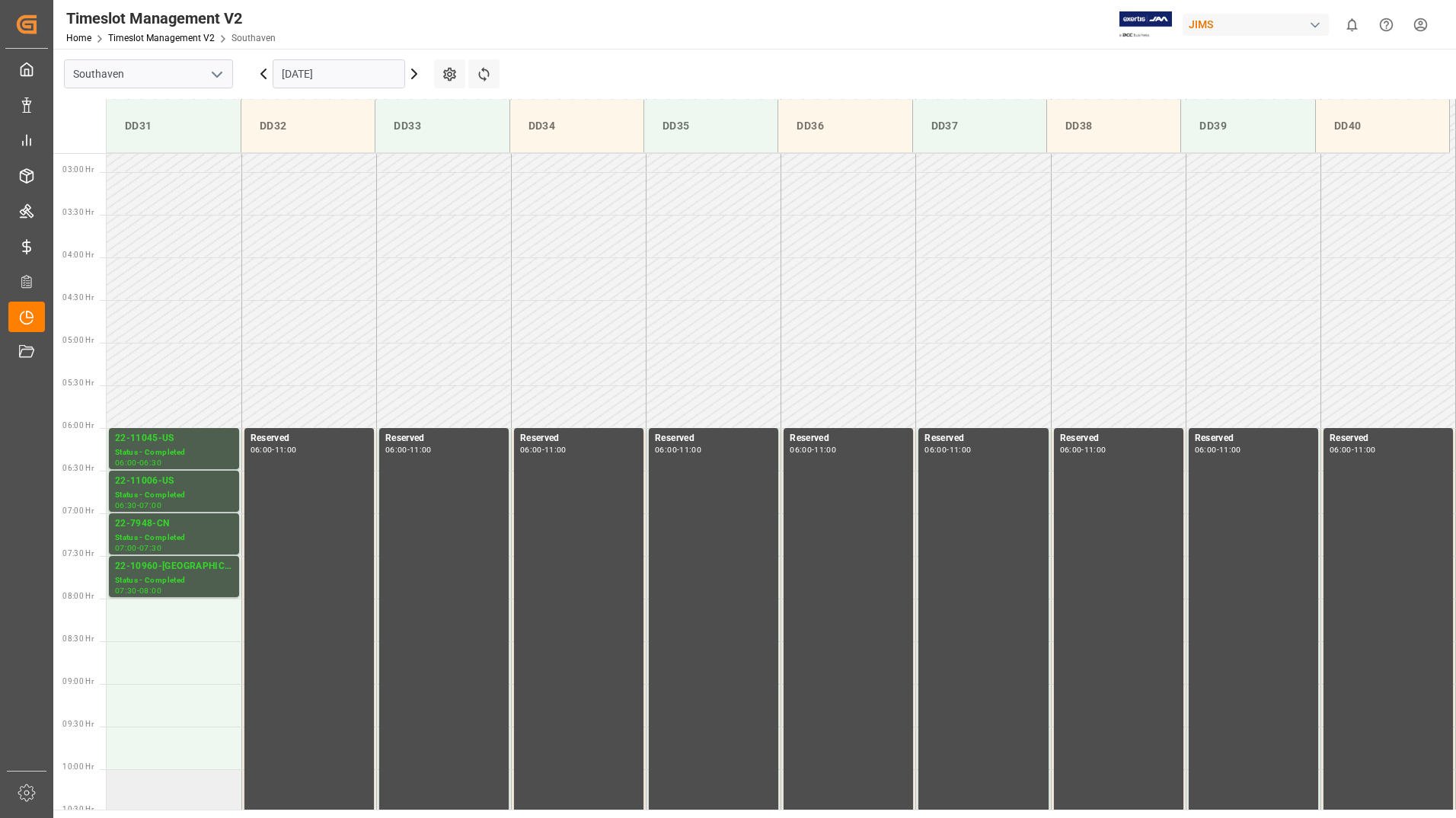
scroll to position [207, 0]
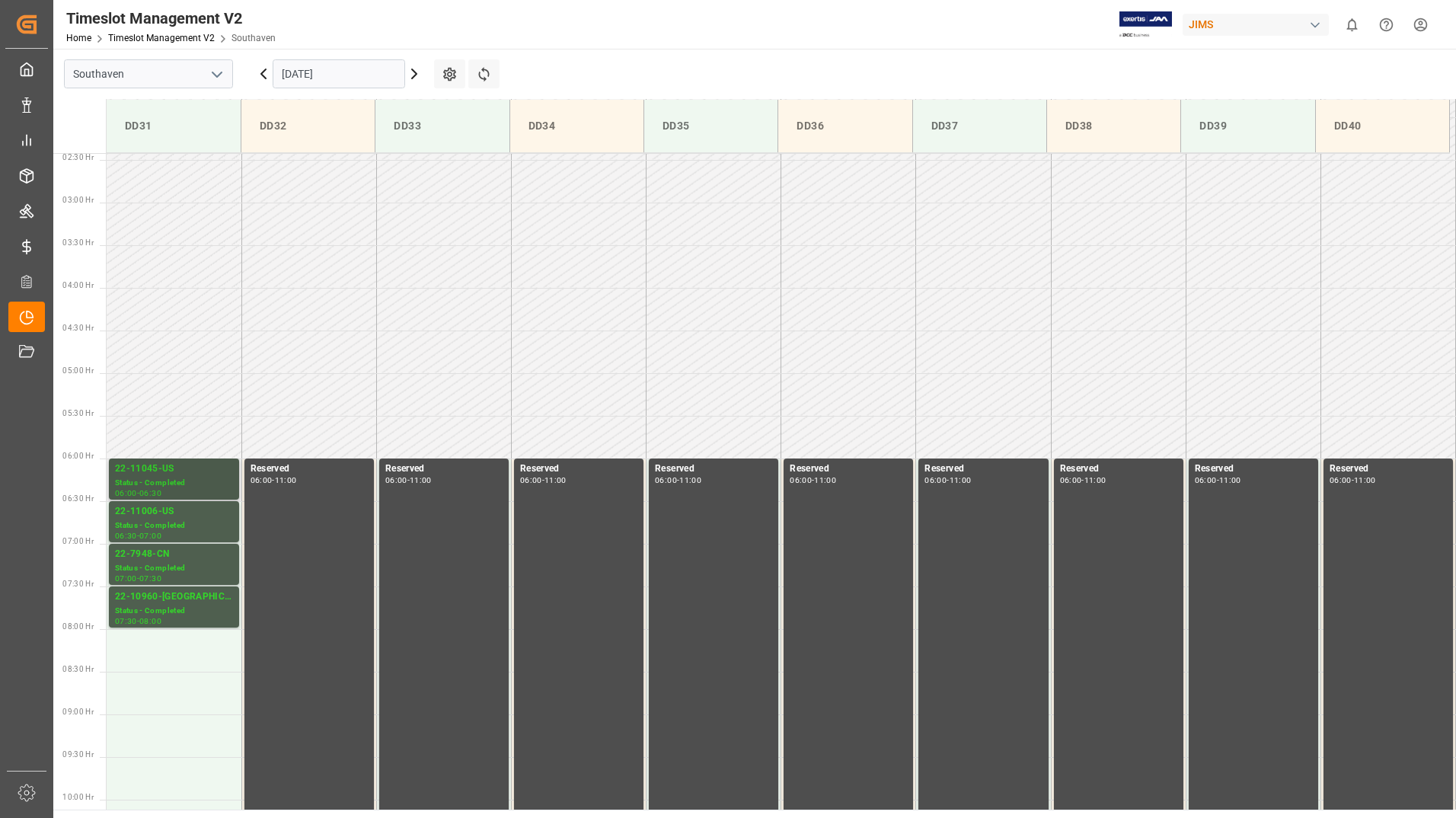
click at [189, 480] on div "Status - Completed" at bounding box center [174, 483] width 118 height 13
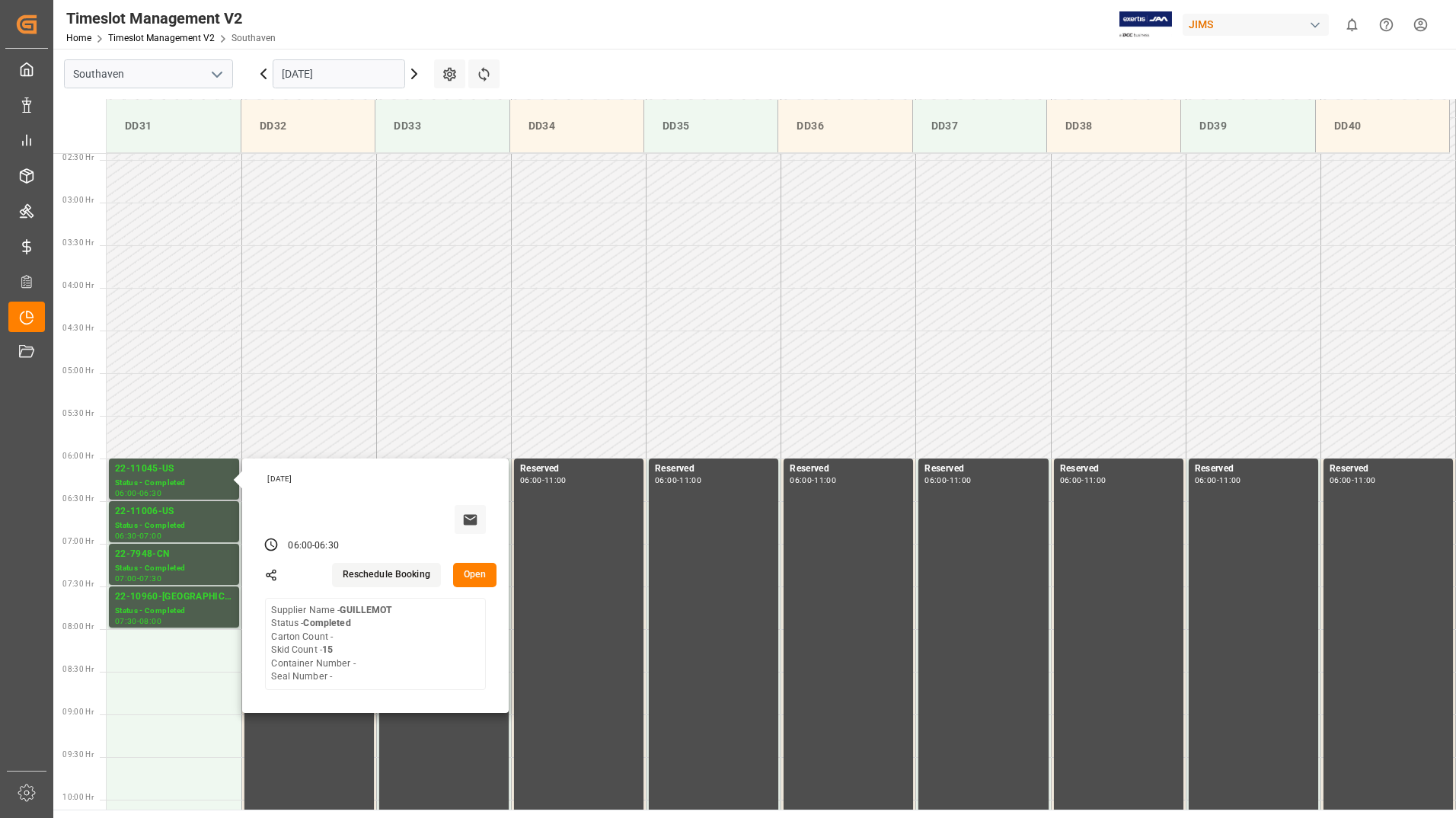
click at [473, 576] on button "Open" at bounding box center [475, 575] width 44 height 24
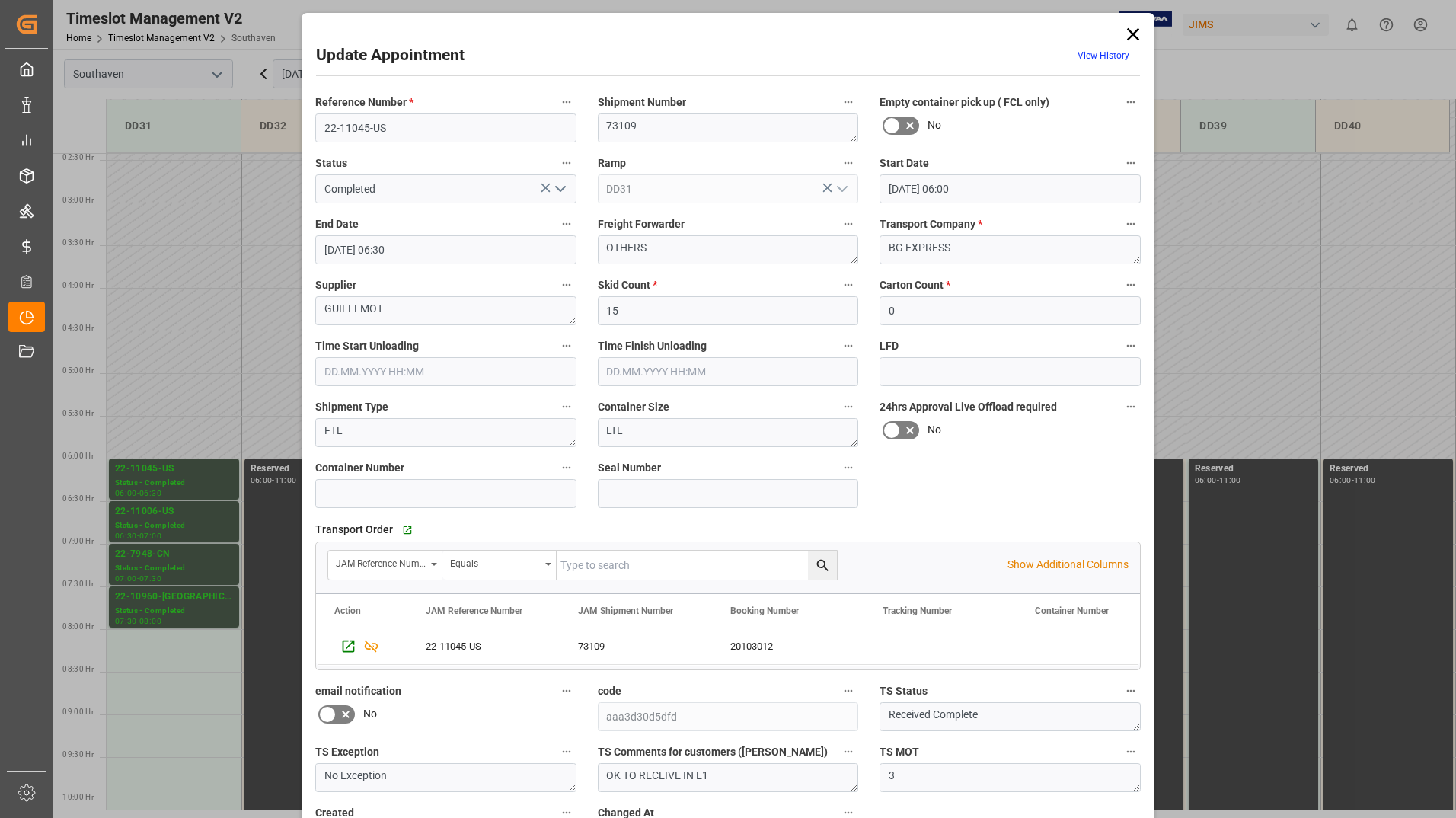
click at [1133, 31] on icon at bounding box center [1133, 34] width 12 height 12
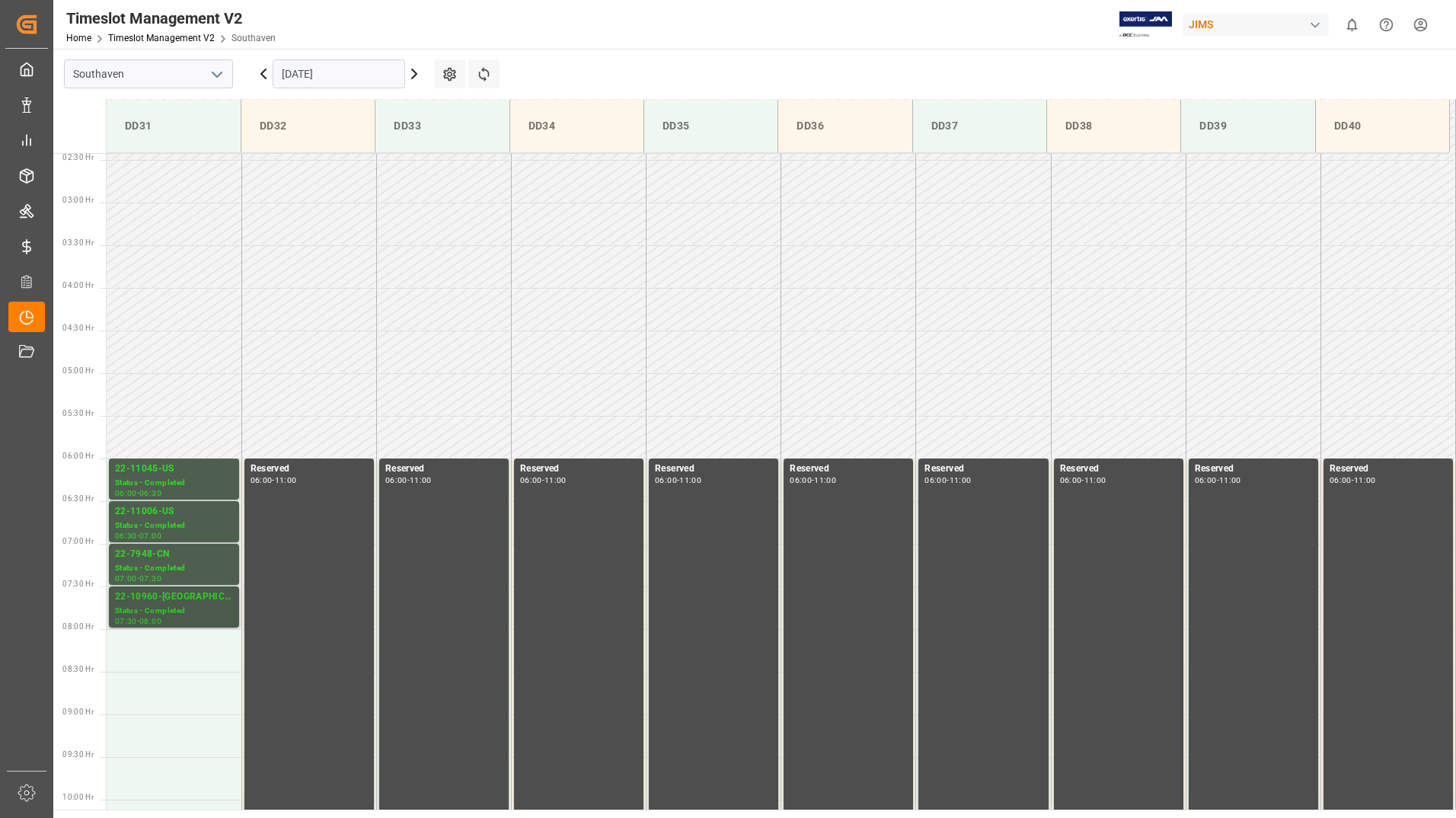
click at [159, 606] on div "Status - Completed" at bounding box center [174, 611] width 118 height 13
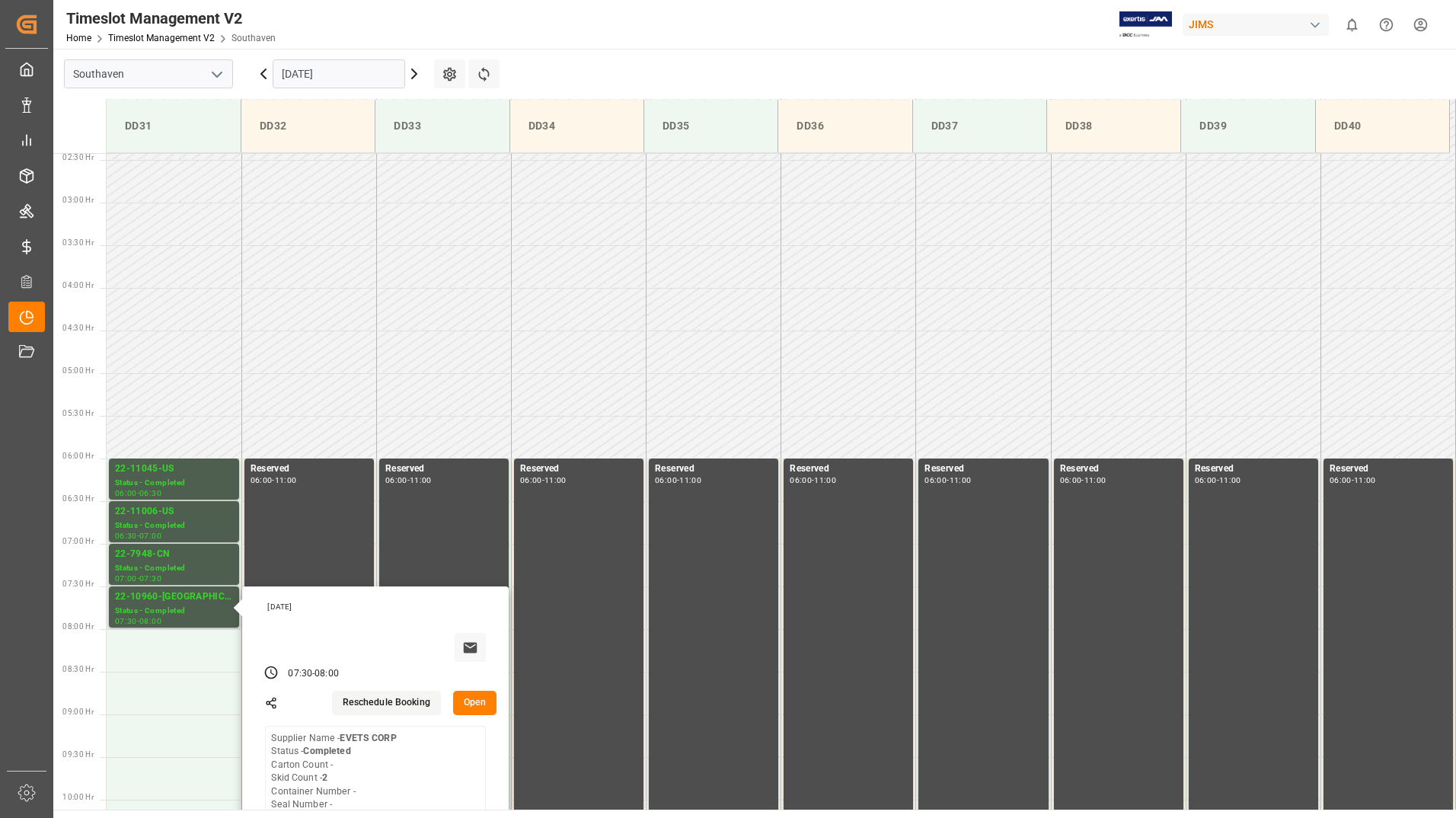
click at [473, 704] on button "Open" at bounding box center [475, 703] width 44 height 24
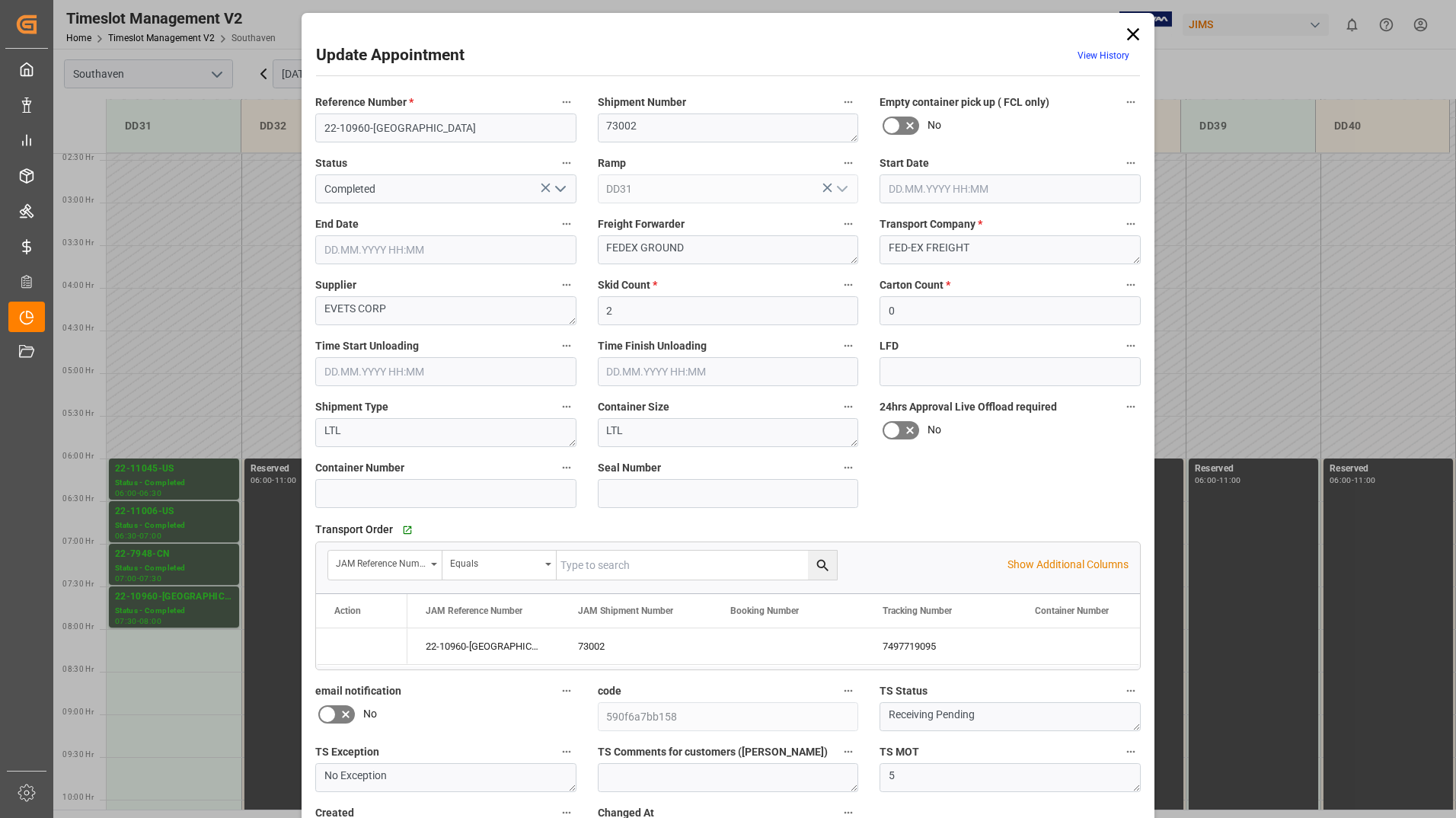
type input "[DATE] 07:30"
type input "[DATE] 08:00"
type input "[DATE] 19:34"
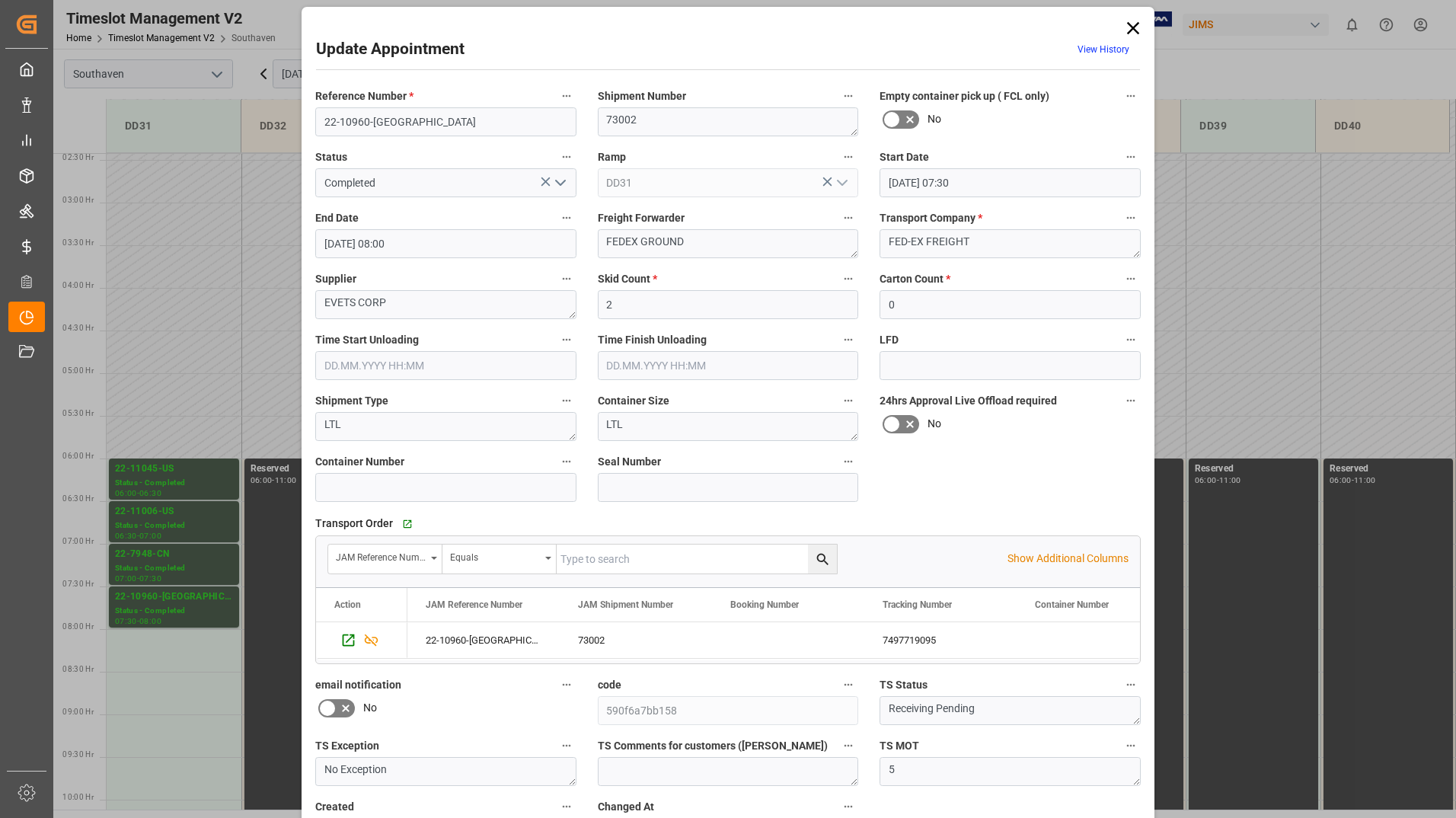
scroll to position [0, 0]
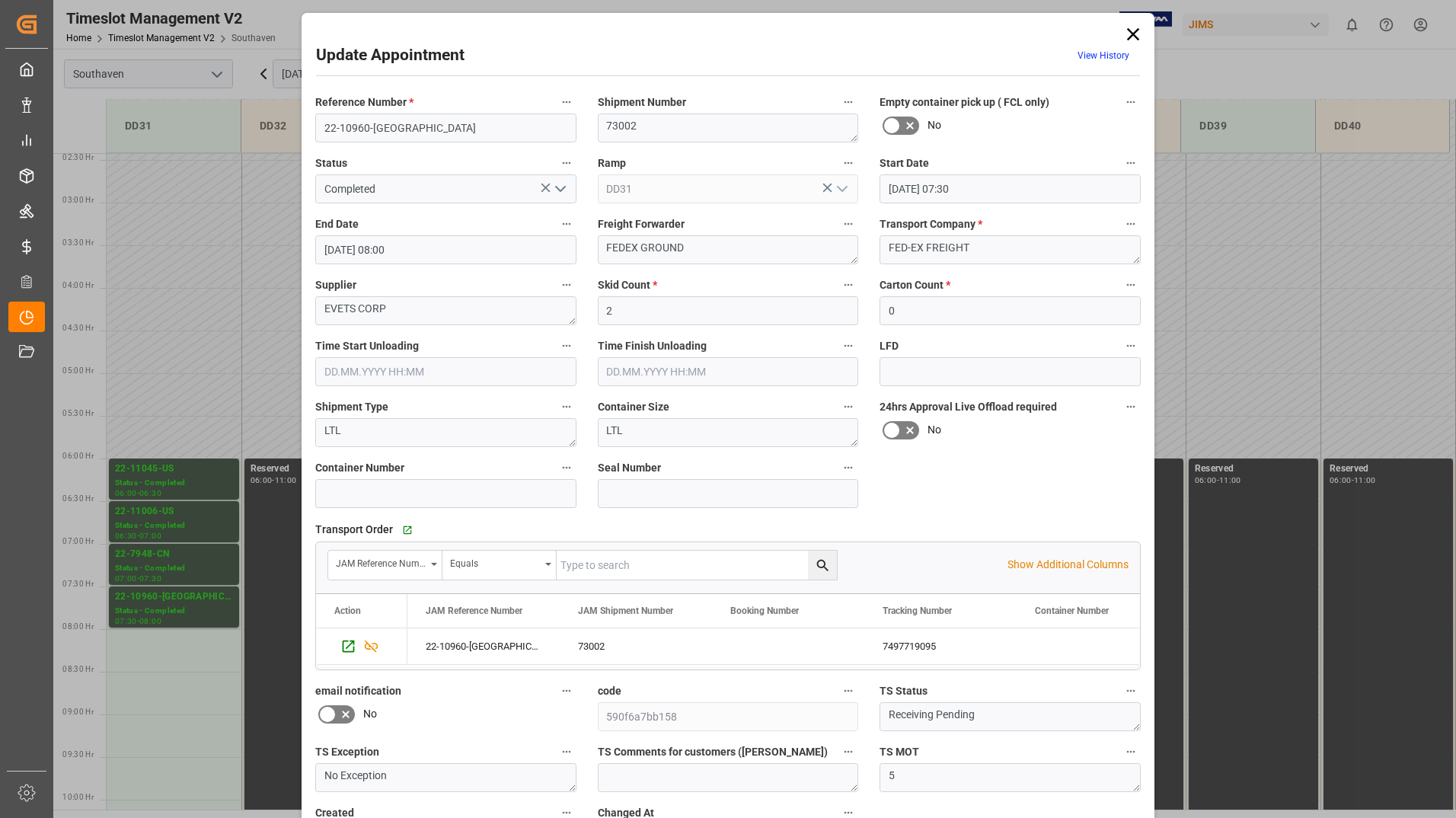
click at [1124, 36] on icon at bounding box center [1133, 34] width 22 height 22
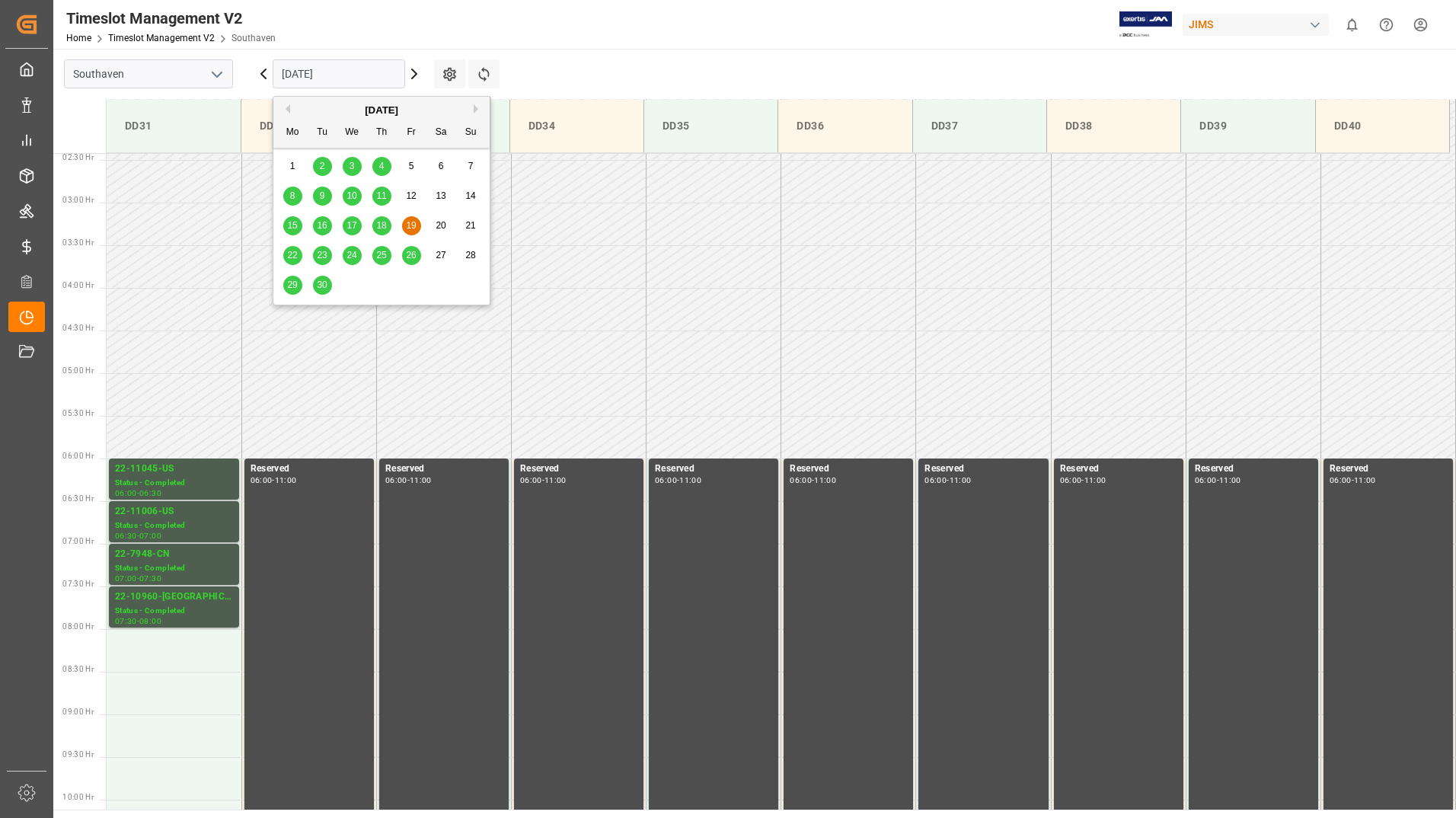
click at [351, 75] on input "[DATE]" at bounding box center [338, 73] width 133 height 29
click at [537, 230] on td at bounding box center [578, 223] width 134 height 42
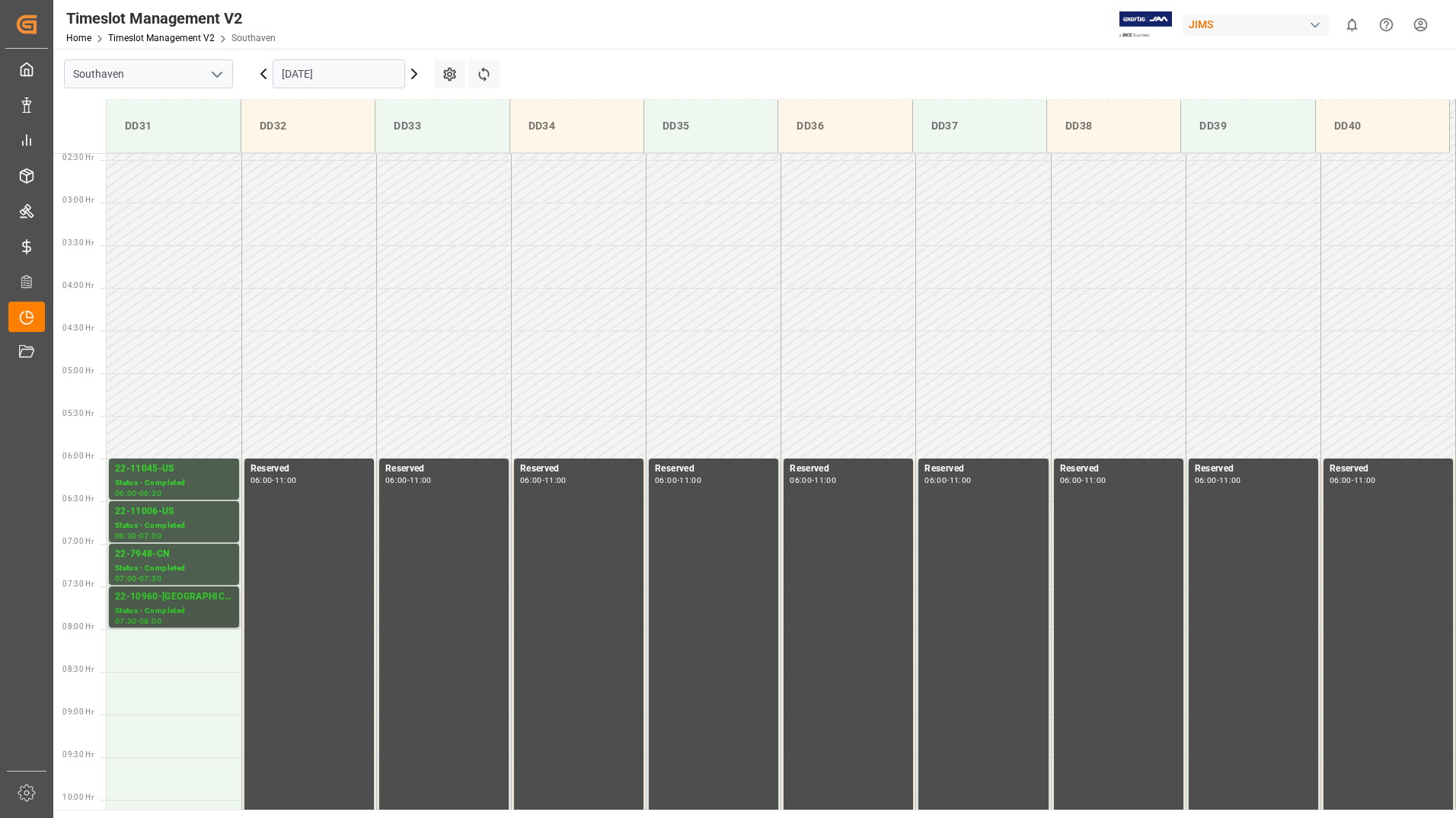
click at [183, 610] on div "Status - Completed" at bounding box center [174, 611] width 118 height 13
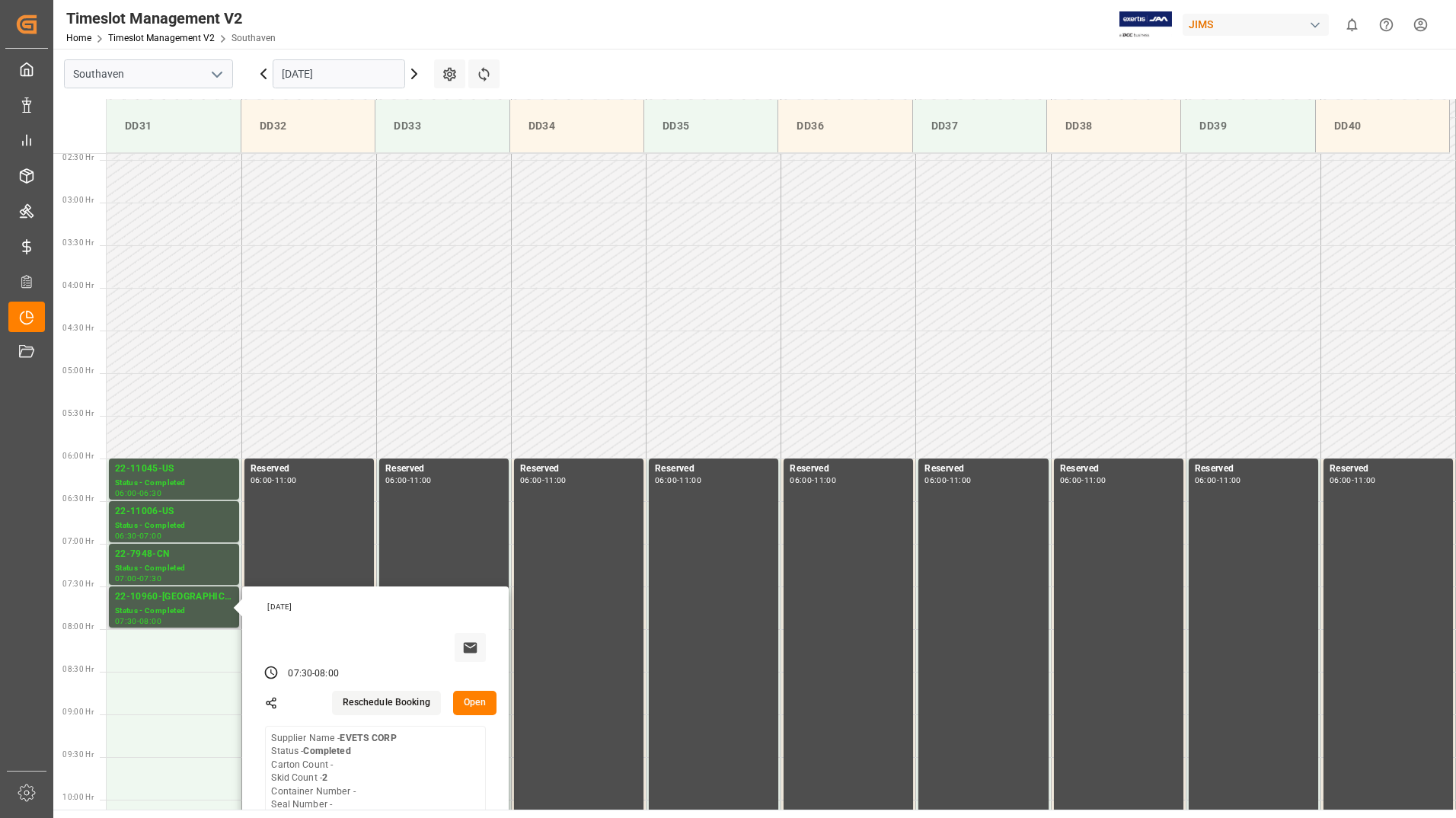
click at [472, 707] on button "Open" at bounding box center [475, 703] width 44 height 24
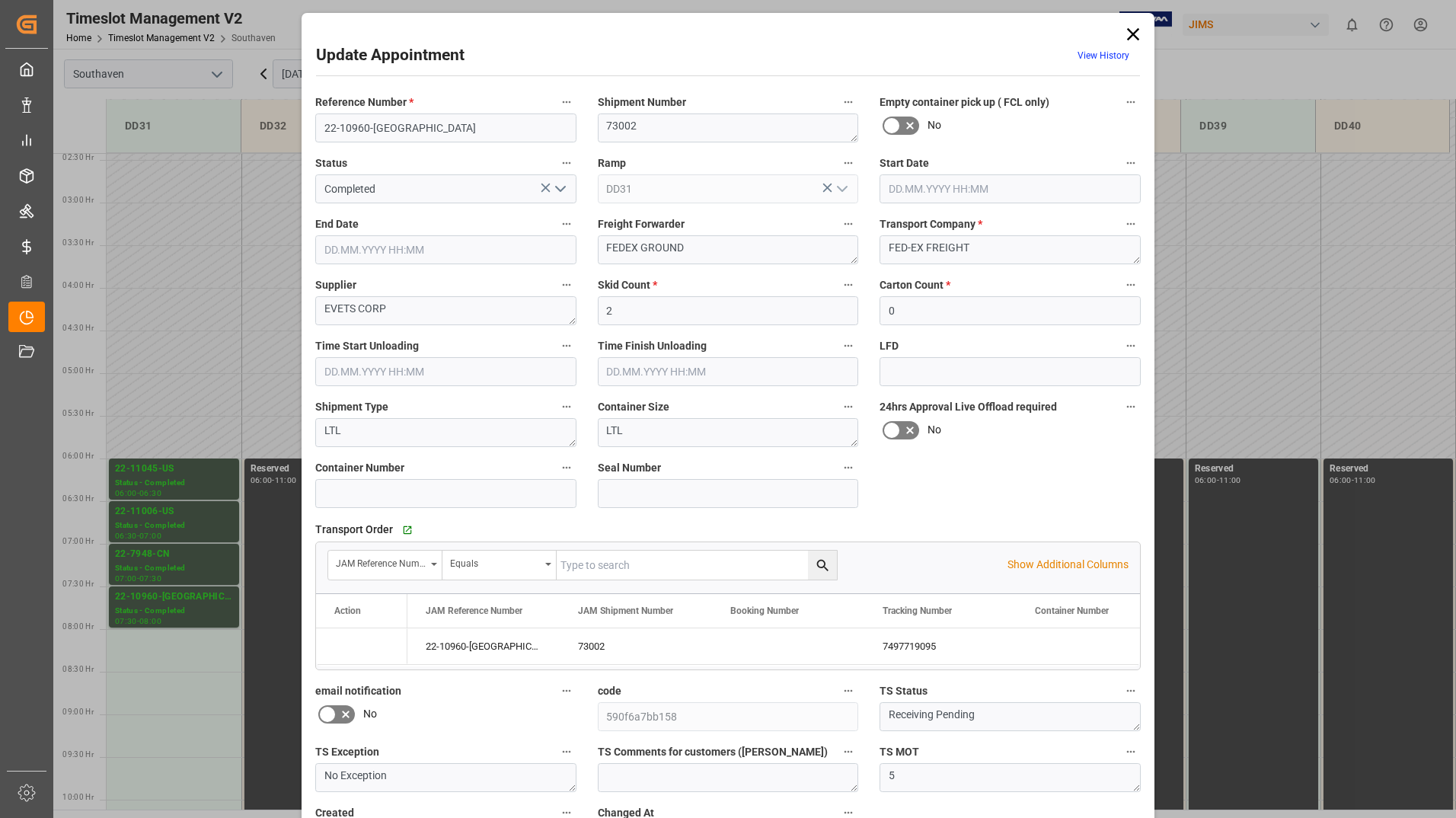
type input "[DATE] 07:30"
type input "[DATE] 08:00"
type input "[DATE] 19:34"
